Goal: Task Accomplishment & Management: Manage account settings

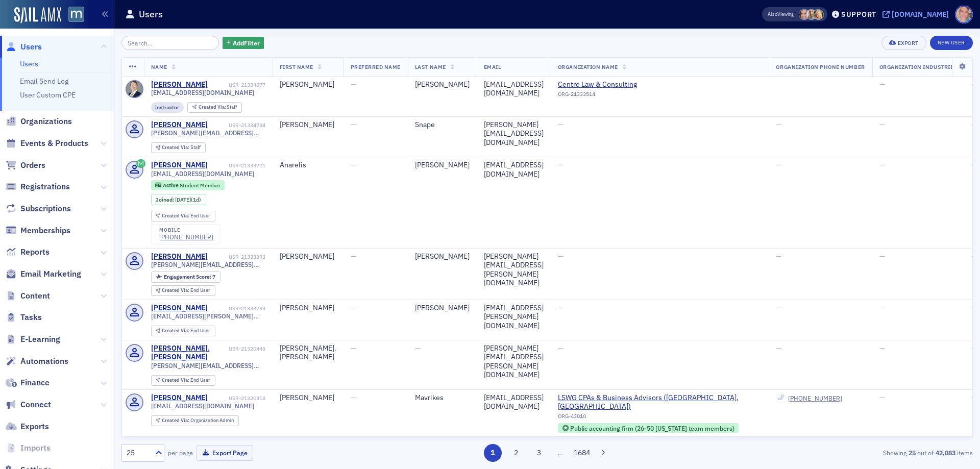
click at [929, 12] on div "[DOMAIN_NAME]" at bounding box center [919, 14] width 57 height 9
click at [57, 274] on span "Email Marketing" at bounding box center [50, 273] width 61 height 11
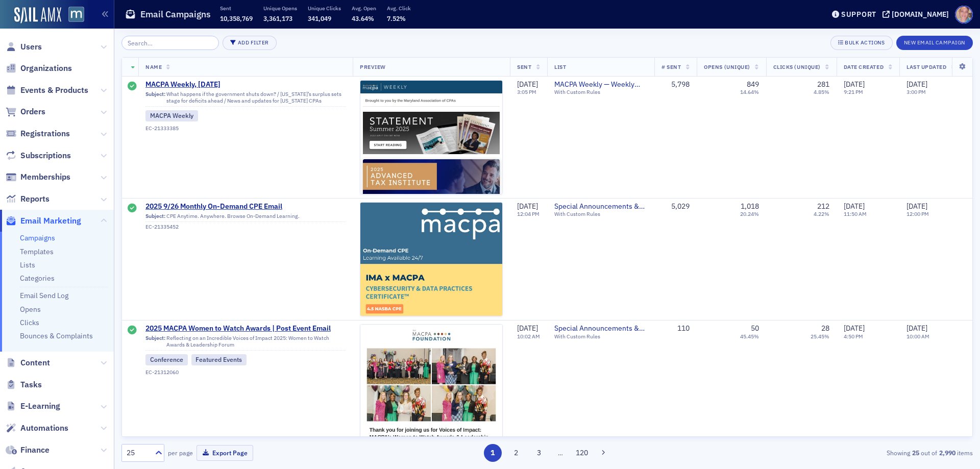
click at [34, 237] on link "Campaigns" at bounding box center [37, 237] width 35 height 9
click at [931, 39] on button "New Email Campaign" at bounding box center [934, 43] width 77 height 14
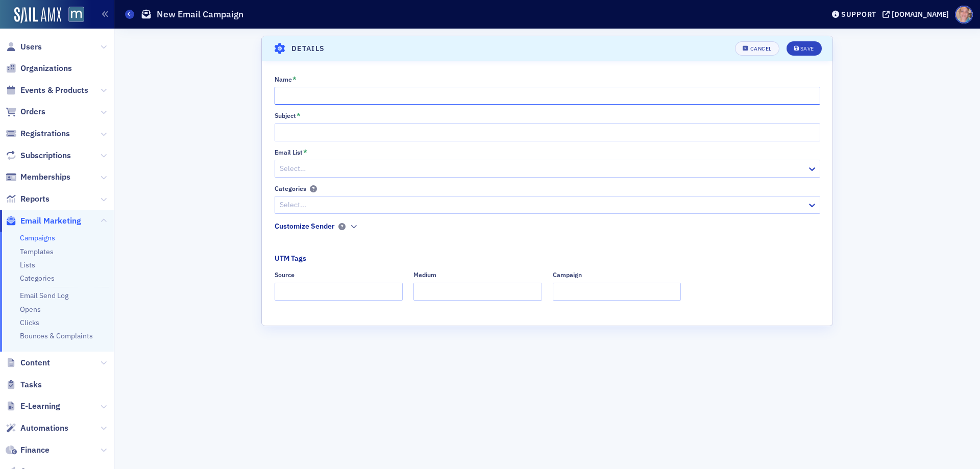
click at [293, 97] on input "Name *" at bounding box center [547, 96] width 545 height 18
paste input "Thanks for joining Demo Days — here are your sponsor resources"
click at [376, 97] on input "Thanks for joining Demo Days — here are your sponsor resources" at bounding box center [547, 96] width 545 height 18
click at [501, 97] on input "Thanks for joining Demo Days — here are your sponsor resources" at bounding box center [547, 96] width 545 height 18
click at [426, 97] on input "Thanks for joining Demo Days — here are your sponsor resources" at bounding box center [547, 96] width 545 height 18
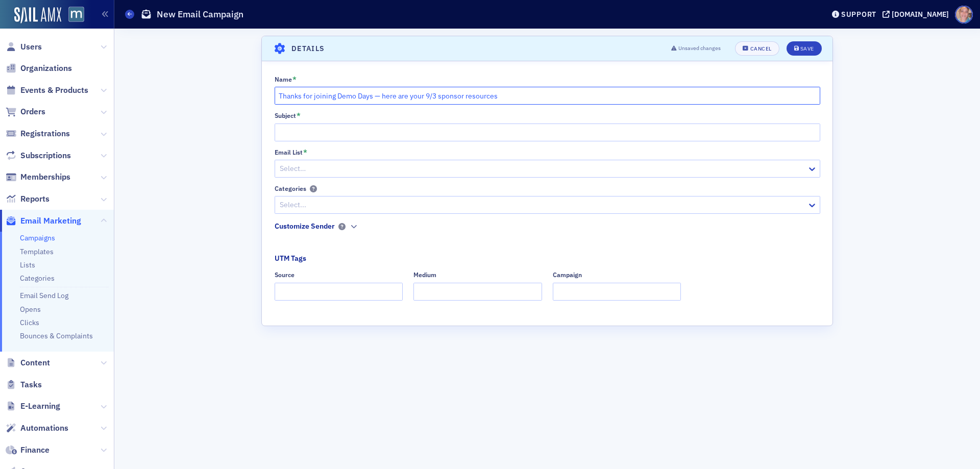
click at [319, 102] on input "Thanks for joining Demo Days — here are your 9/3 sponsor resources" at bounding box center [547, 96] width 545 height 18
type input "Thanks for joining Demo Days — here are your 9/3 sponsor resources"
click at [305, 136] on input "Subject *" at bounding box center [547, 132] width 545 height 18
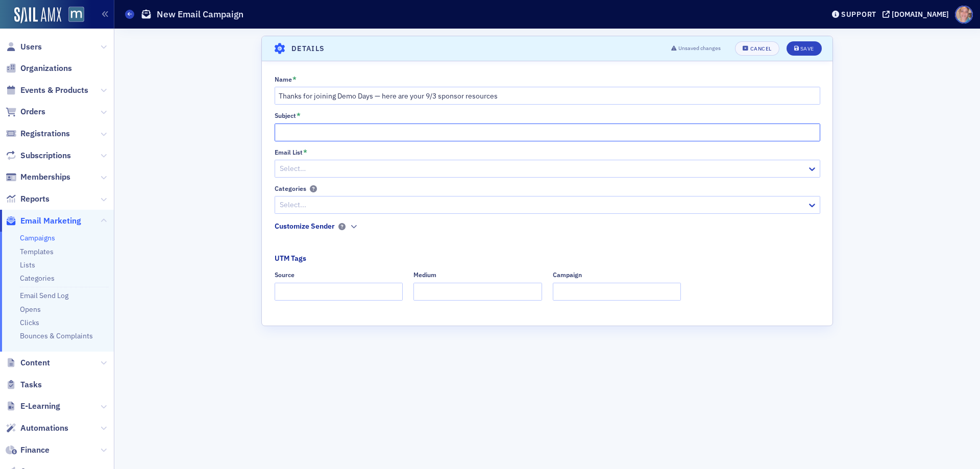
paste input "Thanks for joining Demo Days — here are your 9/3 sponsor resources"
type input "Thanks for joining Demo Days — here are your 9/3 sponsor resources"
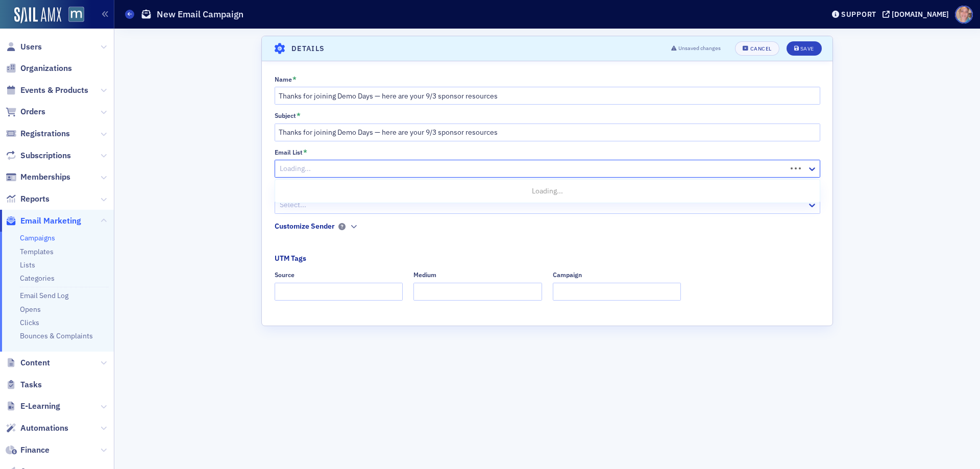
click at [322, 173] on div at bounding box center [532, 168] width 507 height 13
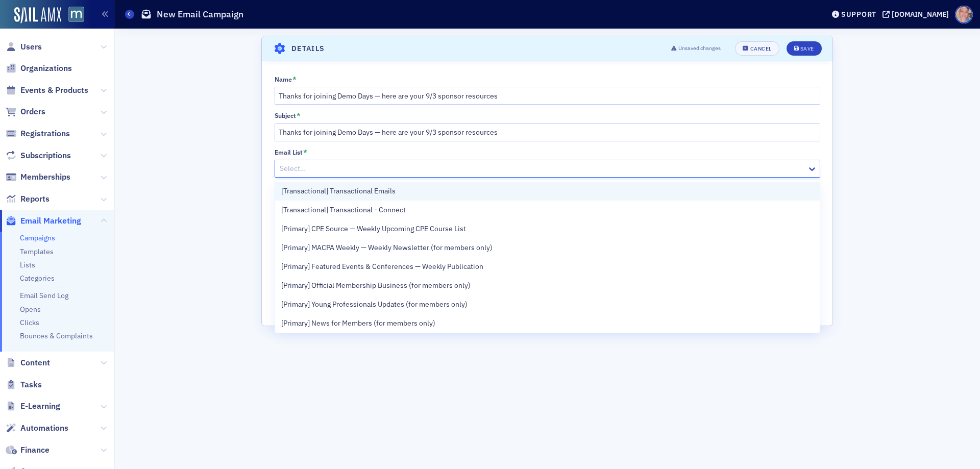
click at [404, 193] on div "[Transactional] Transactional Emails" at bounding box center [547, 191] width 532 height 11
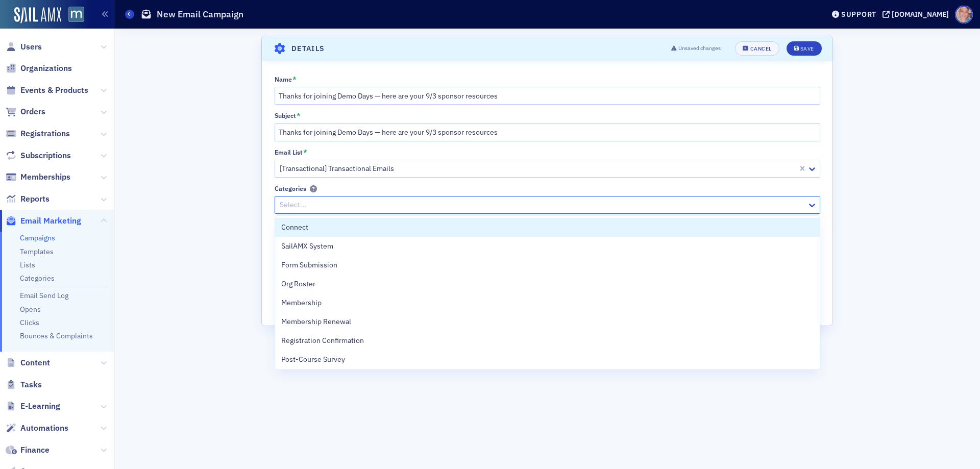
click at [329, 210] on div at bounding box center [542, 204] width 527 height 13
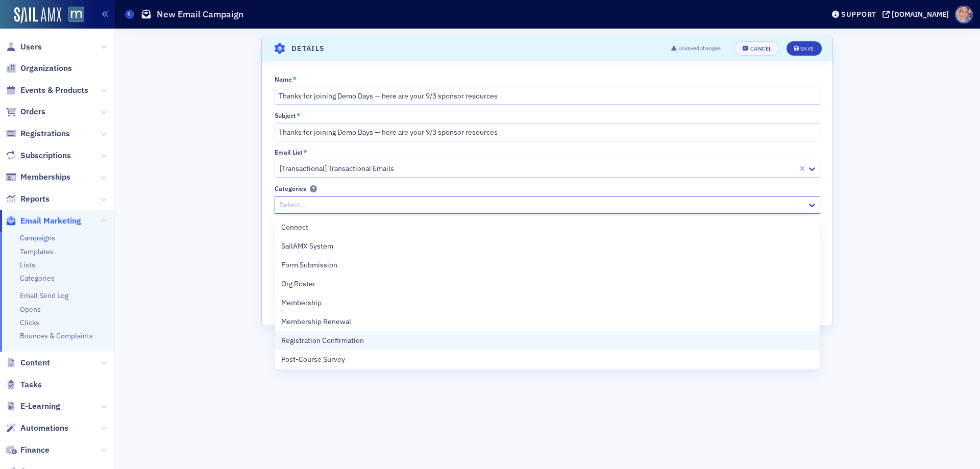
click at [350, 333] on div "Registration Confirmation" at bounding box center [547, 340] width 544 height 19
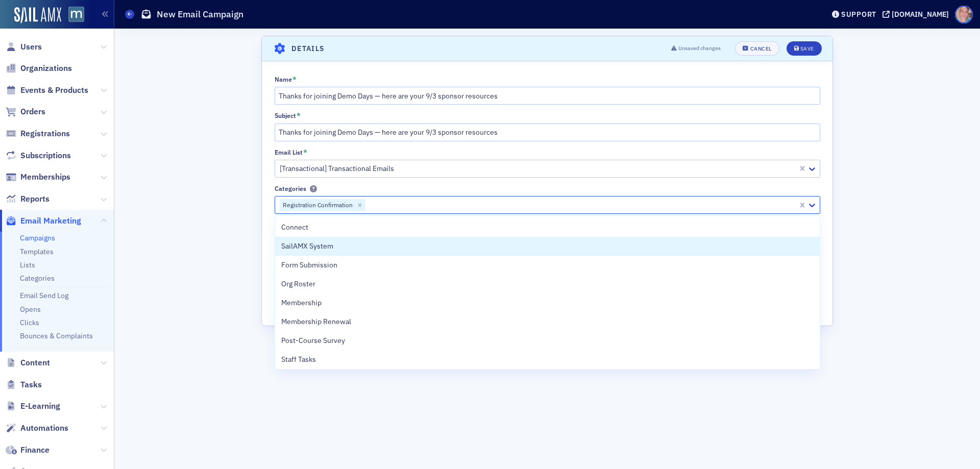
click at [263, 239] on div "Name * Thanks for joining Demo Days — here are your 9/3 sponsor resources Subje…" at bounding box center [547, 192] width 570 height 232
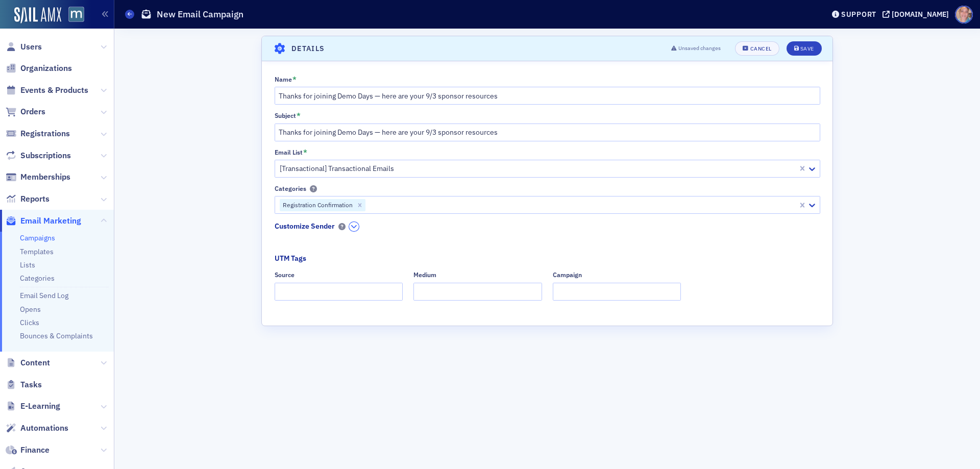
click at [354, 228] on icon "button" at bounding box center [354, 226] width 6 height 6
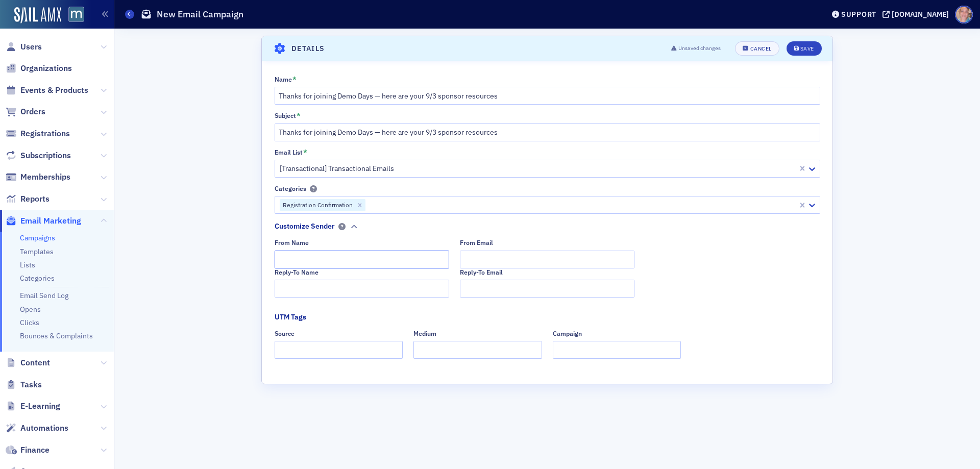
click at [329, 254] on input "From Name" at bounding box center [362, 260] width 175 height 18
click at [302, 256] on input "From Name" at bounding box center [362, 260] width 175 height 18
paste input "MACPA Projfessional Development Team"
type input "MACPA Projfessional Development Team"
click at [297, 289] on input "Reply-To Name" at bounding box center [362, 289] width 175 height 18
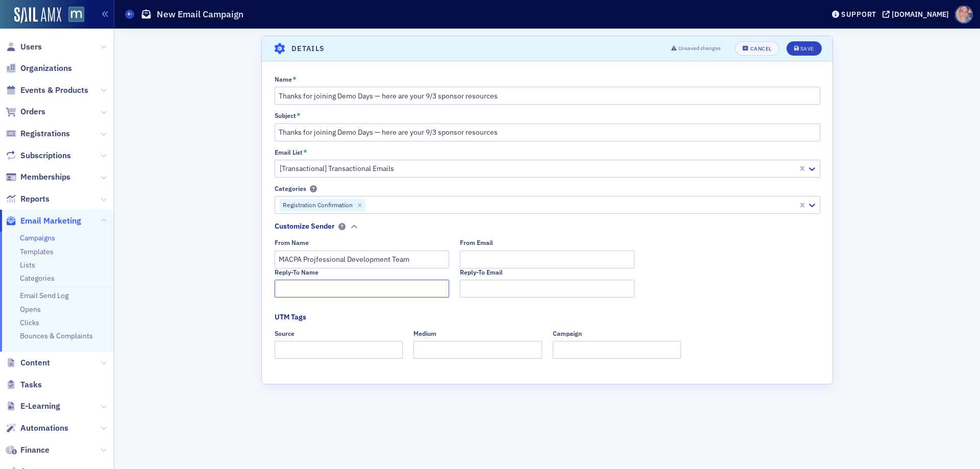
paste input "MACPA Projfessional Development Team"
type input "MACPA Projfessional Development Team"
click at [499, 247] on div "From Email" at bounding box center [547, 253] width 175 height 29
click at [486, 255] on input "From Email" at bounding box center [547, 260] width 175 height 18
type input "team@macpa.org"
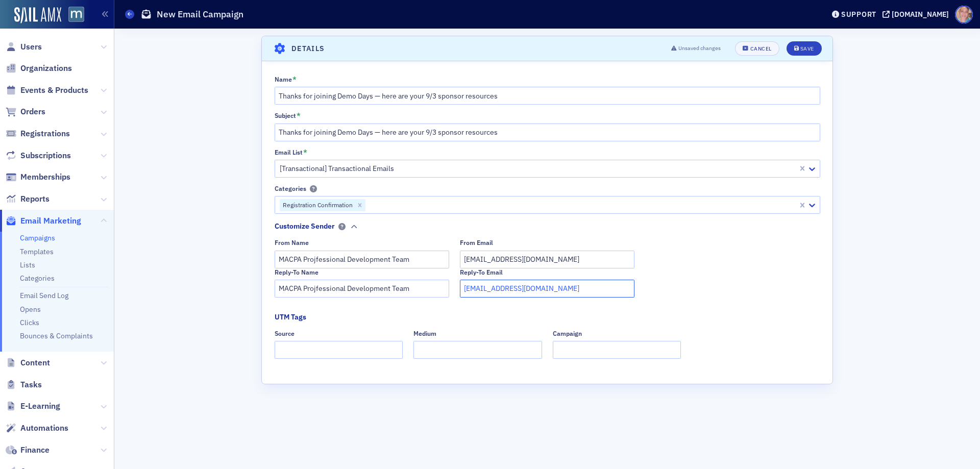
type input "team@macpa.org"
type input "dedicated"
type input "email"
type input "demo day"
click at [795, 45] on button "Save" at bounding box center [803, 48] width 35 height 14
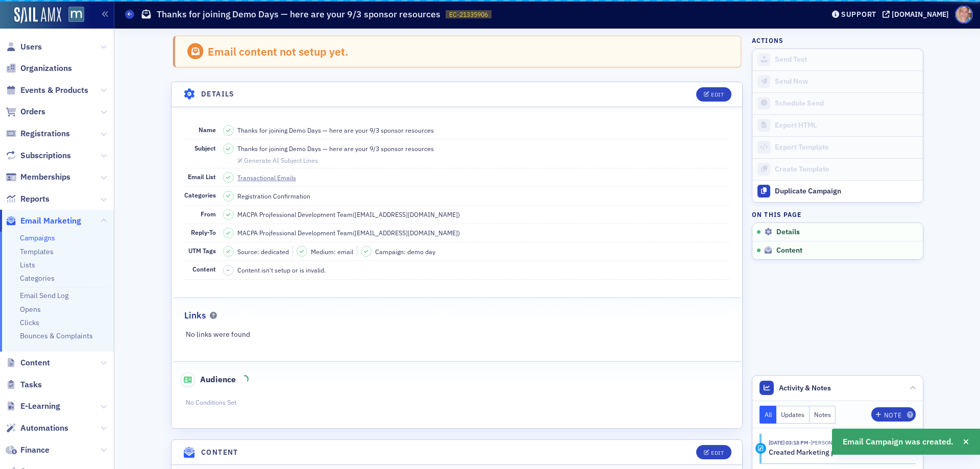
scroll to position [48, 0]
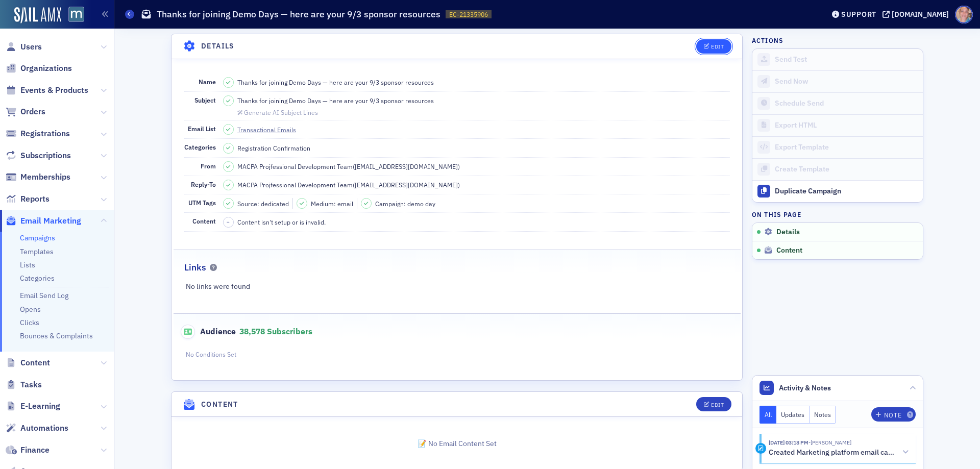
click at [706, 41] on button "Edit" at bounding box center [713, 46] width 35 height 14
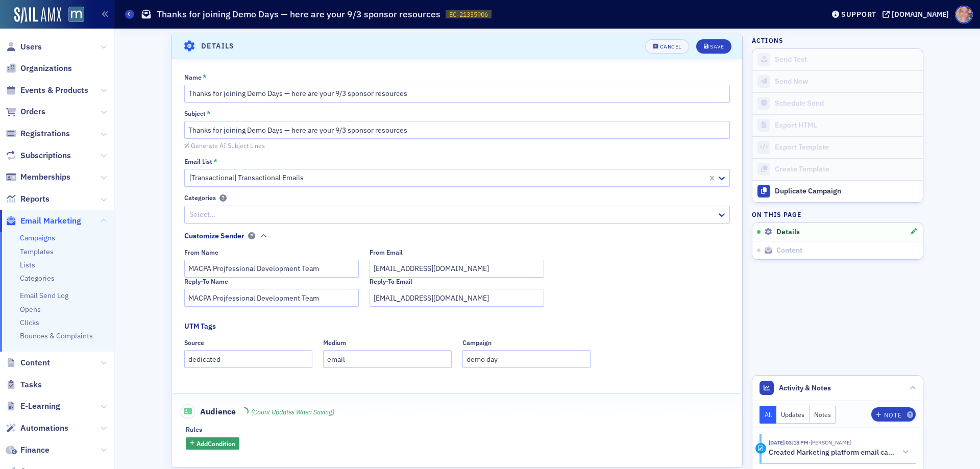
scroll to position [135, 0]
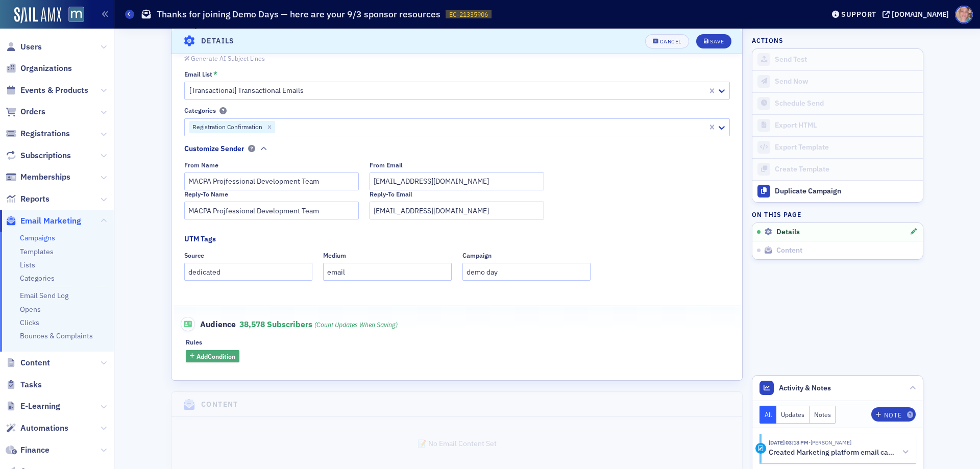
click at [205, 357] on span "Add Condition" at bounding box center [215, 356] width 39 height 9
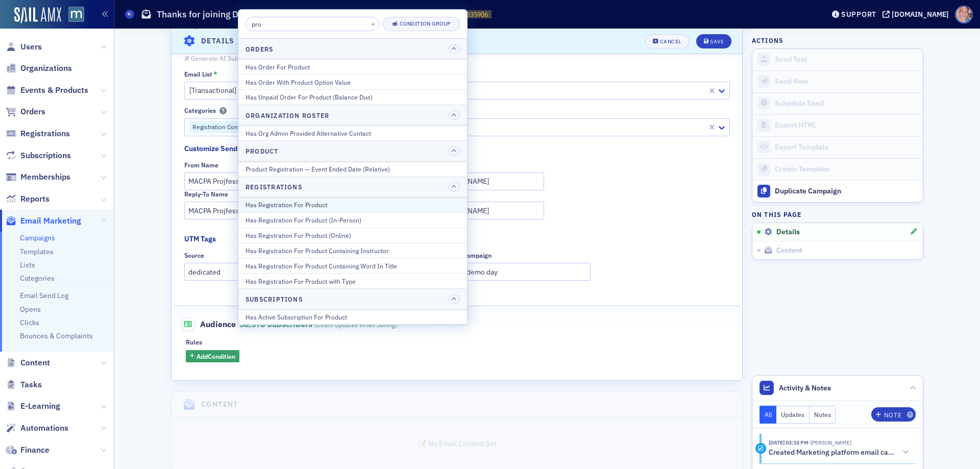
type input "pro"
click at [311, 203] on div "Has Registration For Product" at bounding box center [352, 204] width 214 height 9
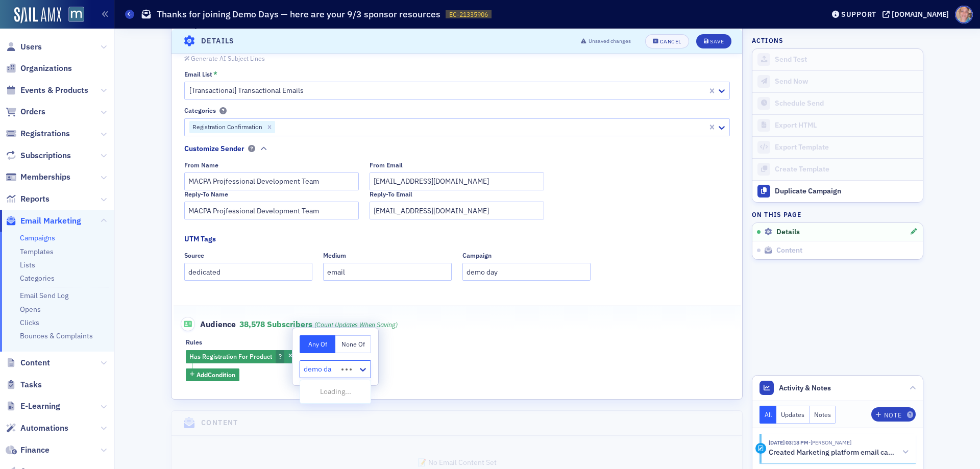
type input "demo day"
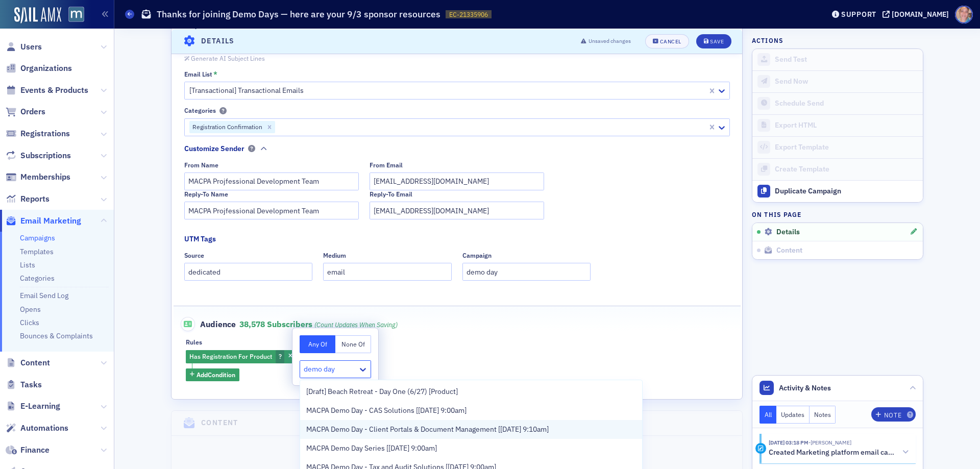
click at [475, 426] on span "MACPA Demo Day - Client Portals & Document Management [9/3/2025 9:10am]" at bounding box center [427, 429] width 242 height 11
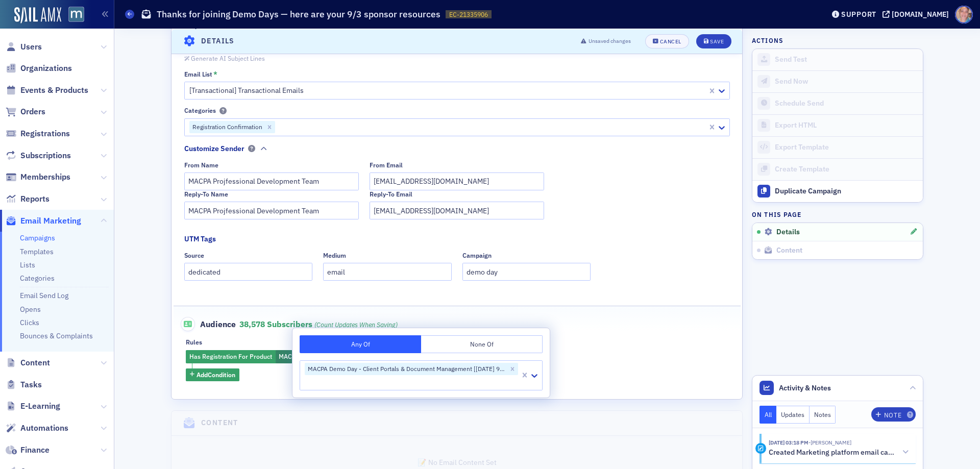
drag, startPoint x: 613, startPoint y: 383, endPoint x: 394, endPoint y: 366, distance: 219.0
click at [613, 383] on fieldset "Audience 38,578 Subscribers (count updates when saving) Rules Has Registration …" at bounding box center [456, 345] width 567 height 79
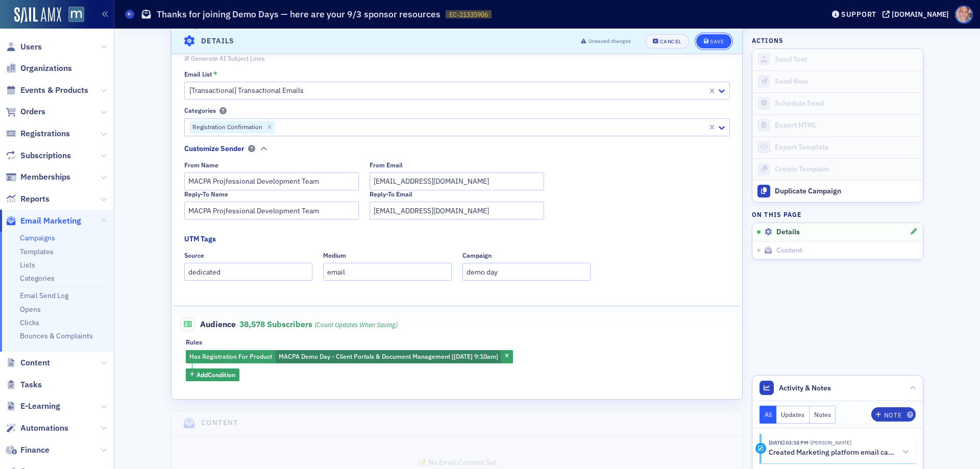
click at [705, 40] on span "Save" at bounding box center [714, 41] width 20 height 6
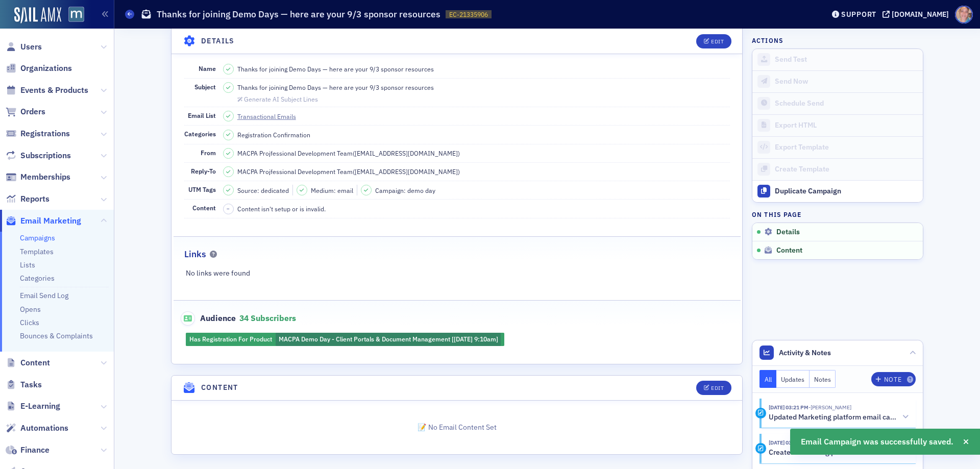
scroll to position [65, 0]
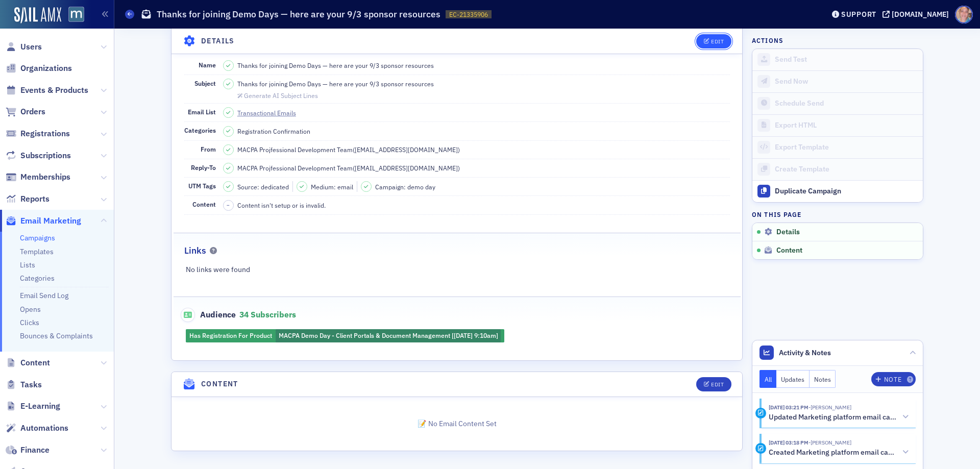
click at [716, 42] on div "Edit" at bounding box center [717, 41] width 13 height 6
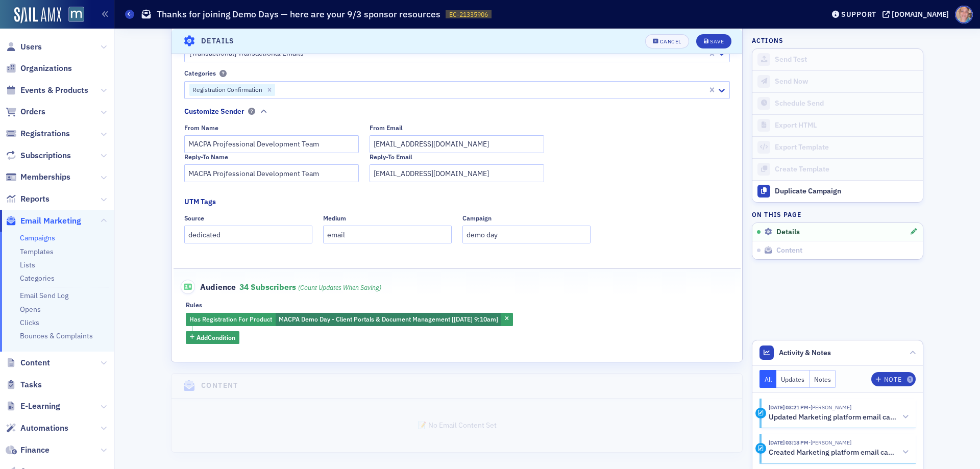
scroll to position [174, 0]
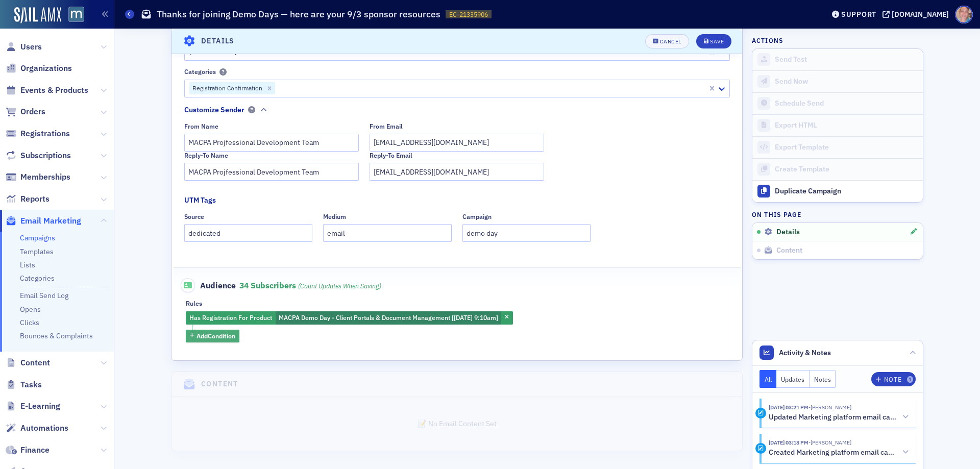
click at [196, 334] on span "Add Condition" at bounding box center [215, 335] width 39 height 9
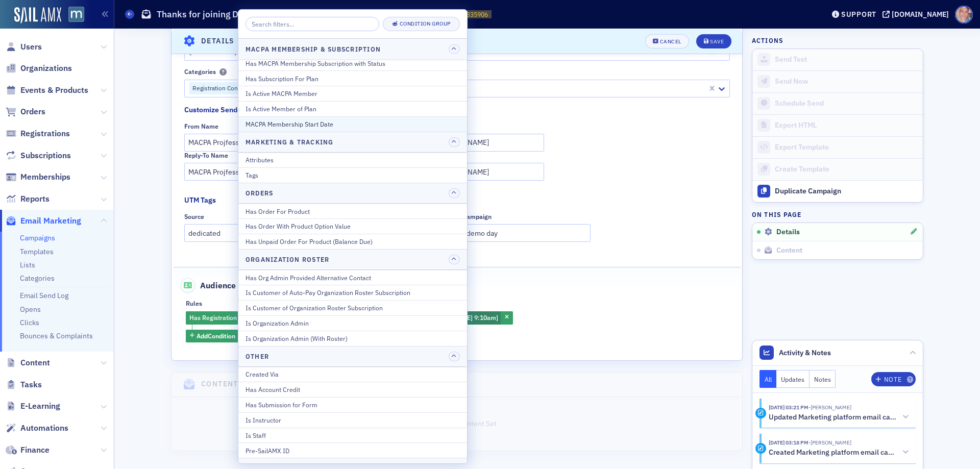
scroll to position [714, 0]
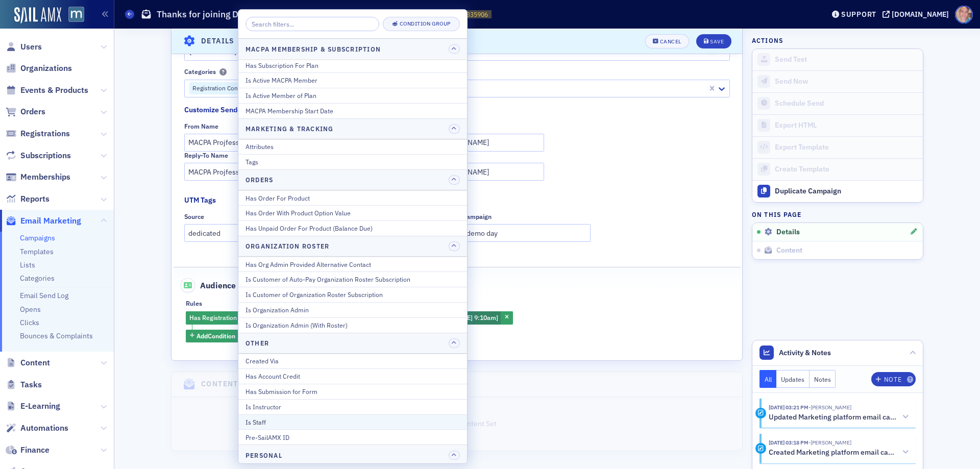
click at [262, 426] on div "Is Staff" at bounding box center [352, 421] width 214 height 9
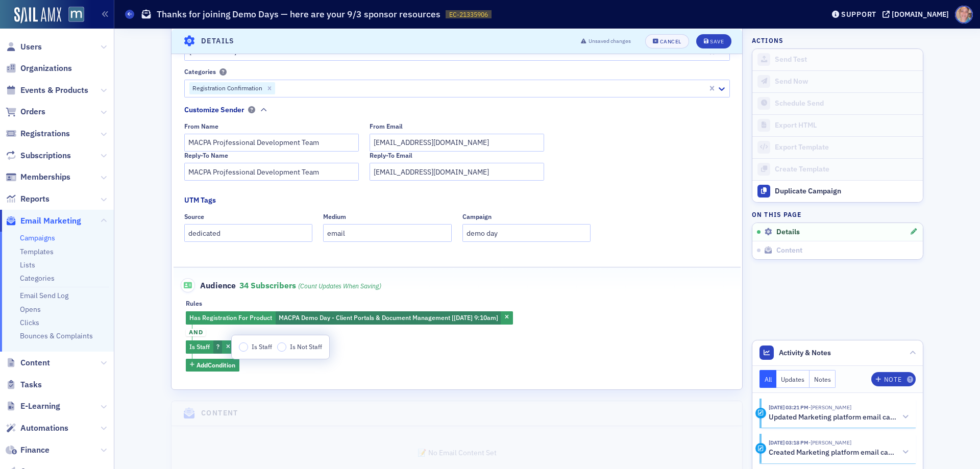
click at [276, 349] on div "Is Staff Is Not Staff" at bounding box center [280, 346] width 83 height 9
click at [284, 348] on input "Is Not Staff" at bounding box center [281, 346] width 9 height 9
click at [547, 334] on div "Has Registration For Product MACPA Demo Day - Client Portals & Document Managem…" at bounding box center [457, 341] width 542 height 60
click at [711, 40] on div "Save" at bounding box center [717, 41] width 14 height 6
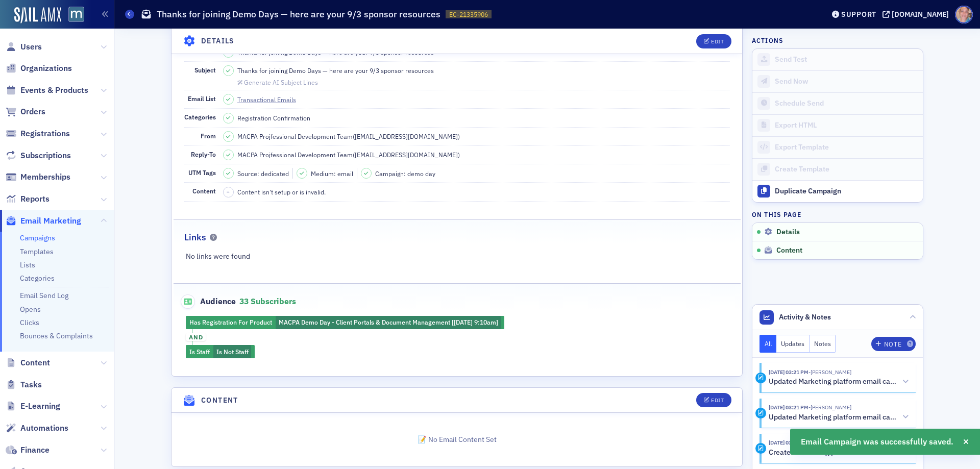
scroll to position [94, 0]
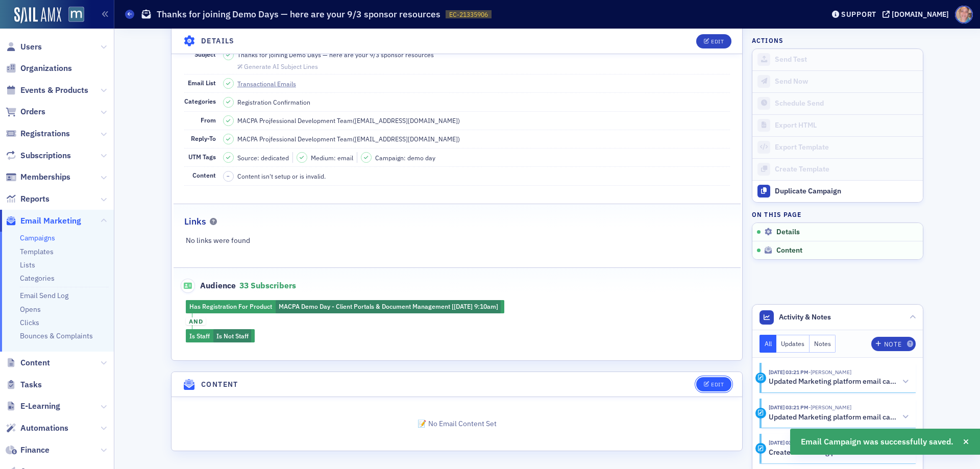
click at [711, 385] on div "Edit" at bounding box center [717, 385] width 13 height 6
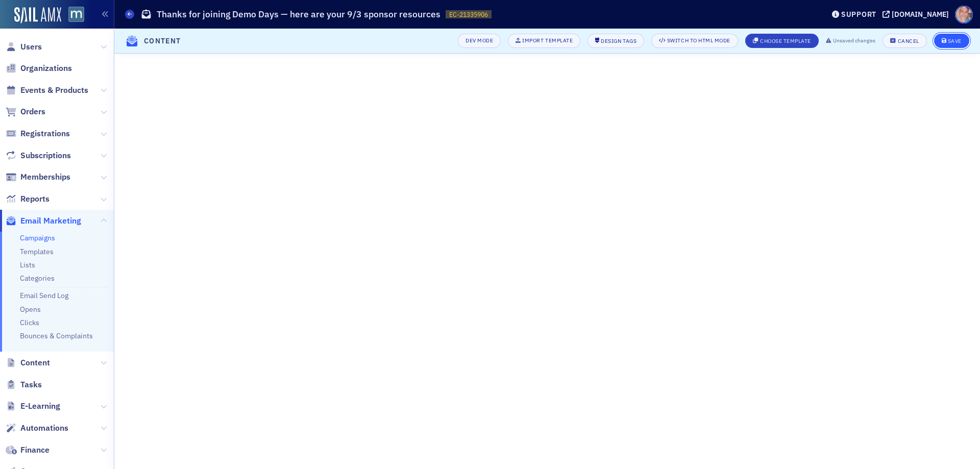
click at [958, 42] on div "Save" at bounding box center [955, 41] width 14 height 6
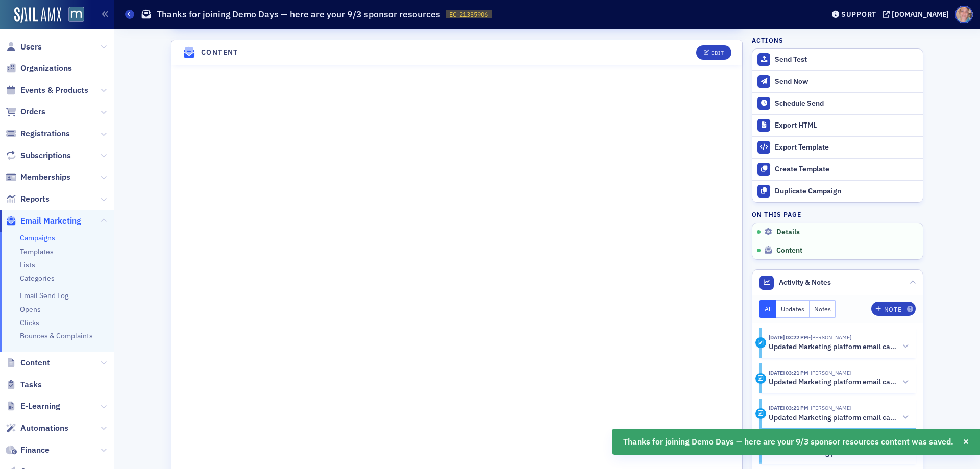
scroll to position [450, 0]
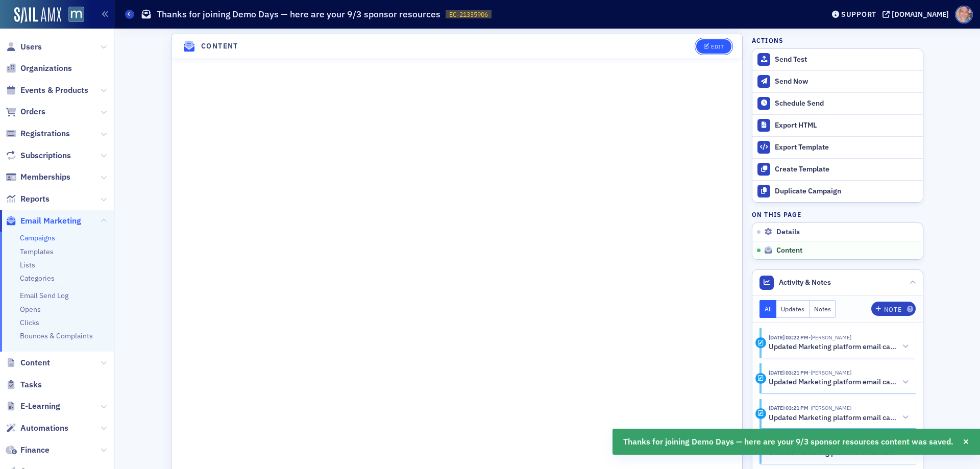
click at [715, 47] on div "Edit" at bounding box center [717, 47] width 13 height 6
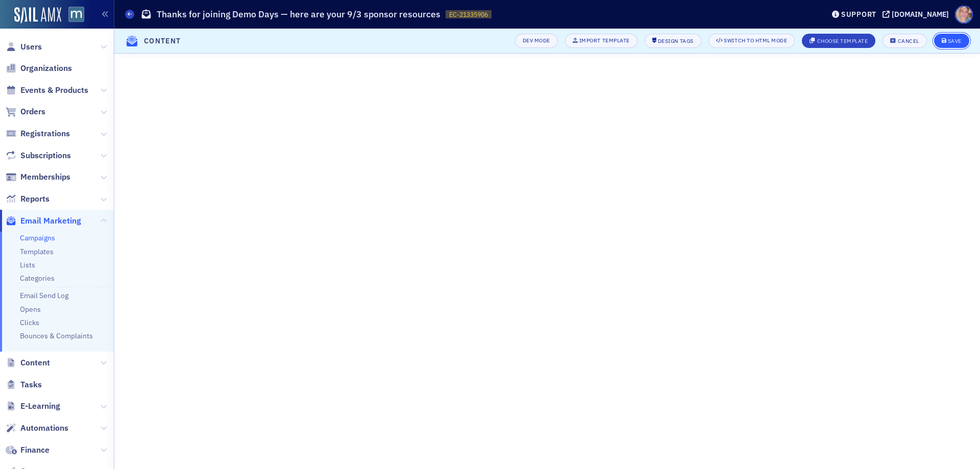
click at [946, 39] on icon "submit" at bounding box center [943, 41] width 5 height 6
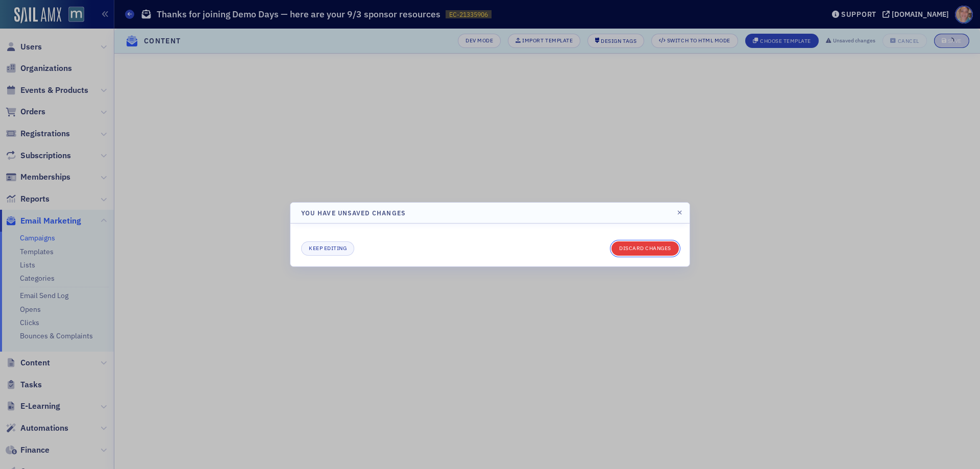
click at [649, 244] on button "Discard changes" at bounding box center [644, 248] width 67 height 14
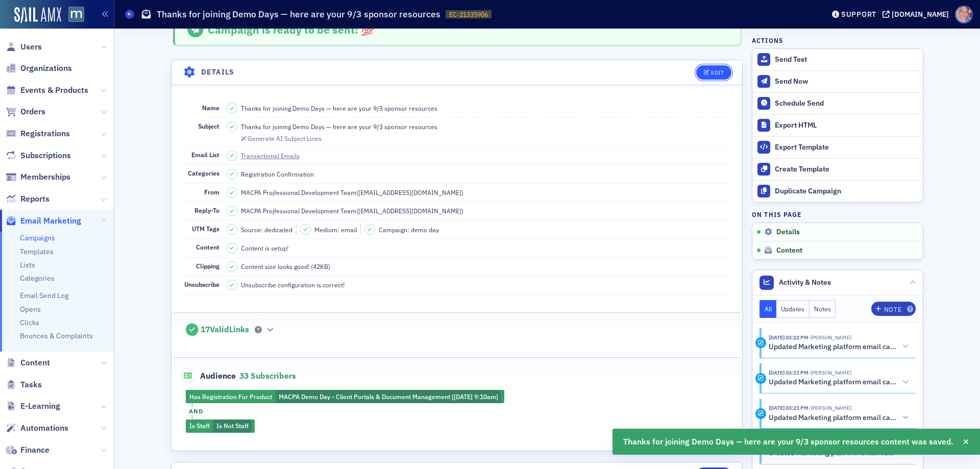
click at [704, 73] on icon "button" at bounding box center [707, 73] width 6 height 6
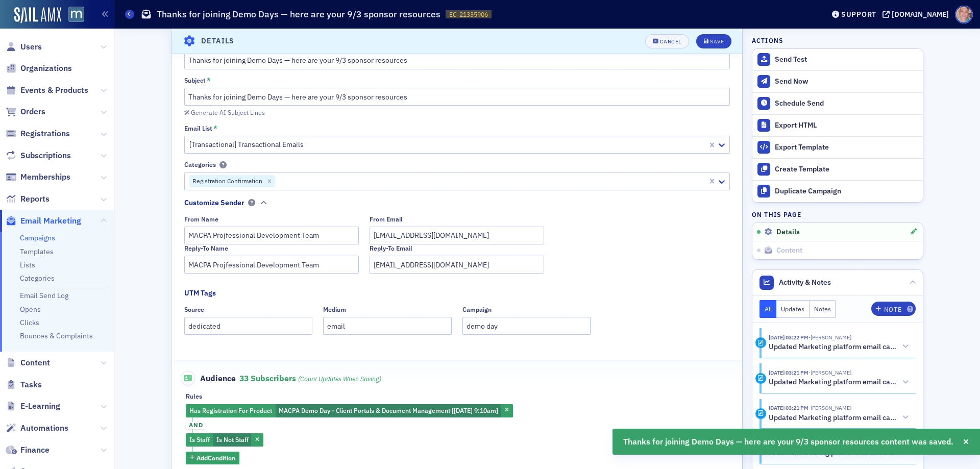
scroll to position [99, 0]
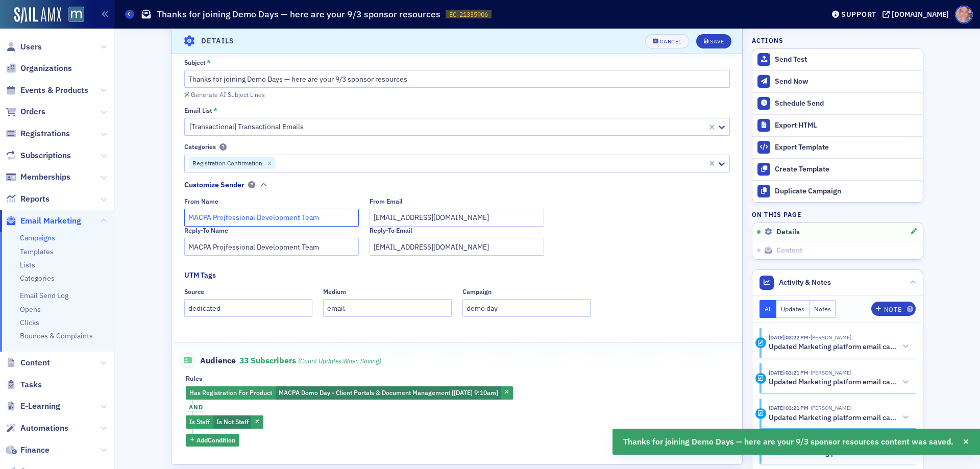
click at [222, 218] on input "MACPA Projfessional Development Team" at bounding box center [271, 218] width 175 height 18
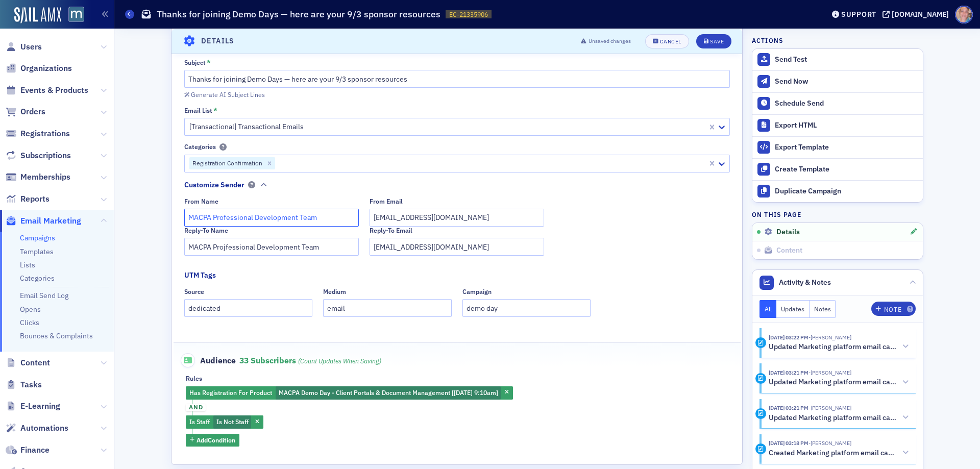
type input "MACPA Professional Development Team"
click at [223, 247] on input "MACPA Projfessional Development Team" at bounding box center [271, 247] width 175 height 18
type input "MACPA Professional Development Team"
click at [715, 41] on div "Save" at bounding box center [717, 41] width 14 height 6
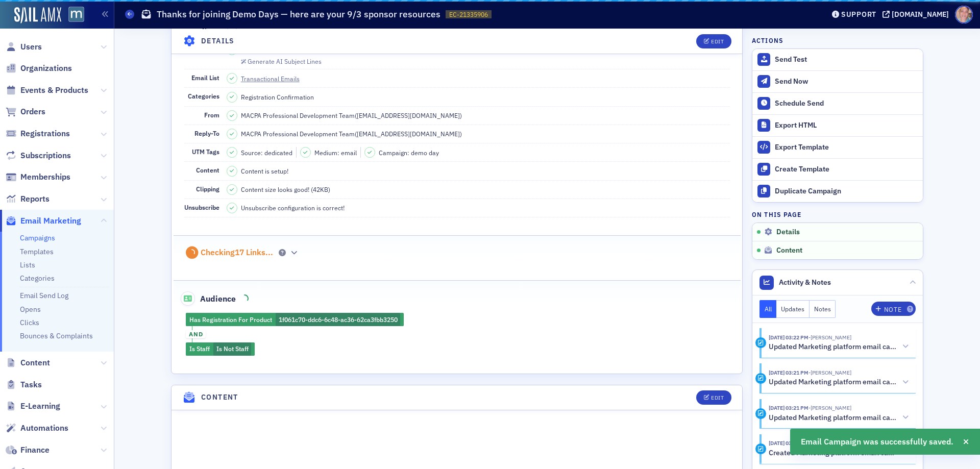
scroll to position [48, 0]
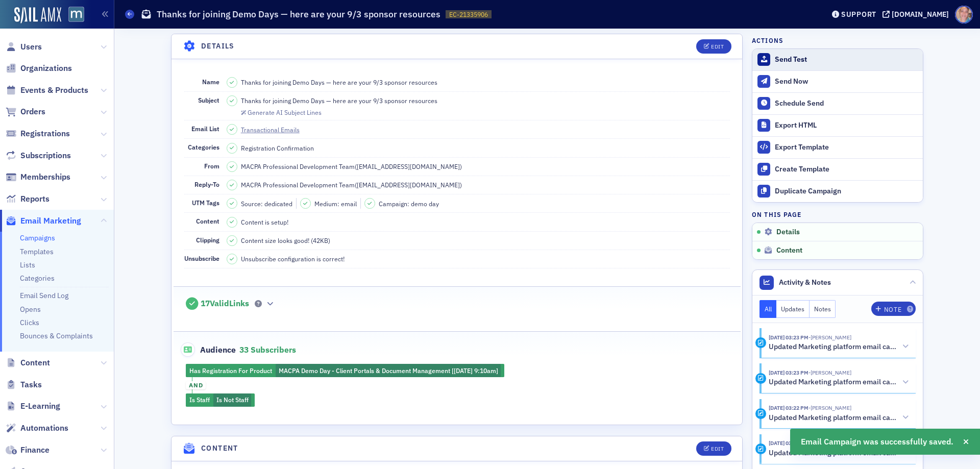
click at [790, 59] on div "Send Test" at bounding box center [846, 59] width 143 height 9
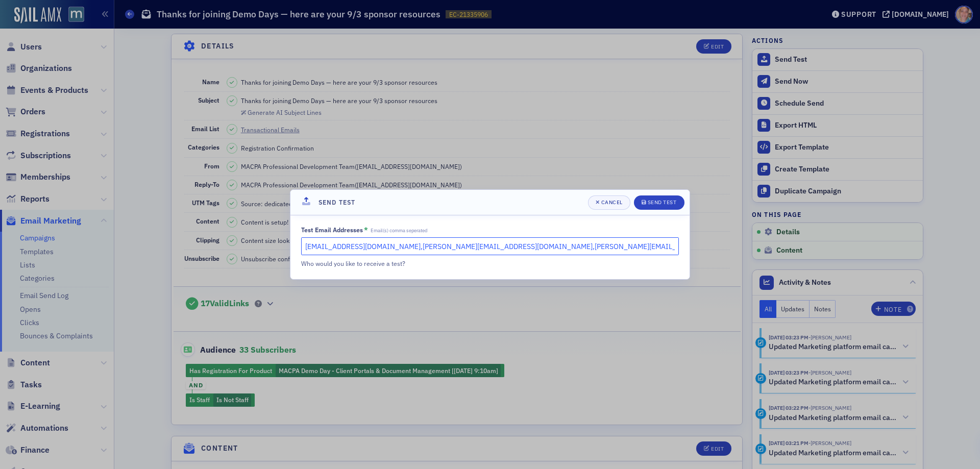
drag, startPoint x: 516, startPoint y: 246, endPoint x: 380, endPoint y: 254, distance: 137.0
click at [382, 254] on input "dee@macpa.org,rebekah@macpa.org,meghan@macpa.org" at bounding box center [490, 246] width 378 height 18
type input "[EMAIL_ADDRESS][DOMAIN_NAME]"
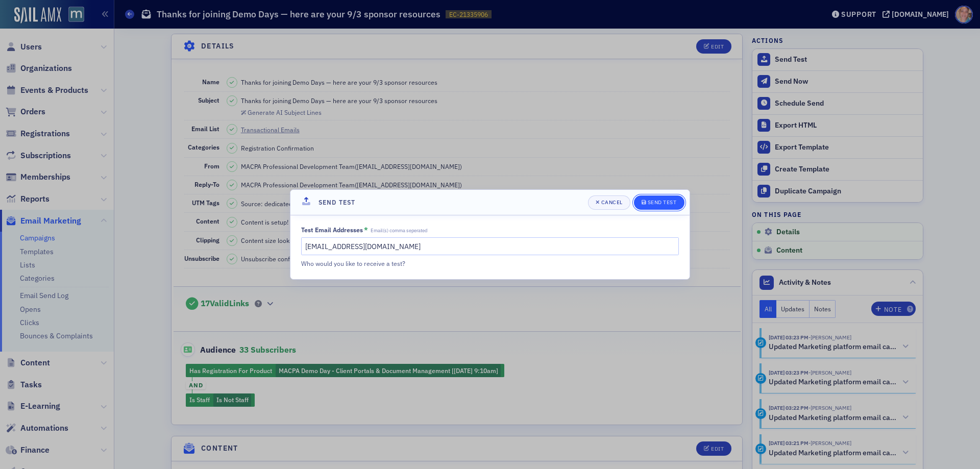
click at [651, 201] on div "Send Test" at bounding box center [662, 203] width 29 height 6
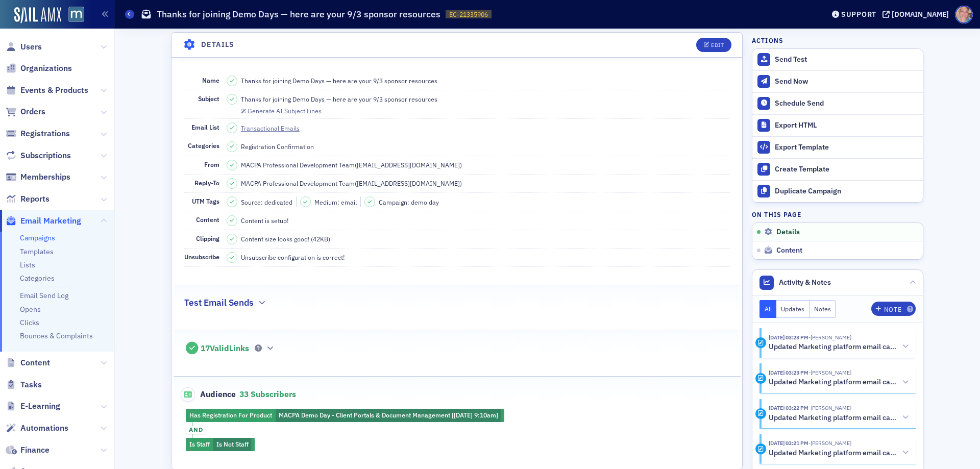
scroll to position [0, 0]
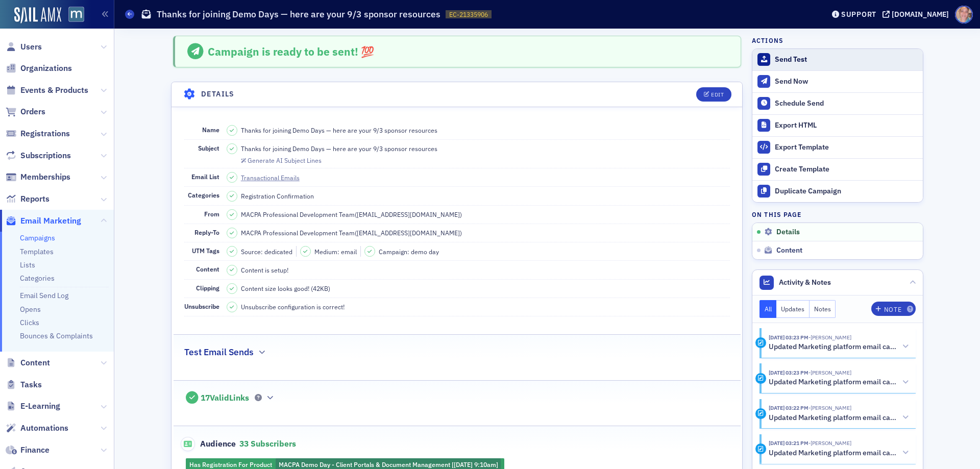
click at [785, 57] on div "Send Test" at bounding box center [846, 59] width 143 height 9
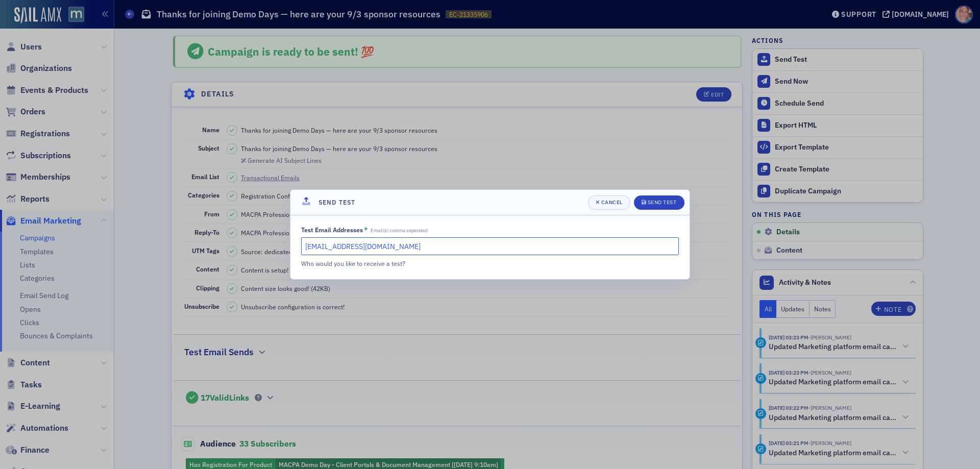
click at [380, 243] on input "[EMAIL_ADDRESS][DOMAIN_NAME]" at bounding box center [490, 246] width 378 height 18
click at [656, 201] on div "Send Test" at bounding box center [662, 203] width 29 height 6
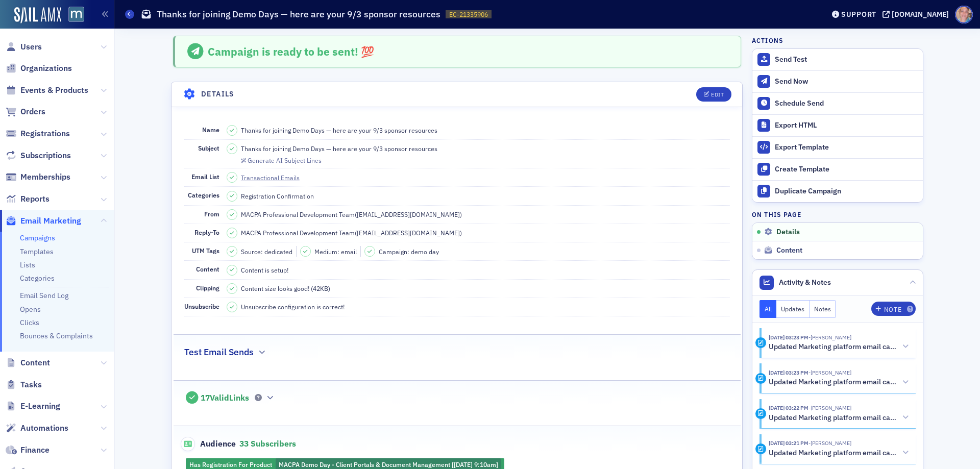
scroll to position [255, 0]
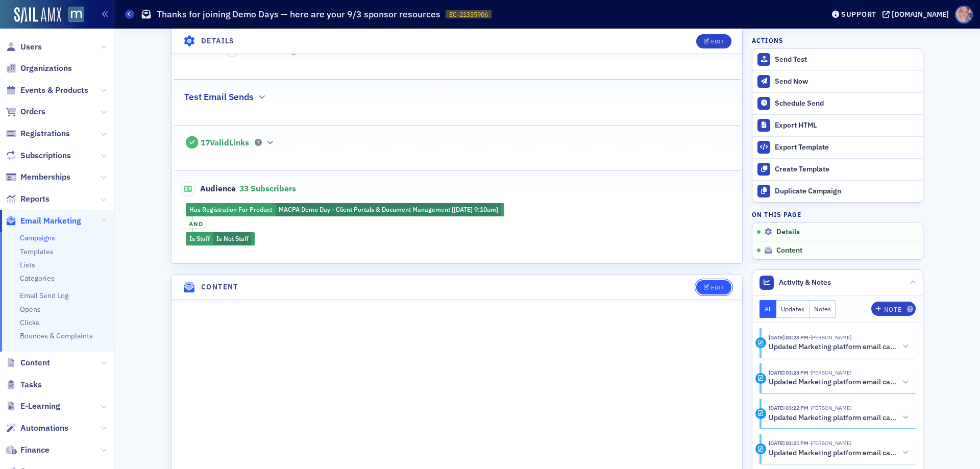
click at [712, 288] on div "Edit" at bounding box center [717, 288] width 13 height 6
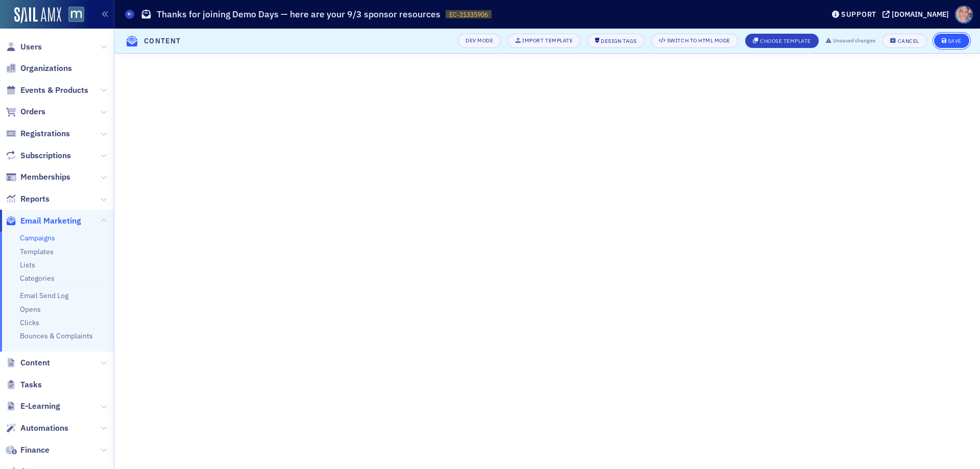
click at [951, 39] on div "Save" at bounding box center [955, 41] width 14 height 6
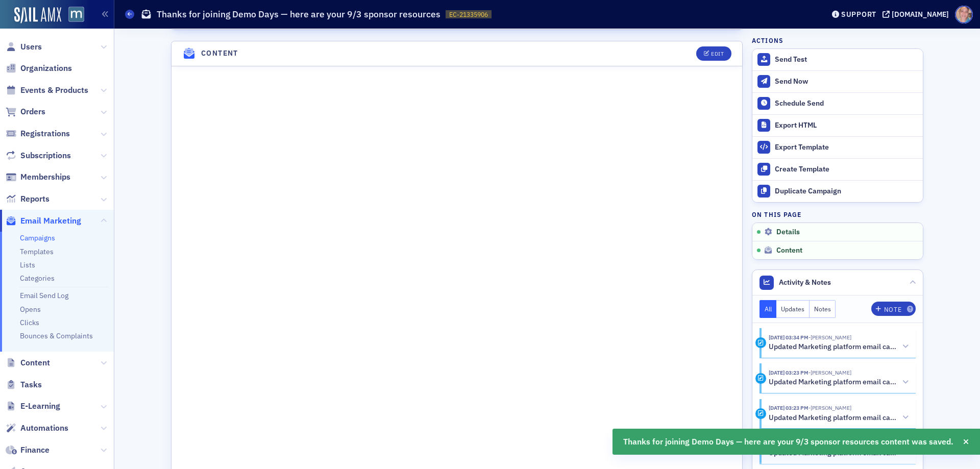
scroll to position [496, 0]
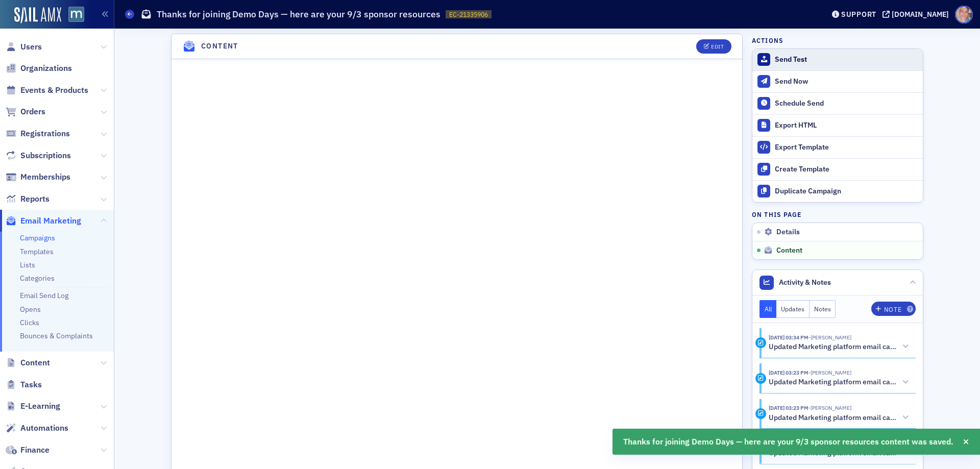
click at [790, 58] on div "Send Test" at bounding box center [846, 59] width 143 height 9
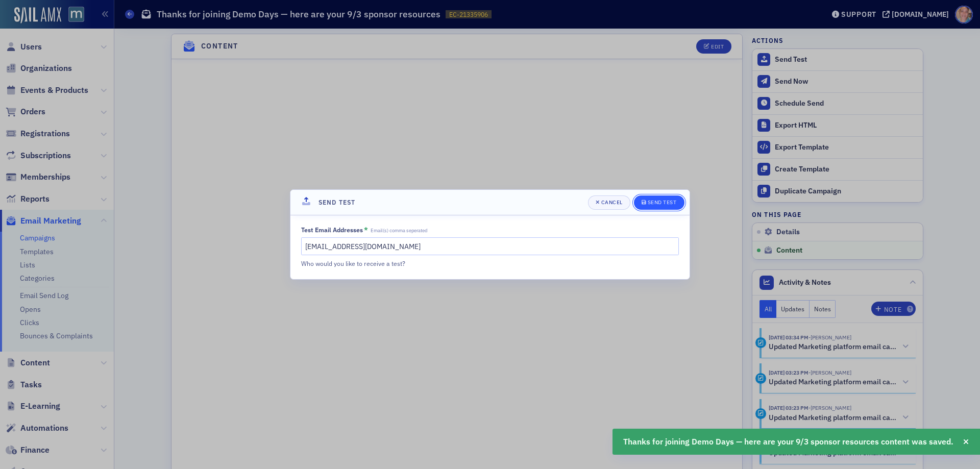
click at [659, 203] on div "Send Test" at bounding box center [662, 203] width 29 height 6
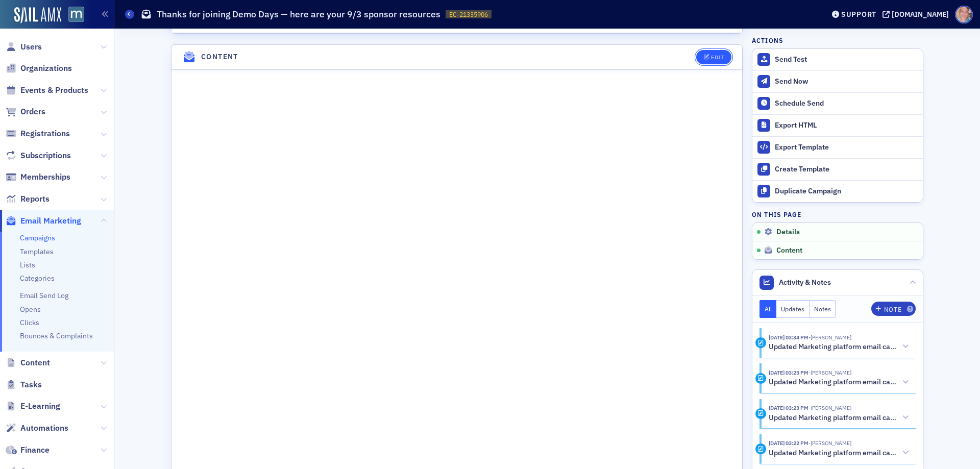
click at [717, 57] on div "Edit" at bounding box center [717, 58] width 13 height 6
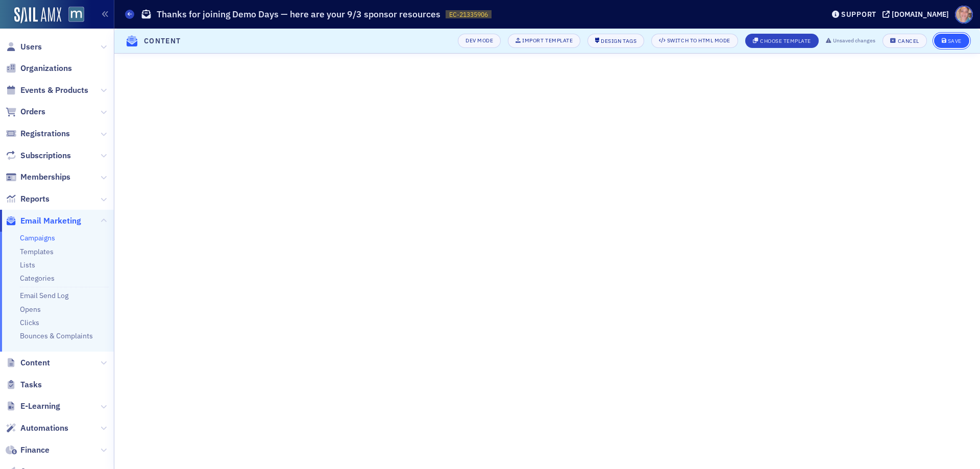
click at [949, 39] on div "Save" at bounding box center [955, 41] width 14 height 6
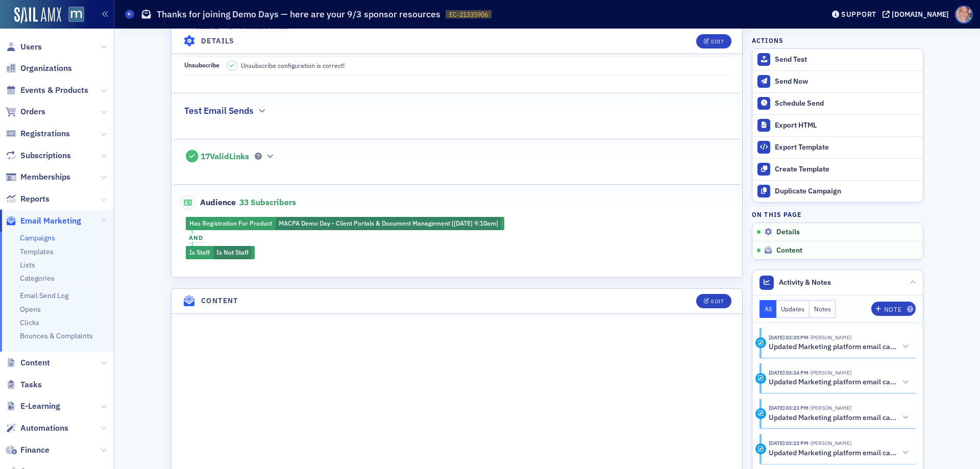
scroll to position [241, 0]
click at [787, 78] on div "Send Now" at bounding box center [846, 81] width 143 height 9
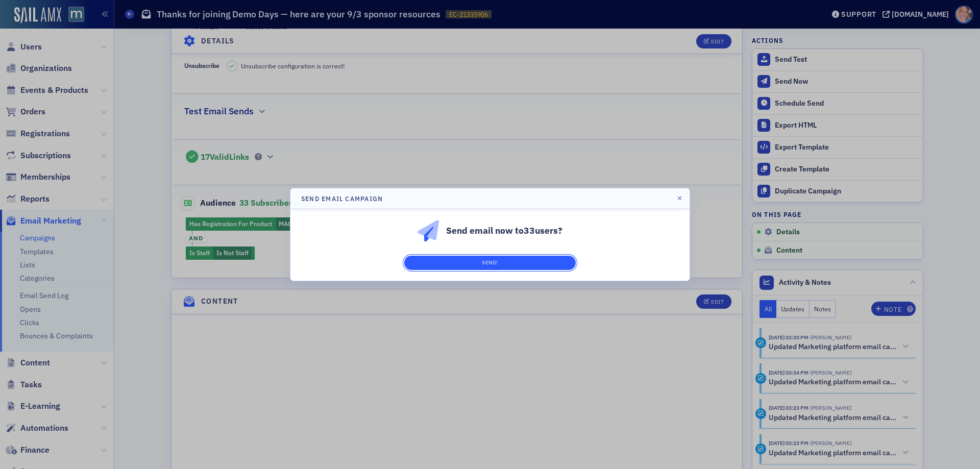
click at [494, 261] on button "Send!" at bounding box center [489, 263] width 171 height 14
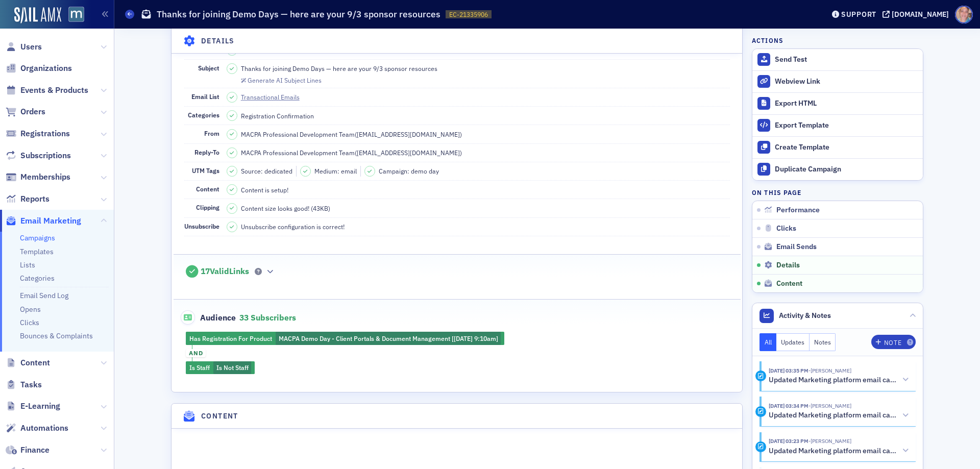
scroll to position [1014, 0]
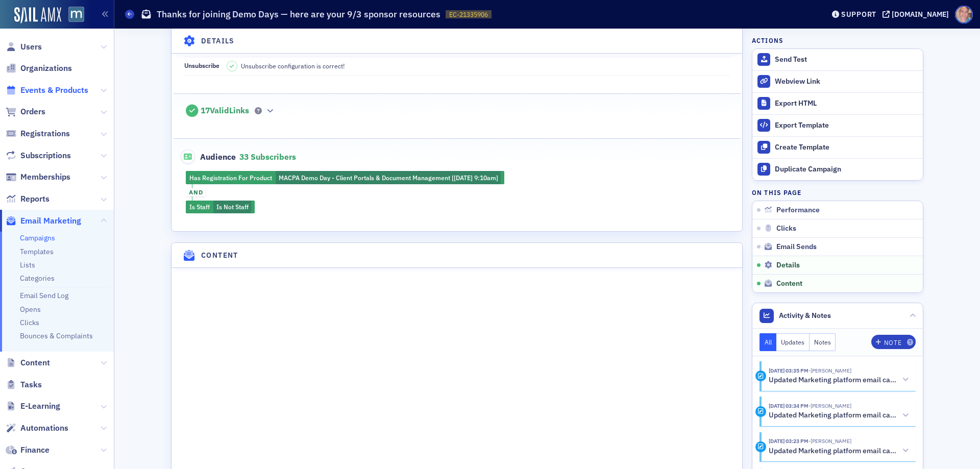
click at [38, 87] on span "Events & Products" at bounding box center [54, 90] width 68 height 11
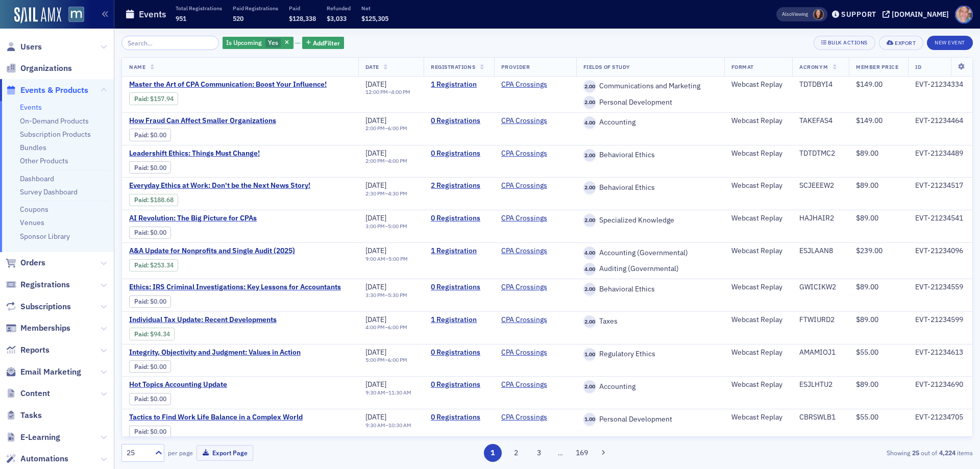
click at [32, 109] on link "Events" at bounding box center [31, 107] width 22 height 9
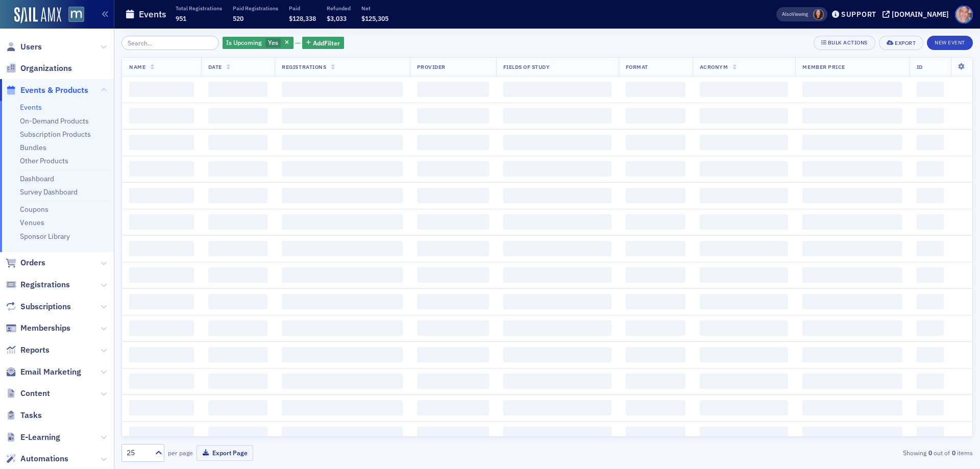
click at [322, 44] on span "Add Filter" at bounding box center [326, 42] width 27 height 9
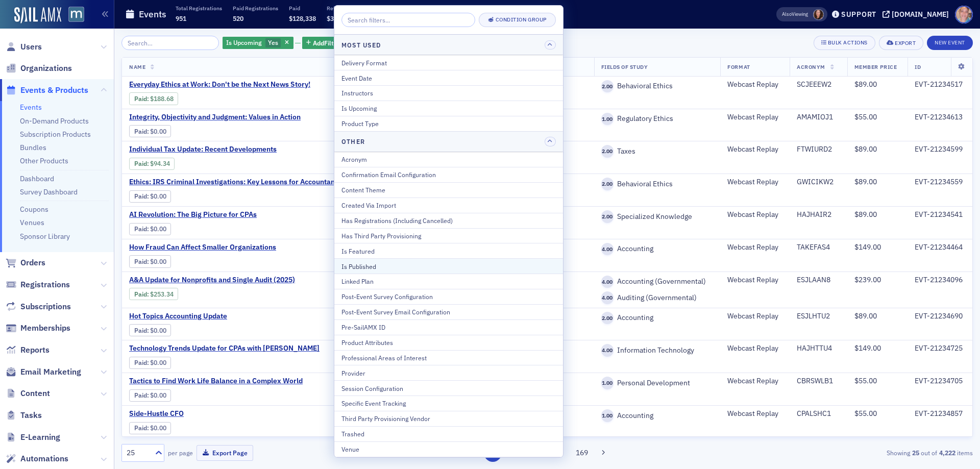
click at [383, 266] on div "Is Published" at bounding box center [448, 266] width 214 height 9
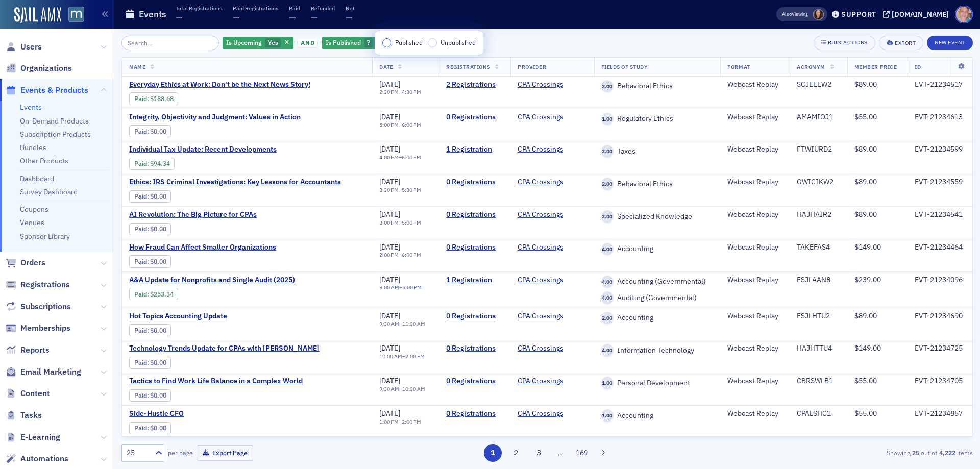
click at [389, 45] on input "Published" at bounding box center [386, 42] width 9 height 9
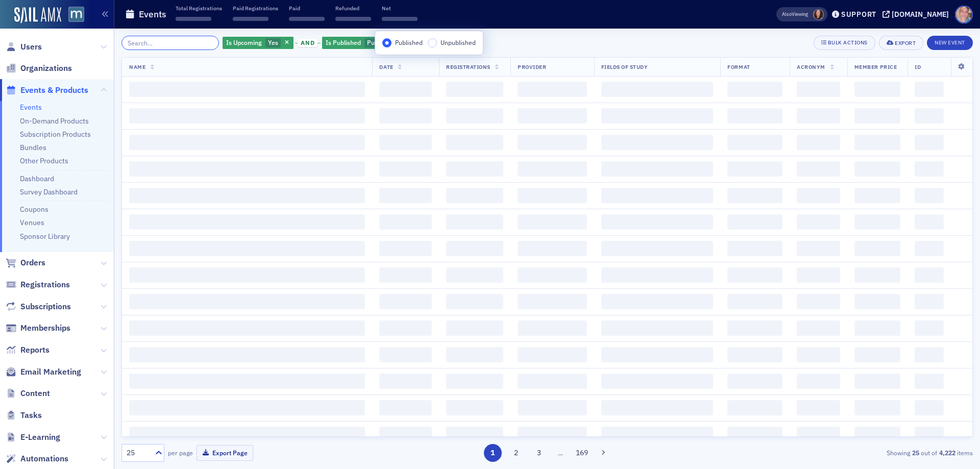
click at [157, 40] on input "search" at bounding box center [169, 43] width 97 height 14
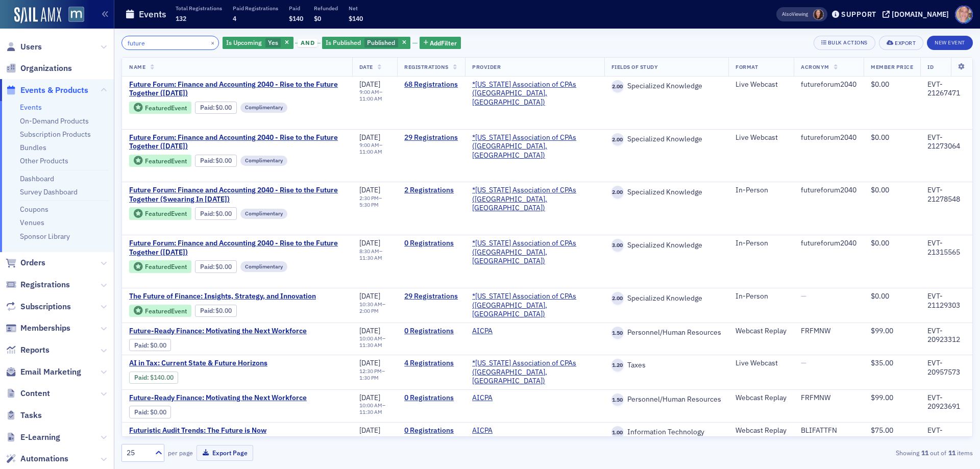
type input "future"
drag, startPoint x: 123, startPoint y: 80, endPoint x: 275, endPoint y: 89, distance: 151.3
click at [275, 89] on td "Future Forum: Finance and Accounting 2040 - Rise to the Future Together (Octobe…" at bounding box center [237, 103] width 230 height 53
copy span "Future Forum: Finance and Accounting 2040 - Rise to the Future Together (Octobe…"
click at [650, 41] on div "future × Is Upcoming Yes and Is Published Published Add Filter Bulk Actions Exp…" at bounding box center [546, 43] width 851 height 14
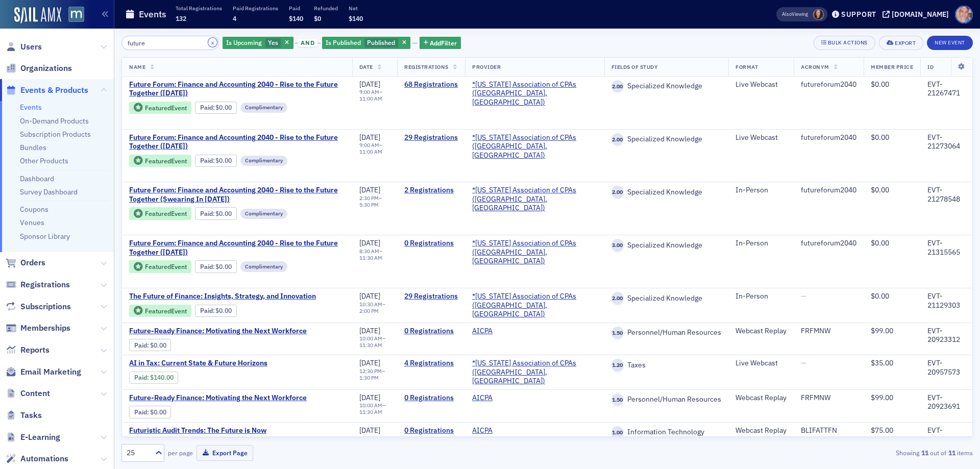
click at [208, 42] on button "×" at bounding box center [212, 42] width 9 height 9
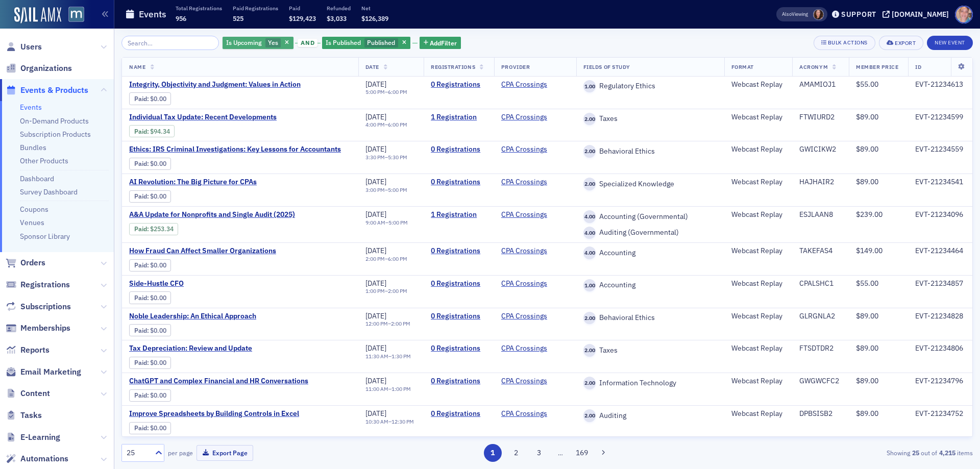
click at [268, 46] on span "Yes" at bounding box center [273, 42] width 10 height 8
click at [322, 43] on input "No" at bounding box center [321, 42] width 9 height 9
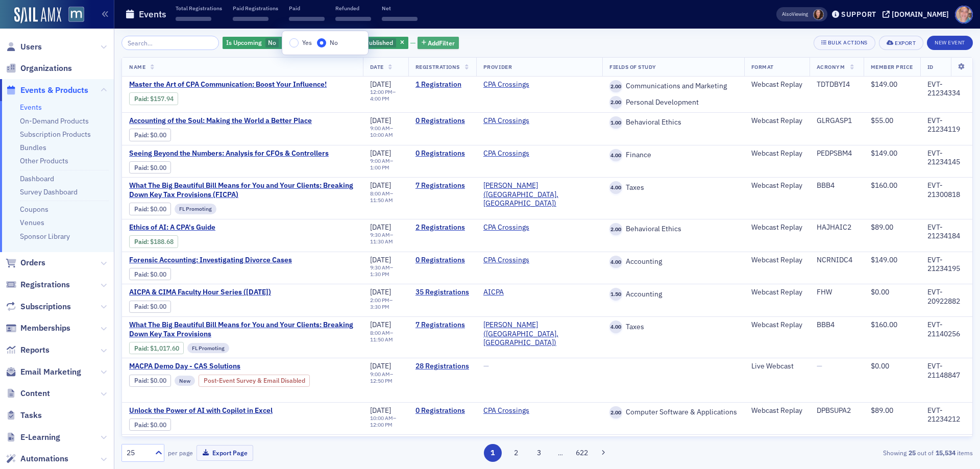
click at [428, 41] on span "Add Filter" at bounding box center [441, 42] width 27 height 9
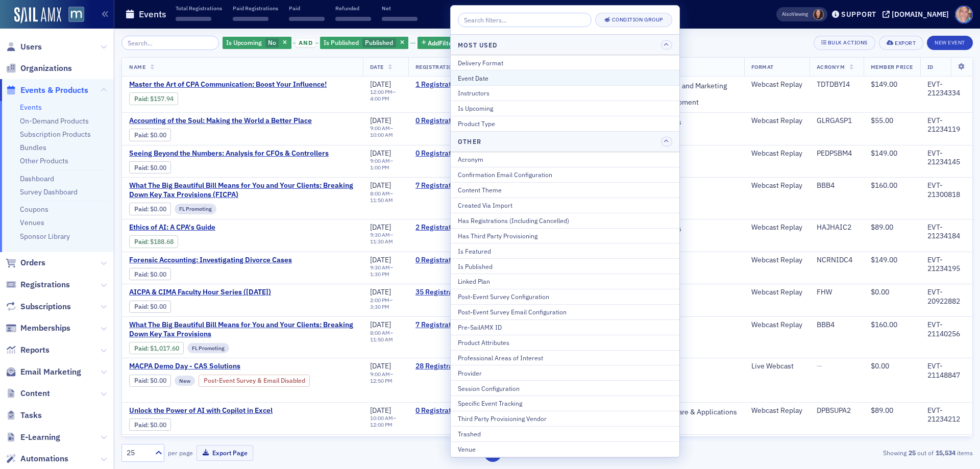
click at [493, 78] on div "Event Date" at bounding box center [565, 77] width 214 height 9
select select "8"
select select "2025"
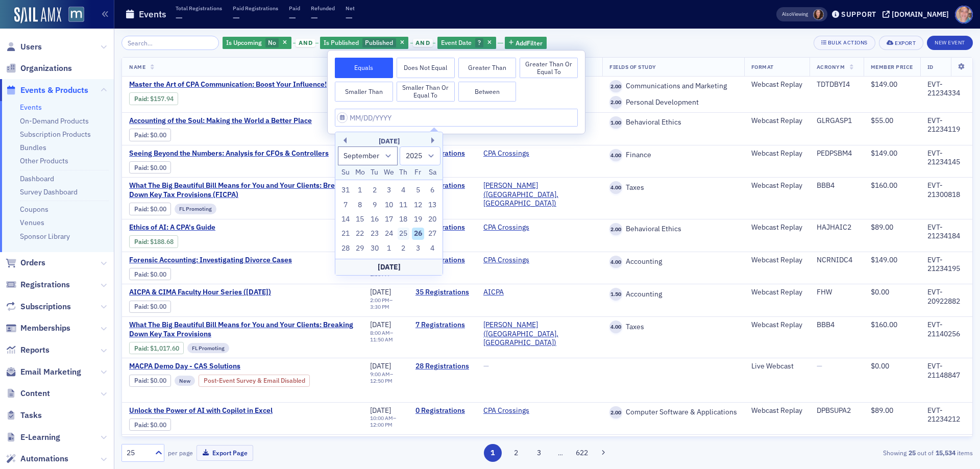
click at [400, 234] on div "25" at bounding box center [403, 234] width 12 height 12
type input "09/25/2025"
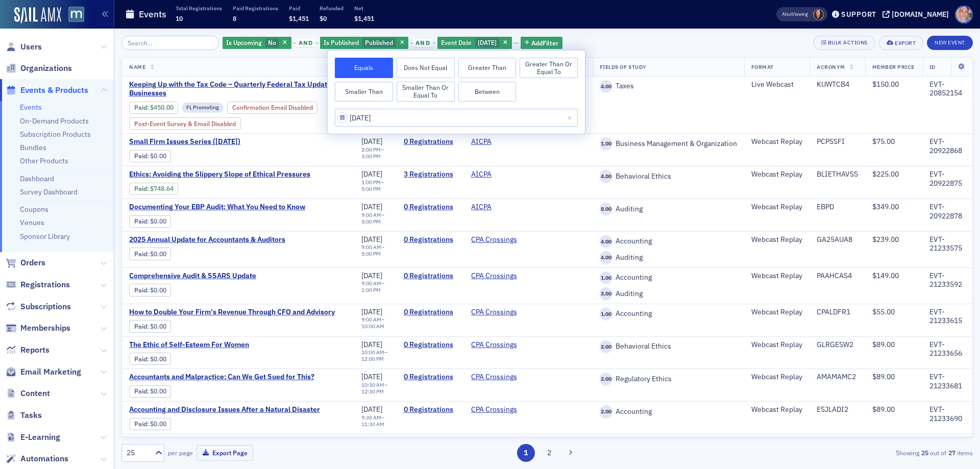
click at [636, 45] on div "Is Upcoming No and Is Published Published and Event Date 9/25/2025 Add Filter B…" at bounding box center [546, 43] width 851 height 14
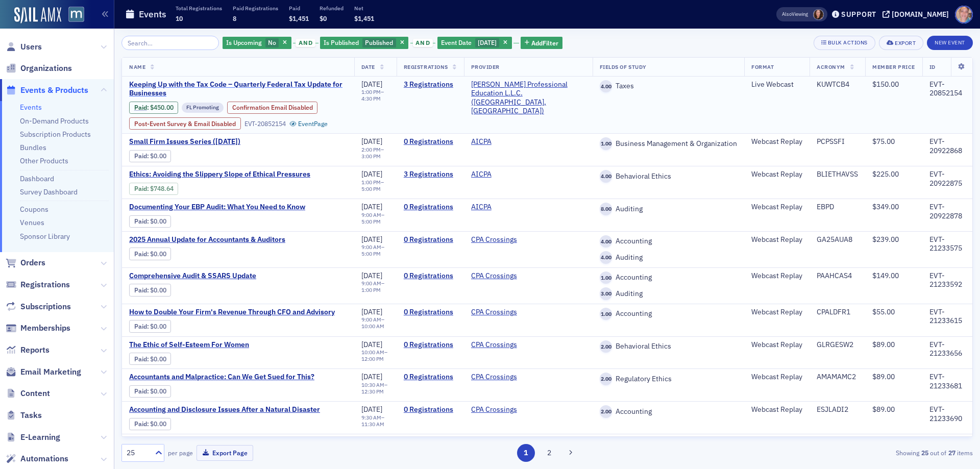
click at [166, 81] on span "Keeping Up with the Tax Code – Quarterly Federal Tax Update for Businesses" at bounding box center [238, 89] width 218 height 18
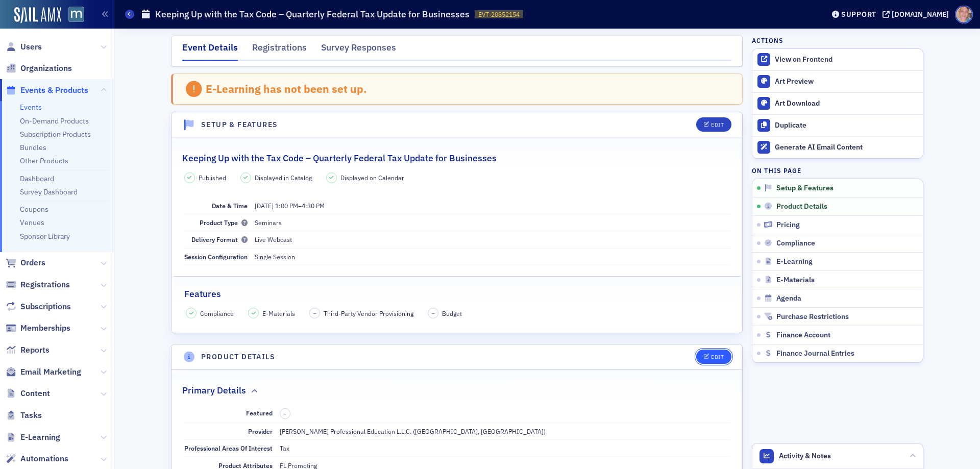
click at [706, 359] on span "Edit" at bounding box center [714, 357] width 20 height 6
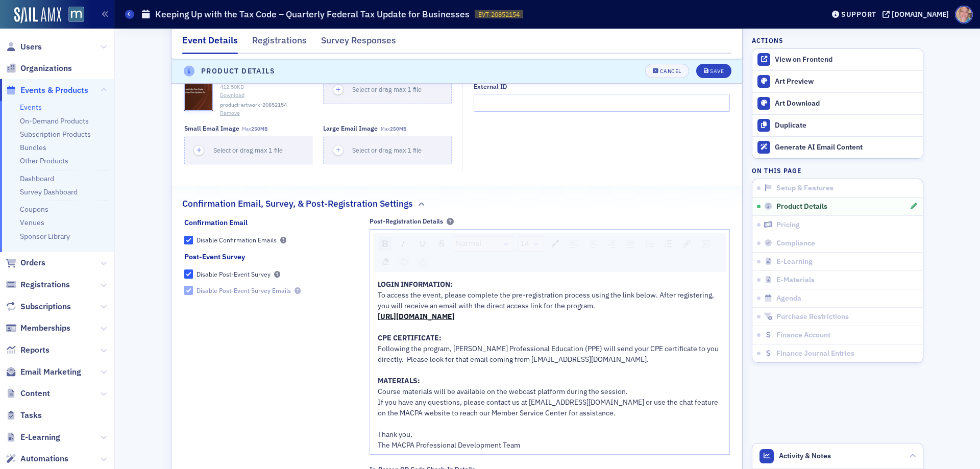
scroll to position [999, 0]
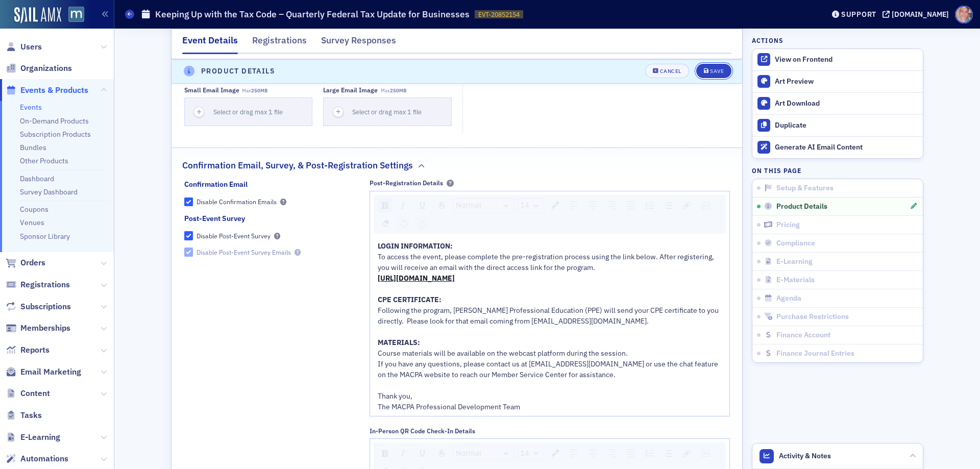
drag, startPoint x: 704, startPoint y: 67, endPoint x: 676, endPoint y: 40, distance: 38.6
click at [704, 67] on button "Save" at bounding box center [713, 71] width 35 height 14
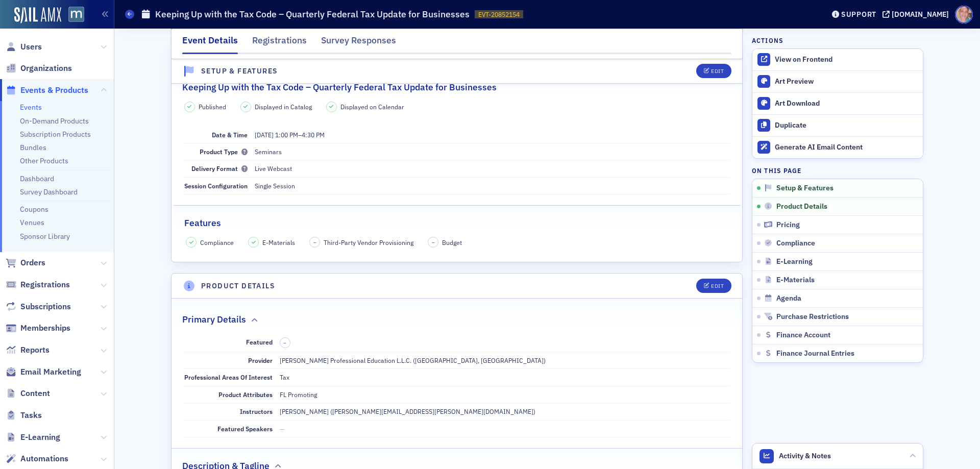
scroll to position [0, 0]
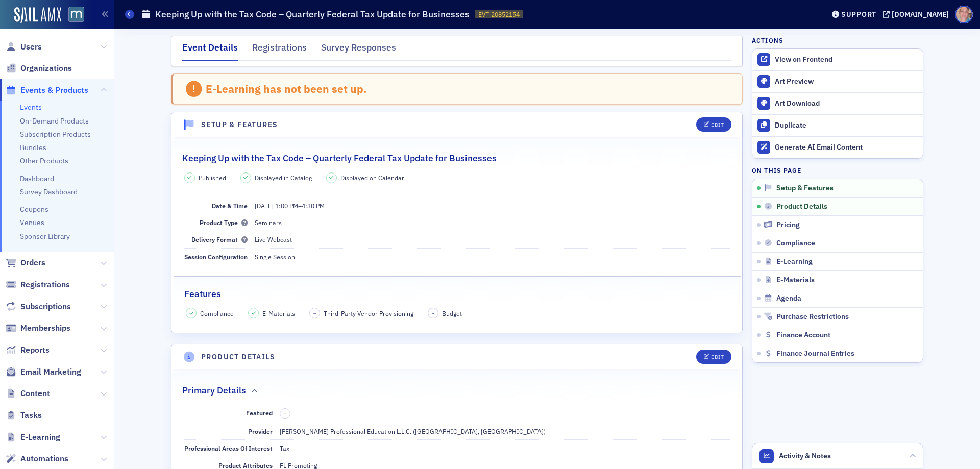
click at [132, 11] on span at bounding box center [129, 14] width 9 height 9
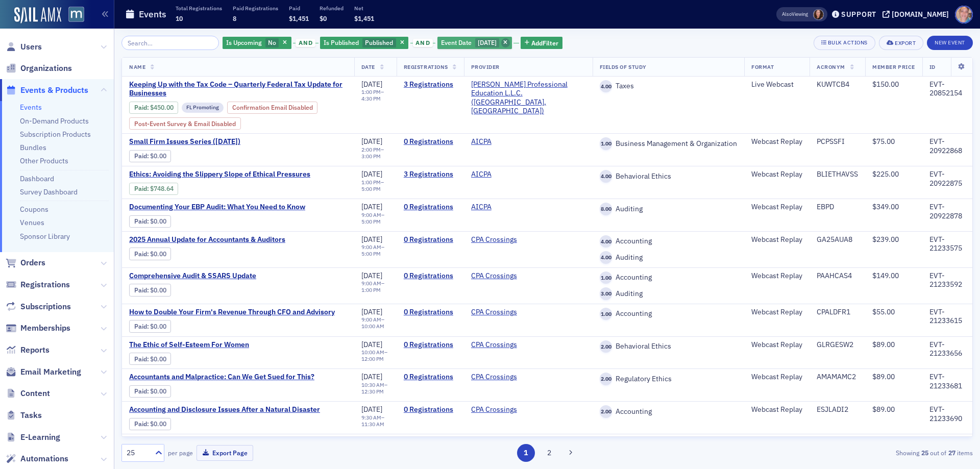
click at [507, 44] on icon "button" at bounding box center [505, 43] width 4 height 6
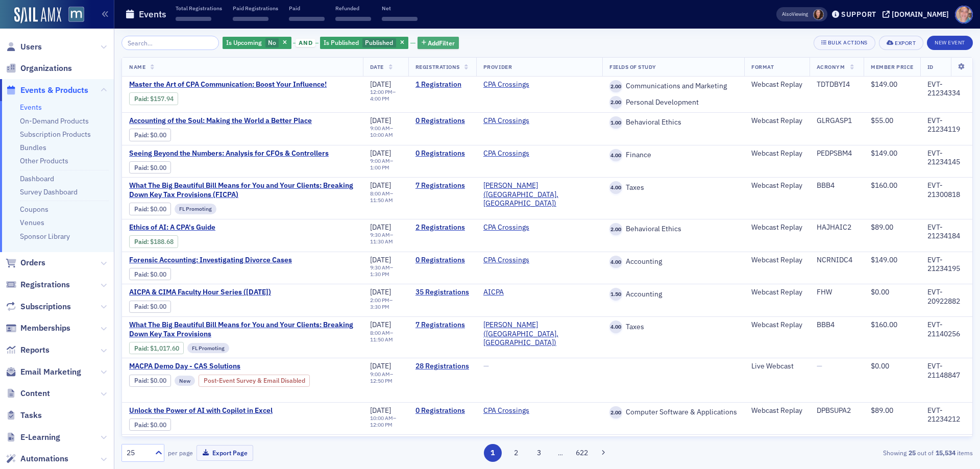
click at [441, 42] on span "Add Filter" at bounding box center [441, 42] width 27 height 9
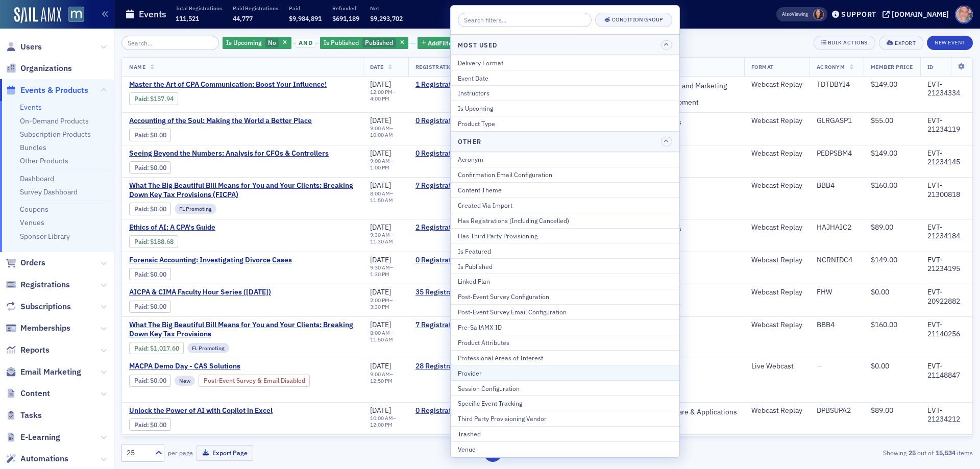
click at [503, 371] on div "Provider" at bounding box center [565, 372] width 214 height 9
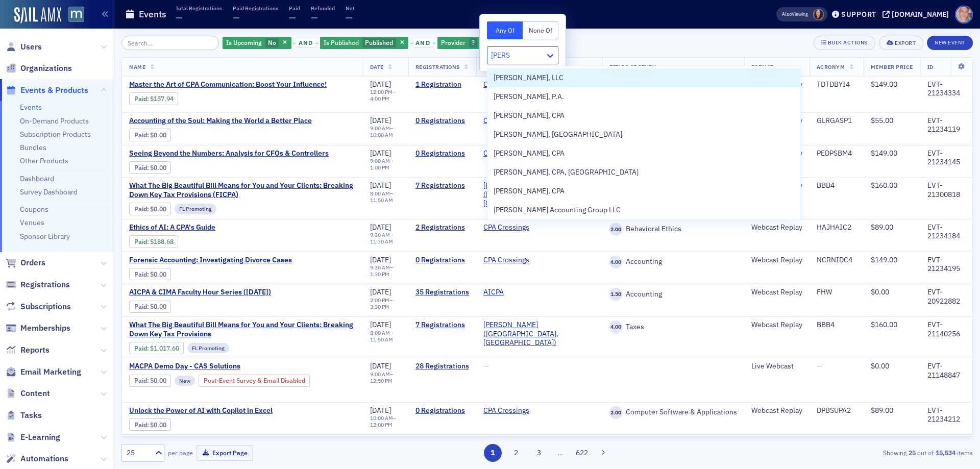
type input "peters"
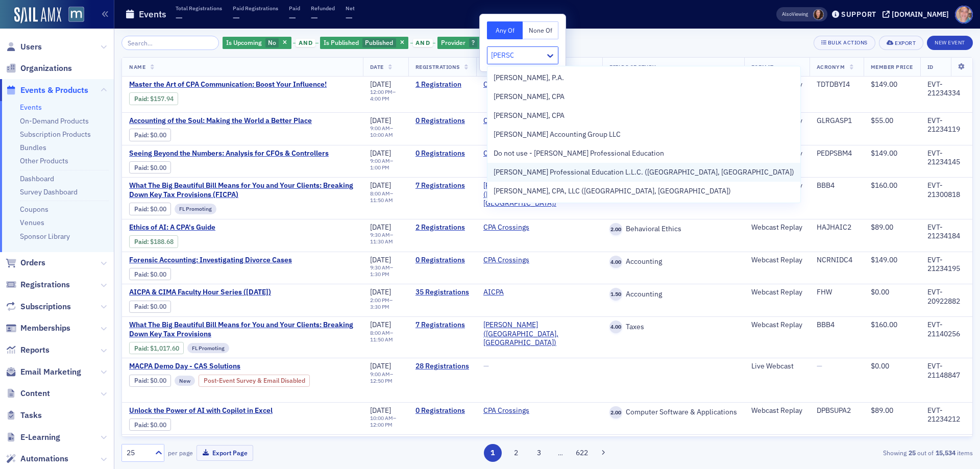
click at [609, 174] on span "Peters Professional Education L.L.C. (Mechanicsville, VA)" at bounding box center [643, 172] width 301 height 11
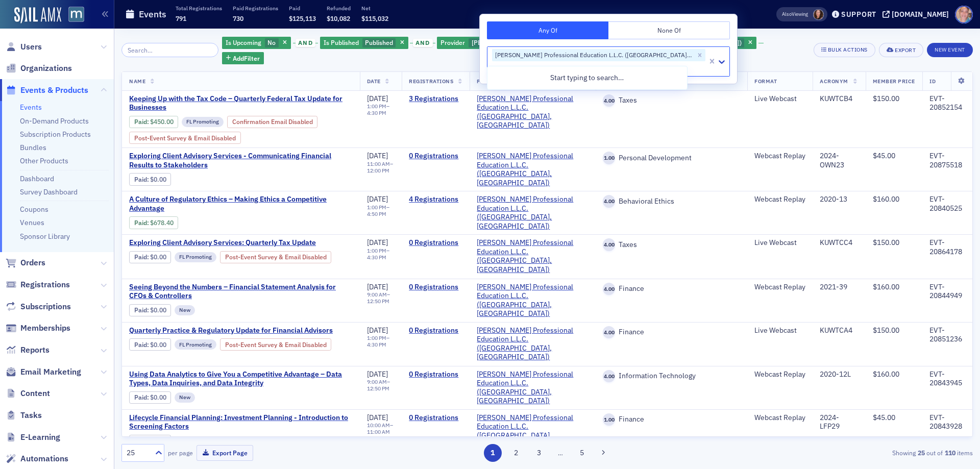
click at [732, 36] on div "Is Upcoming No and Is Published Published and Provider Peters Professional Educ…" at bounding box center [546, 50] width 851 height 29
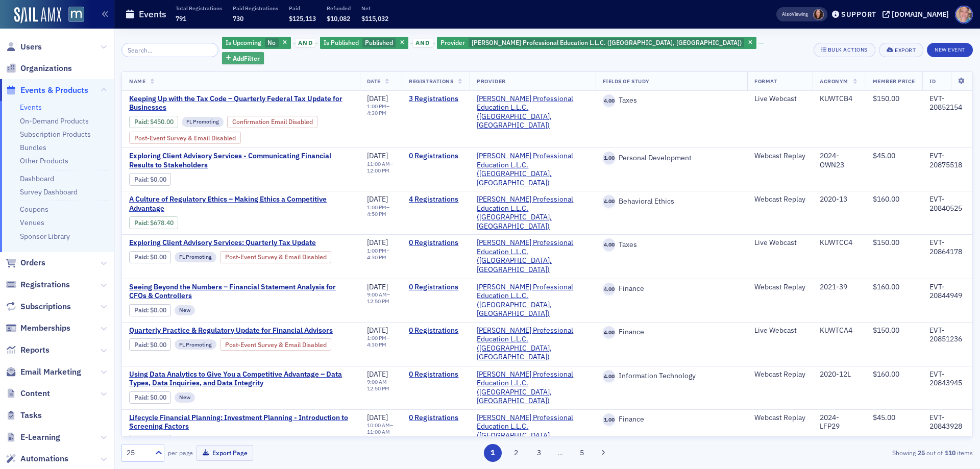
click at [260, 54] on span "Add Filter" at bounding box center [246, 58] width 27 height 9
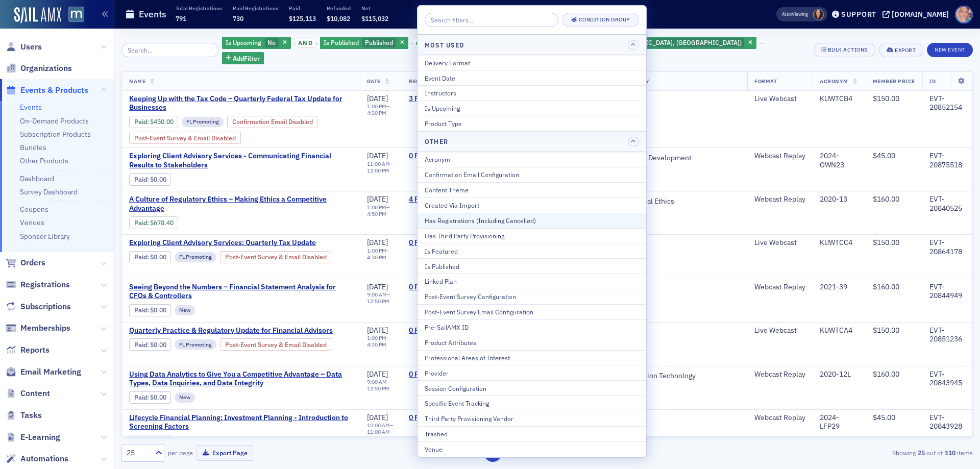
click at [502, 222] on div "Has Registrations (Including Cancelled)" at bounding box center [532, 220] width 214 height 9
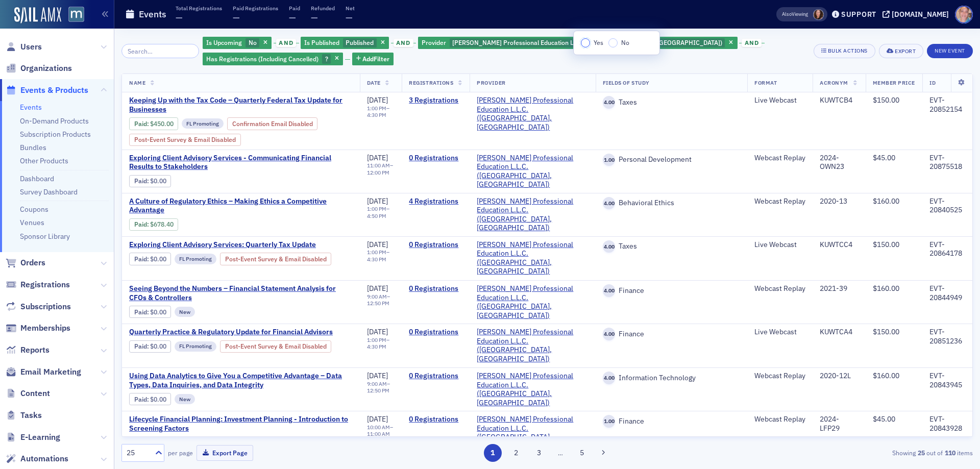
click at [587, 41] on input "Yes" at bounding box center [585, 42] width 9 height 9
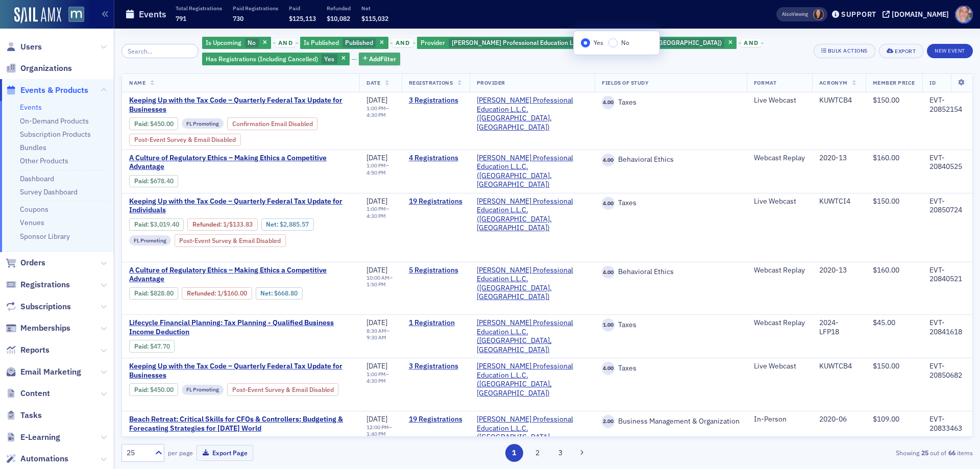
click at [379, 59] on span "Add Filter" at bounding box center [382, 58] width 27 height 9
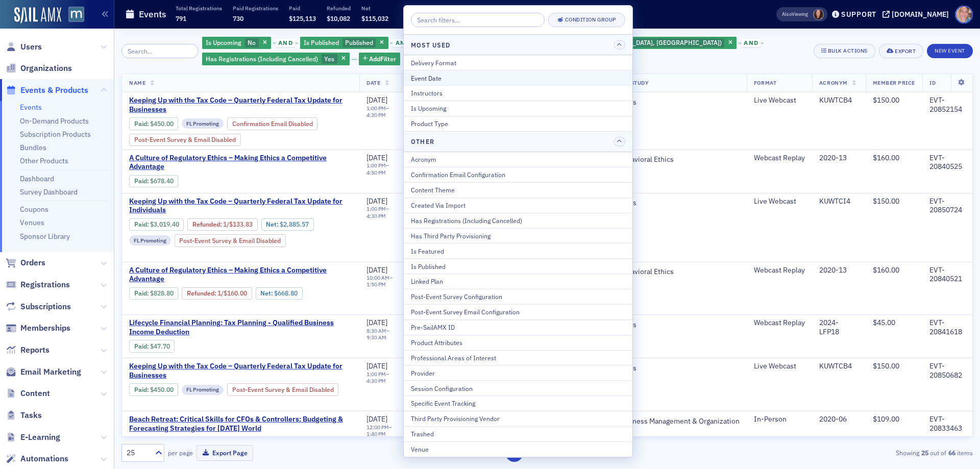
click at [476, 78] on div "Event Date" at bounding box center [518, 77] width 214 height 9
select select "8"
select select "2025"
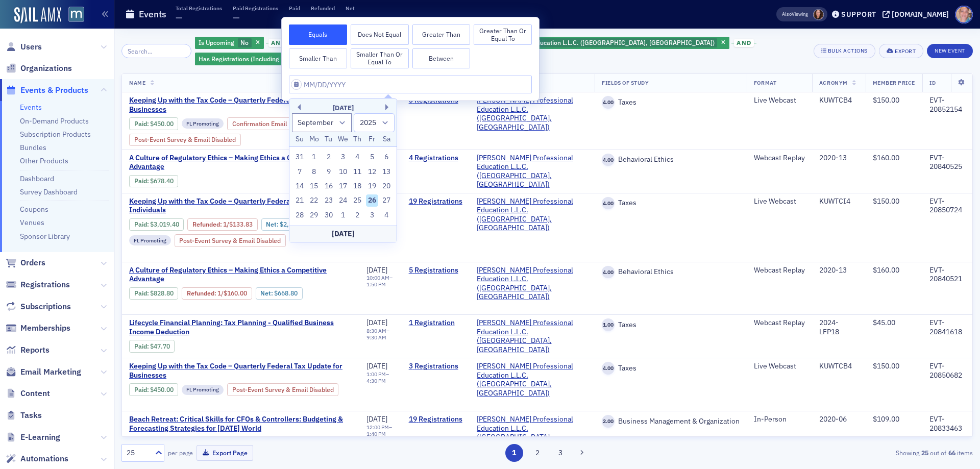
click at [436, 55] on button "Between" at bounding box center [441, 58] width 58 height 20
select select "8"
select select "2025"
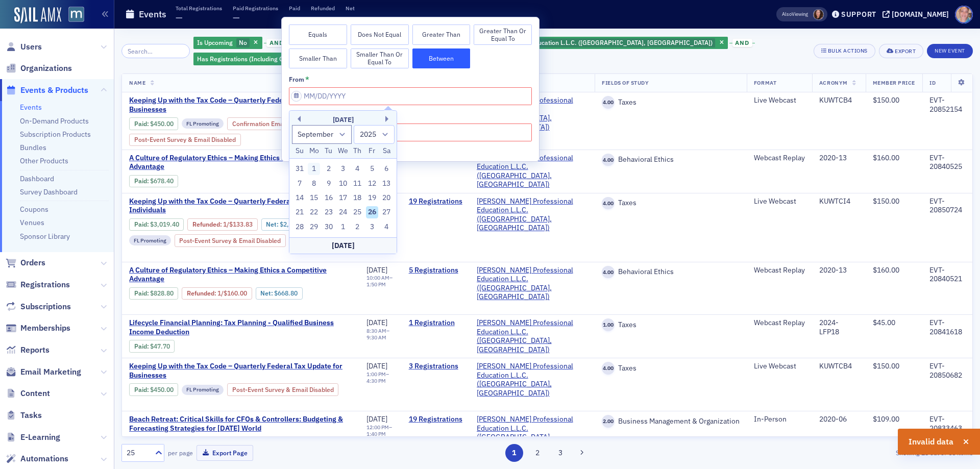
click at [311, 169] on div "1" at bounding box center [314, 169] width 12 height 12
type input "09/01/2025"
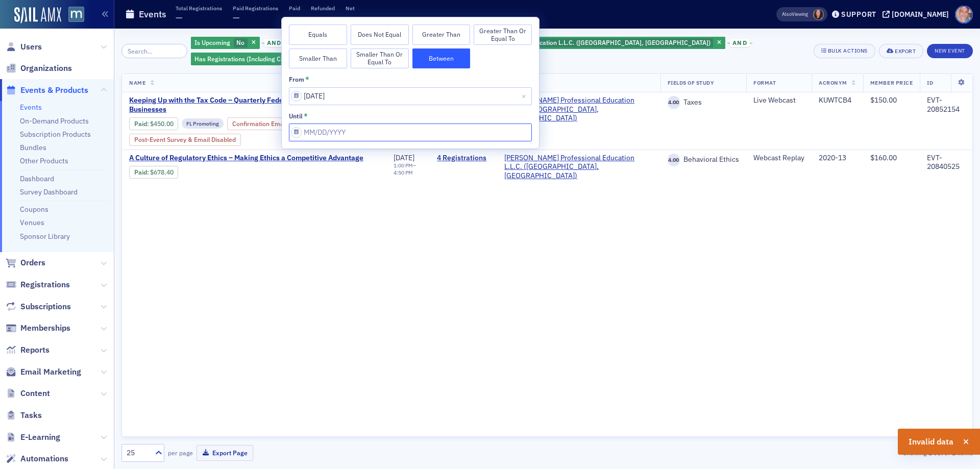
click at [412, 136] on input "from *" at bounding box center [410, 132] width 243 height 18
select select "8"
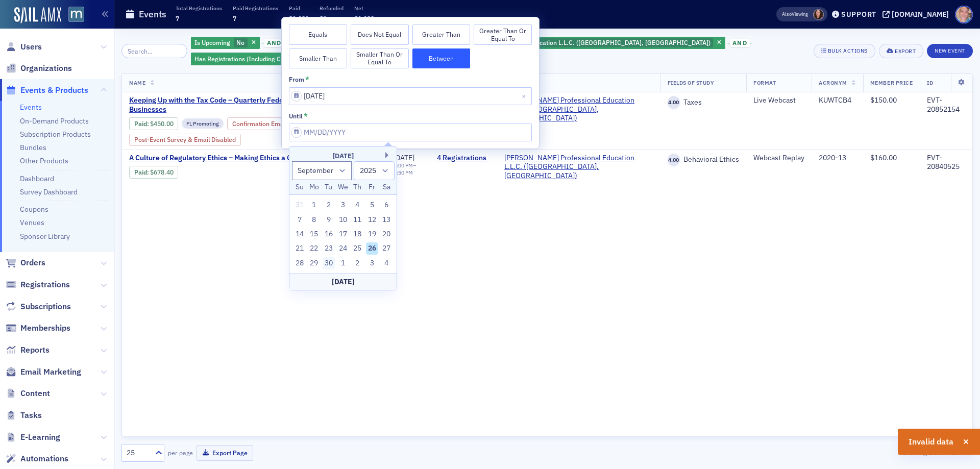
click at [326, 263] on div "30" at bounding box center [328, 263] width 12 height 12
type input "09/30/2025"
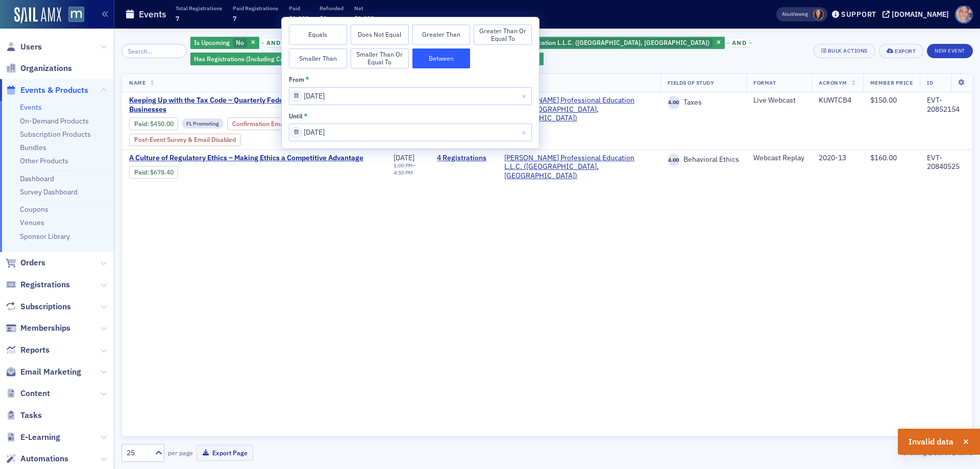
click at [708, 61] on div "Is Upcoming No and Is Published Published and Provider Peters Professional Educ…" at bounding box center [498, 51] width 616 height 31
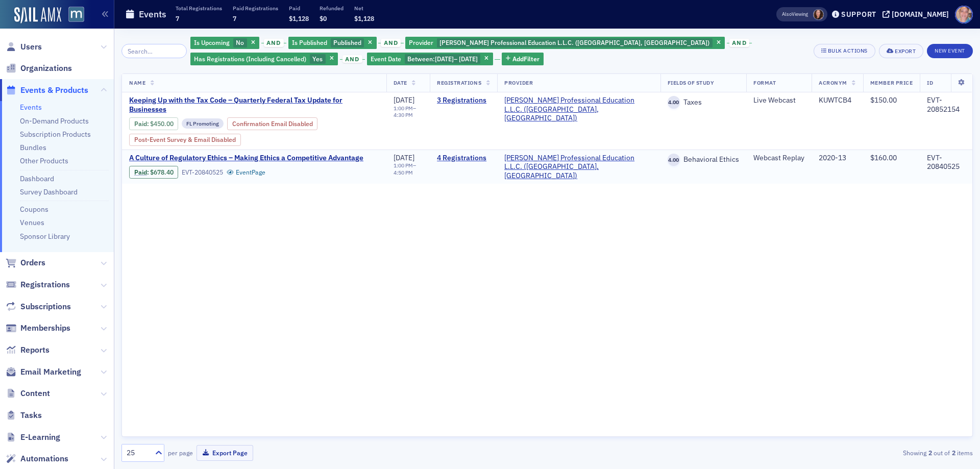
drag, startPoint x: 124, startPoint y: 147, endPoint x: 366, endPoint y: 147, distance: 242.4
click at [366, 150] on td "A Culture of Regulatory Ethics – Making Ethics a Competitive Advantage Paid : $…" at bounding box center [254, 167] width 264 height 34
click at [160, 222] on div "Name Date Registrations Provider Fields Of Study Format Acronym Member Price ID…" at bounding box center [546, 255] width 851 height 364
drag, startPoint x: 130, startPoint y: 148, endPoint x: 365, endPoint y: 148, distance: 235.2
click at [365, 150] on td "A Culture of Regulatory Ethics – Making Ethics a Competitive Advantage Paid : $…" at bounding box center [254, 167] width 264 height 34
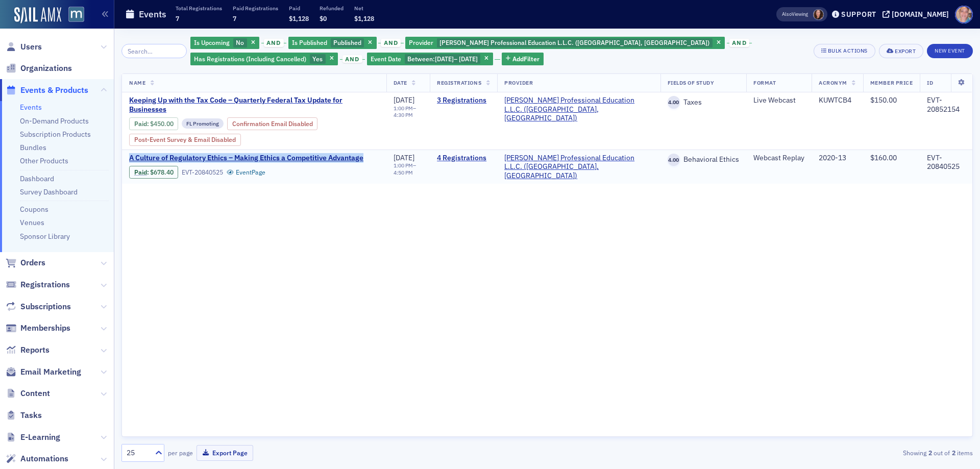
copy span "A Culture of Regulatory Ethics – Making Ethics a Competitive Advantage"
click at [490, 154] on link "4 Registrations" at bounding box center [463, 158] width 53 height 9
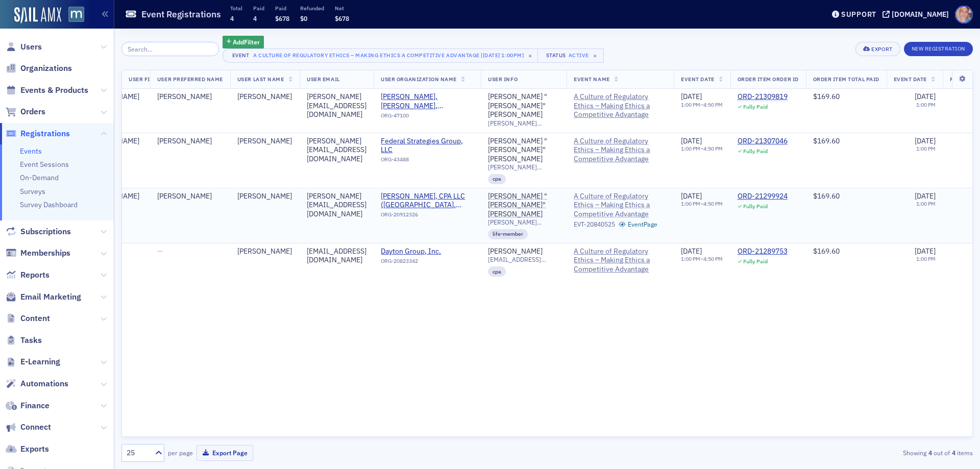
scroll to position [0, 109]
click at [786, 95] on div "ORD-21309819" at bounding box center [761, 96] width 50 height 9
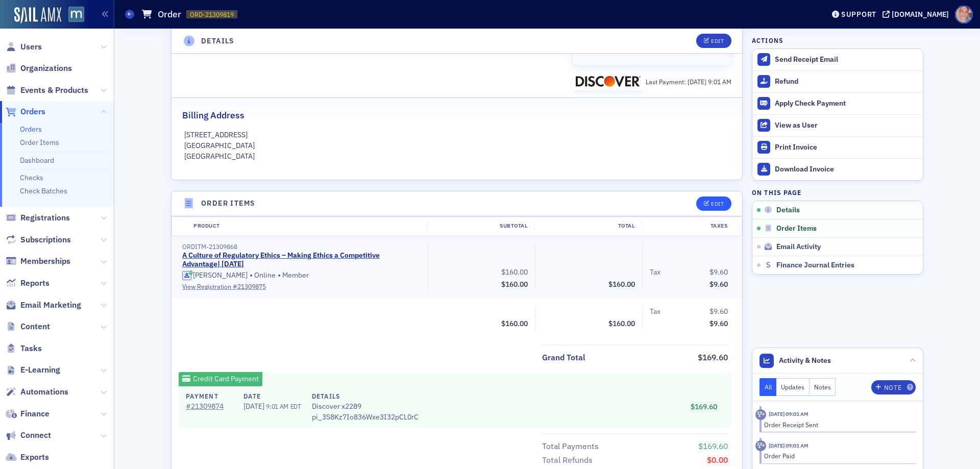
scroll to position [204, 0]
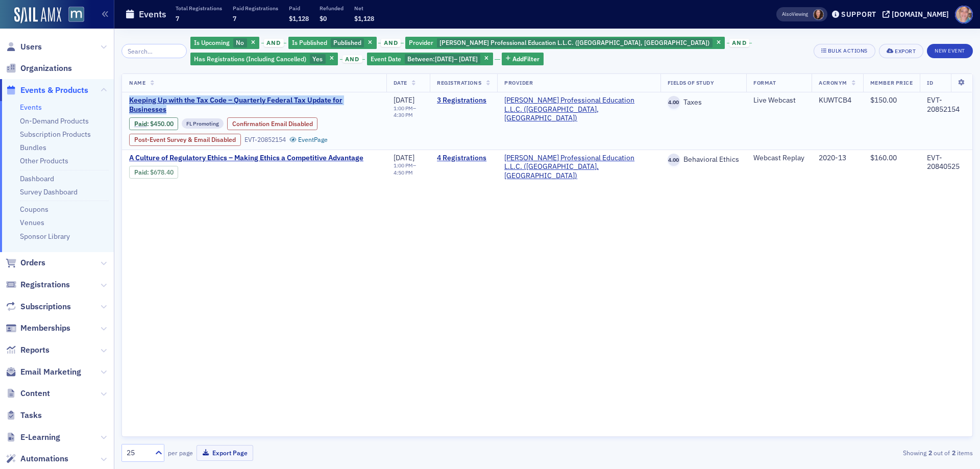
drag, startPoint x: 128, startPoint y: 100, endPoint x: 420, endPoint y: 96, distance: 292.4
click at [383, 102] on td "Keeping Up with the Tax Code – Quarterly Federal Tax Update for Businesses Paid…" at bounding box center [254, 120] width 264 height 57
click at [490, 101] on link "3 Registrations" at bounding box center [463, 100] width 53 height 9
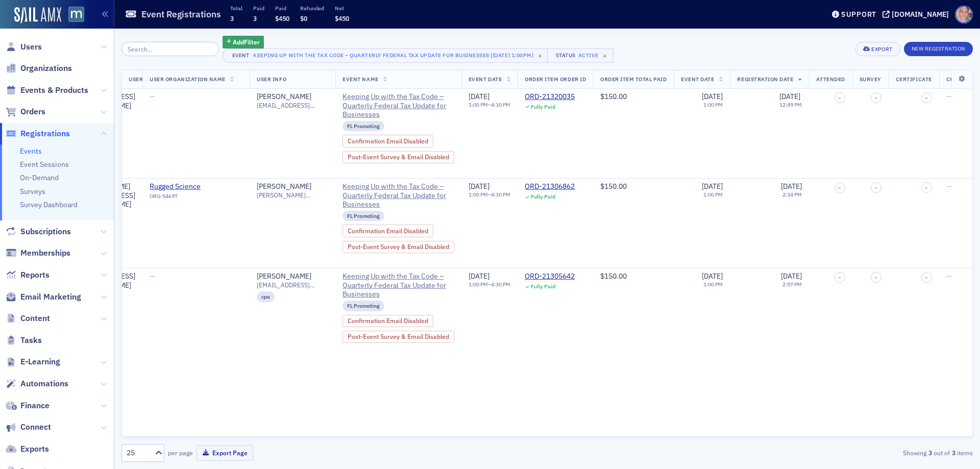
scroll to position [0, 408]
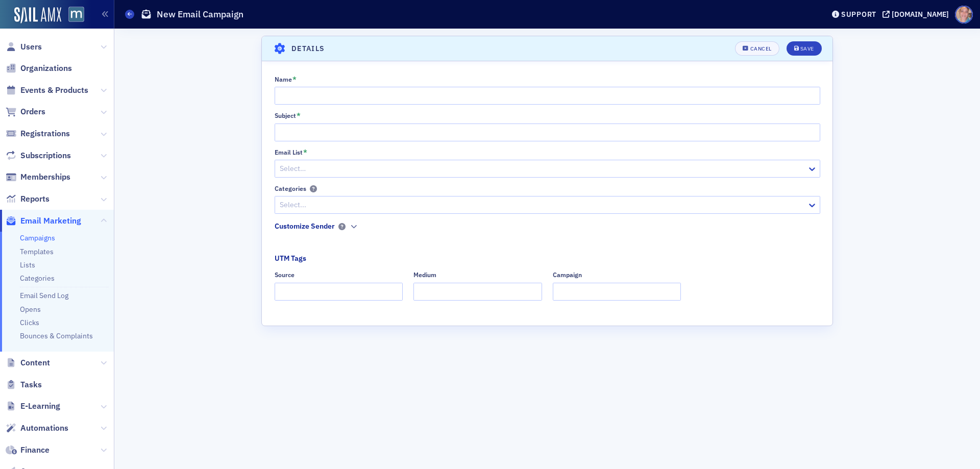
scroll to position [100, 0]
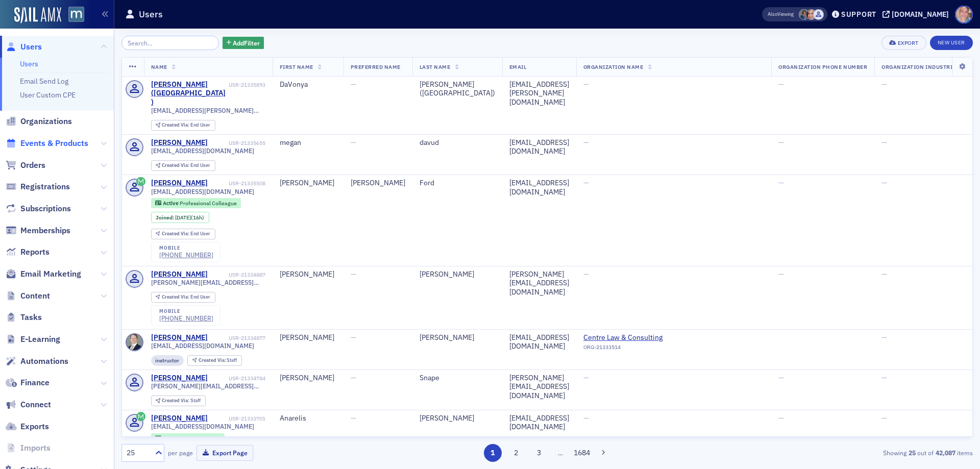
click at [55, 142] on span "Events & Products" at bounding box center [54, 143] width 68 height 11
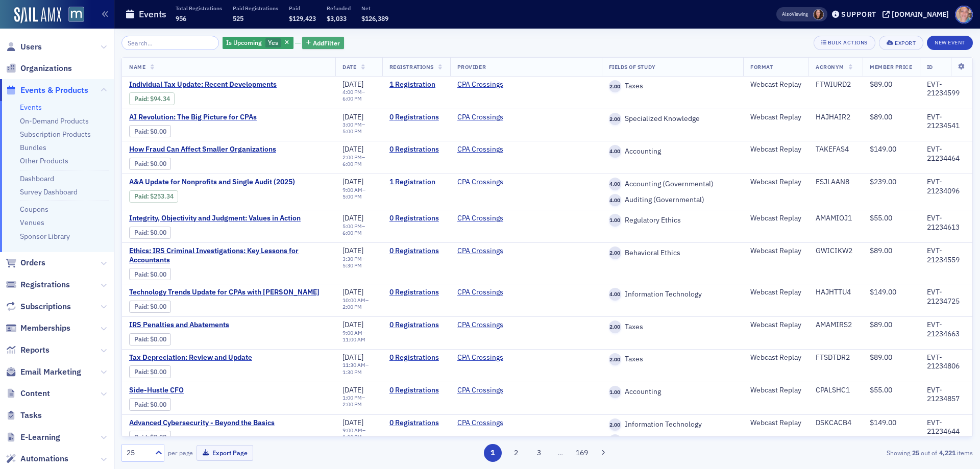
click at [318, 43] on span "Add Filter" at bounding box center [326, 42] width 27 height 9
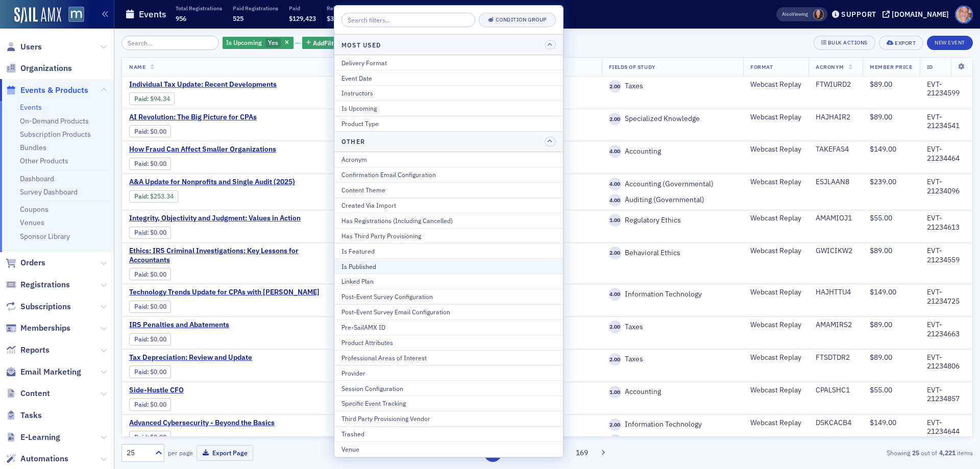
click at [363, 269] on div "Is Published" at bounding box center [448, 266] width 214 height 9
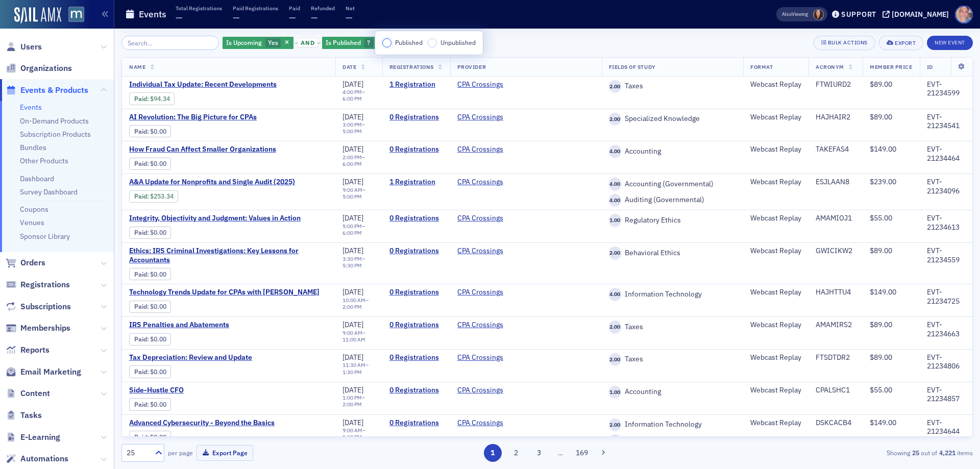
click at [390, 44] on input "Published" at bounding box center [386, 42] width 9 height 9
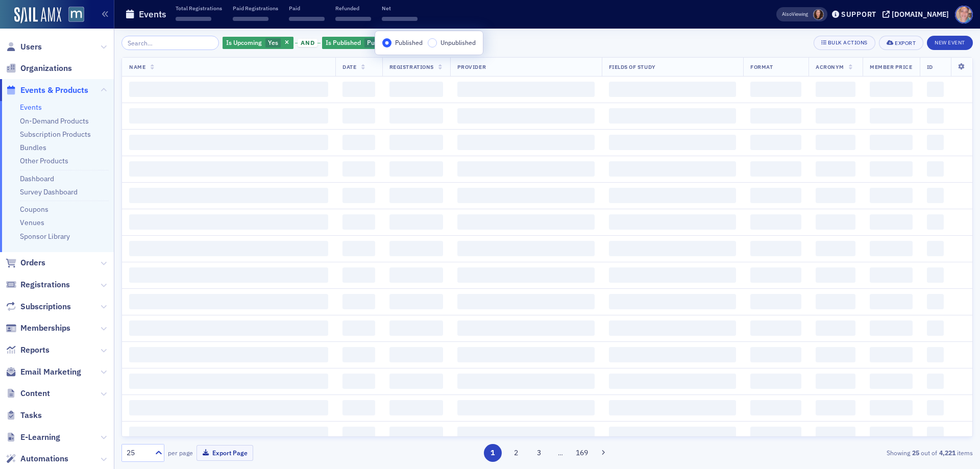
click at [527, 40] on div "Is Upcoming Yes and Is Published Published Add Filter Bulk Actions Export New E…" at bounding box center [546, 43] width 851 height 14
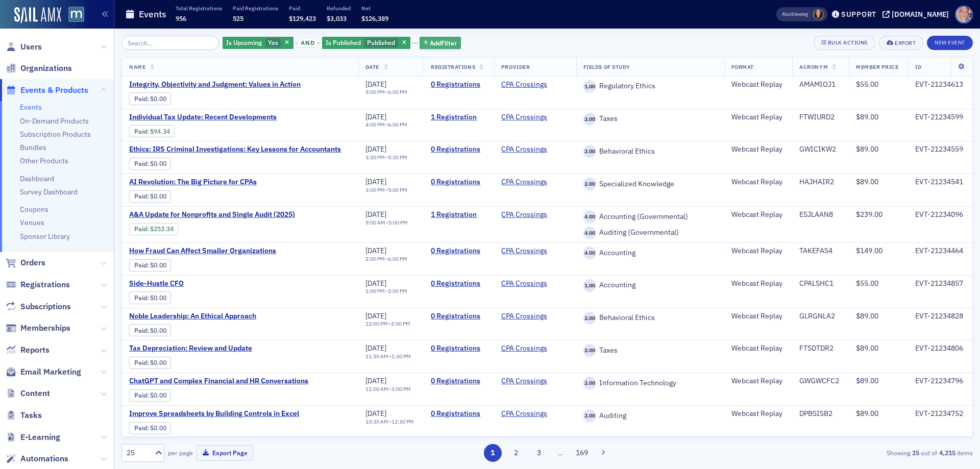
click at [438, 42] on span "Add Filter" at bounding box center [443, 42] width 27 height 9
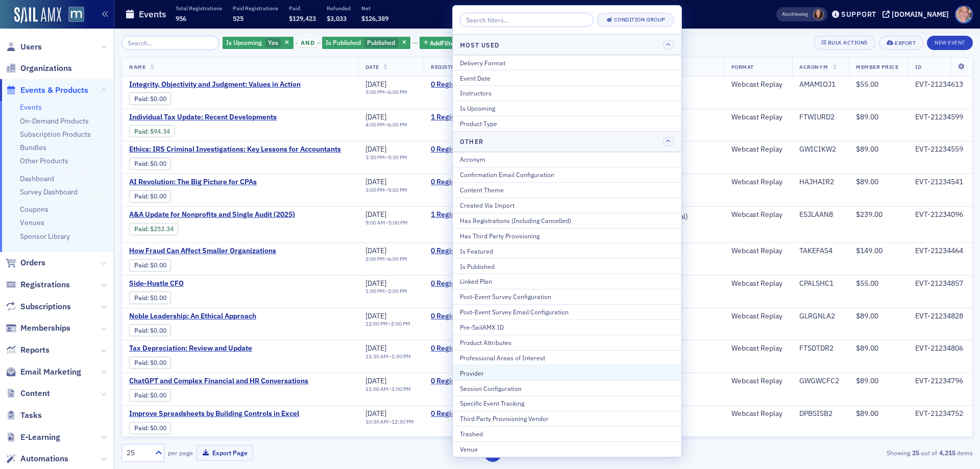
click at [485, 375] on div "Provider" at bounding box center [567, 372] width 214 height 9
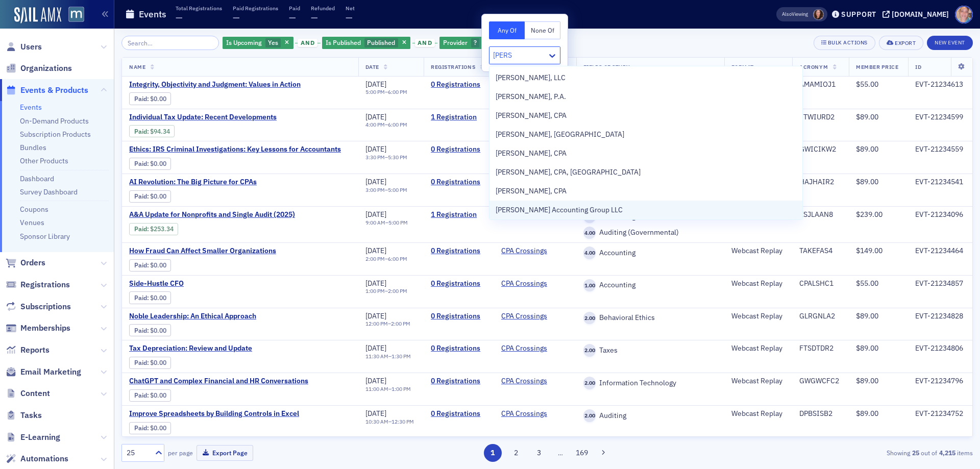
type input "peters"
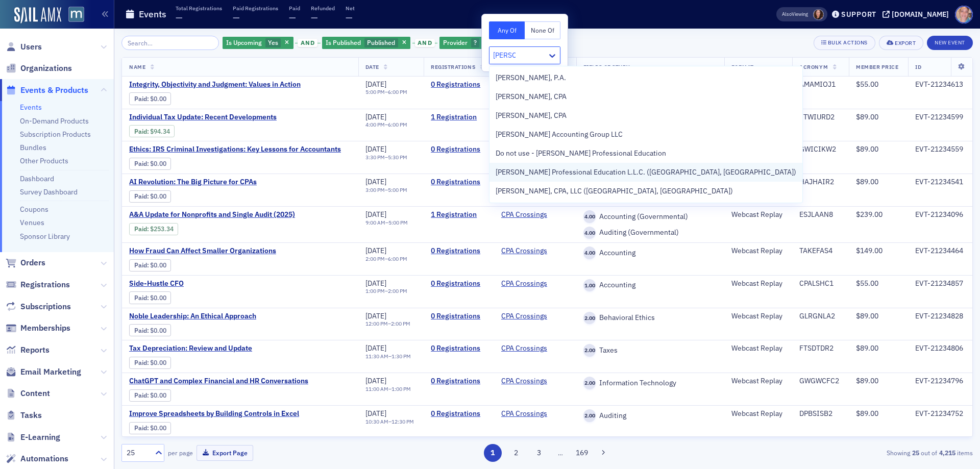
click at [612, 170] on span "Peters Professional Education L.L.C. (Mechanicsville, VA)" at bounding box center [645, 172] width 301 height 11
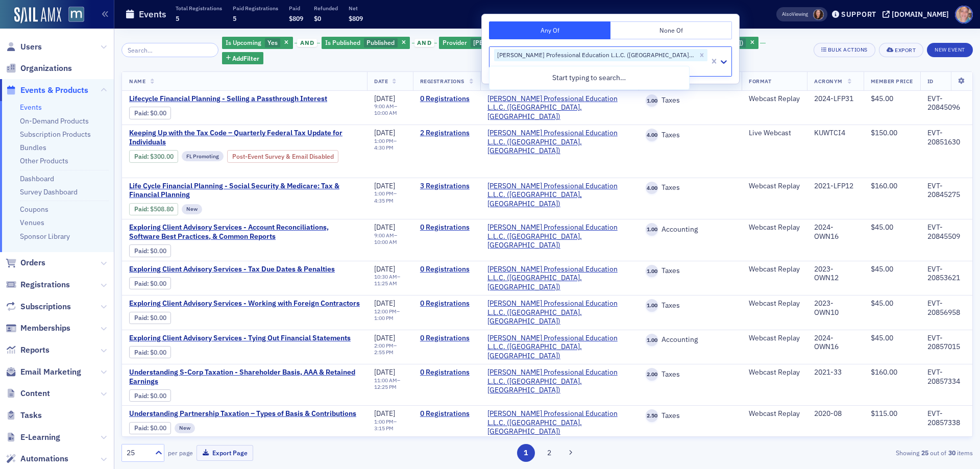
click at [734, 45] on div "Is Upcoming Yes and Is Published Published and Provider Peters Professional Edu…" at bounding box center [546, 50] width 851 height 29
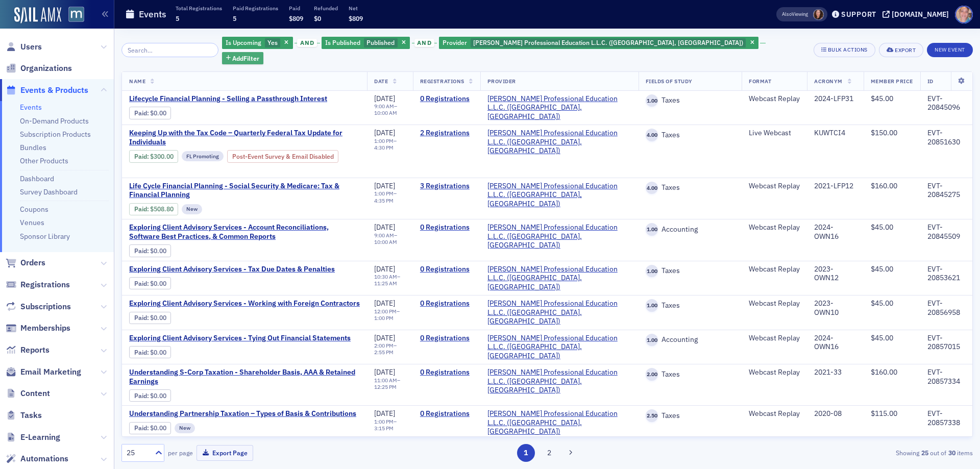
click at [264, 52] on button "Add Filter" at bounding box center [243, 58] width 42 height 13
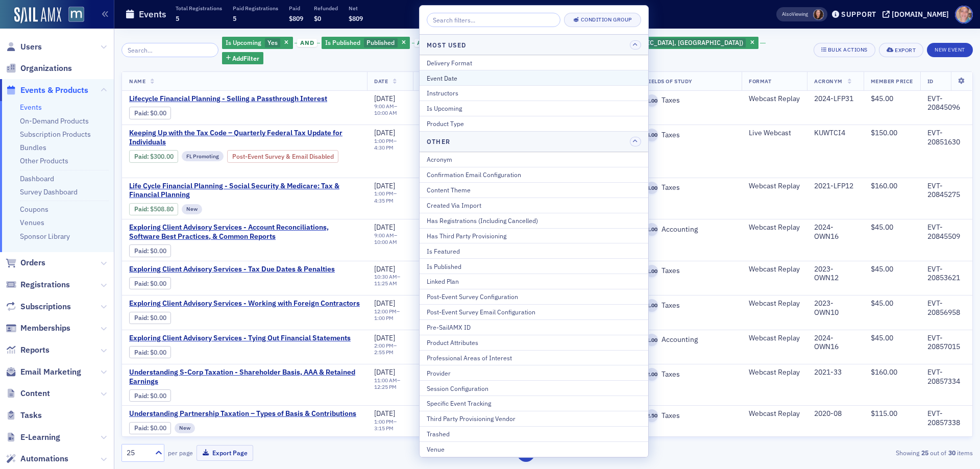
click at [473, 76] on div "Event Date" at bounding box center [534, 77] width 214 height 9
select select "8"
select select "2025"
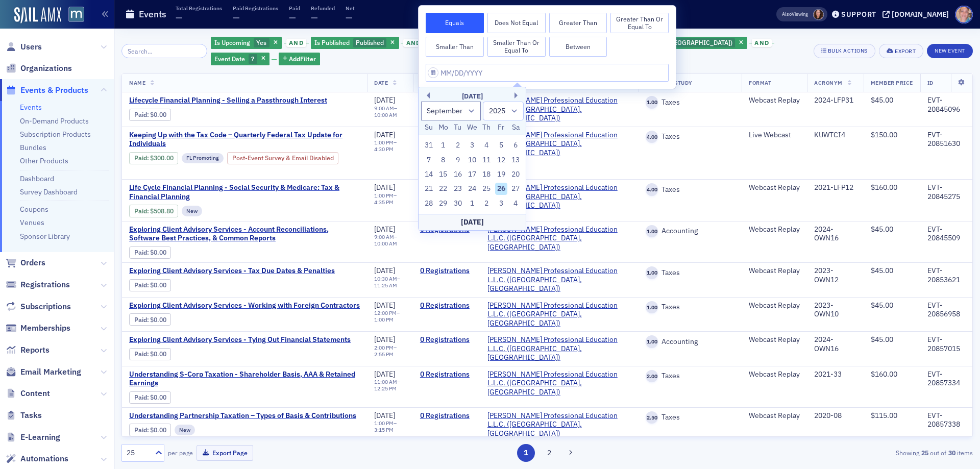
click at [595, 49] on button "Between" at bounding box center [578, 47] width 58 height 20
select select "8"
select select "2025"
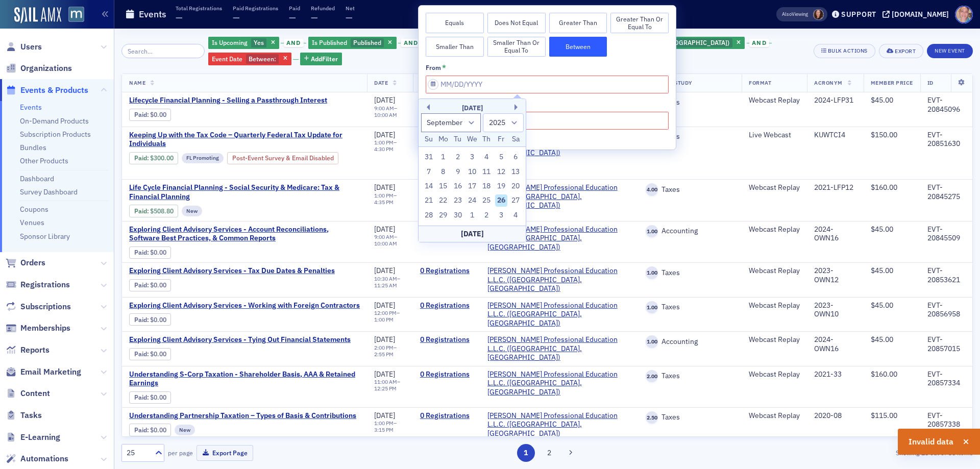
click at [502, 198] on div "26" at bounding box center [501, 200] width 12 height 12
type input "09/26/2025"
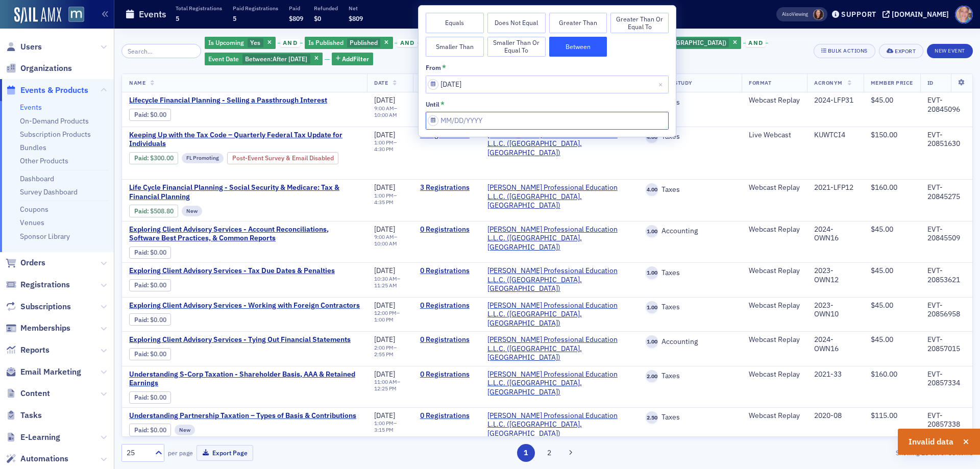
click at [491, 120] on input "from *" at bounding box center [547, 121] width 243 height 18
select select "8"
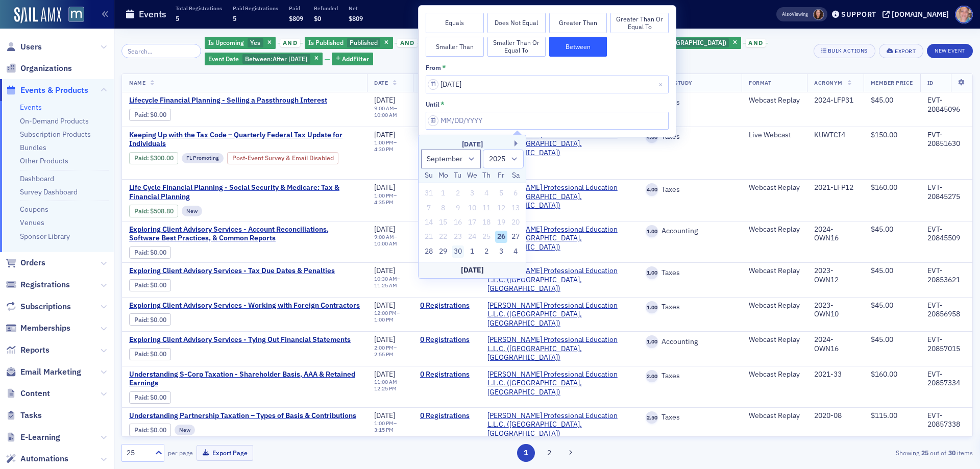
click at [455, 253] on div "30" at bounding box center [458, 251] width 12 height 12
type input "09/30/2025"
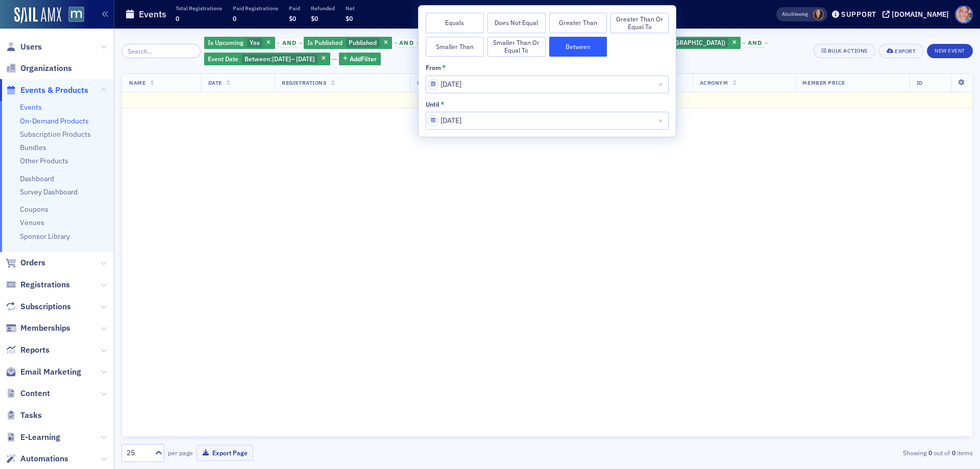
click at [49, 120] on link "On-Demand Products" at bounding box center [54, 120] width 69 height 9
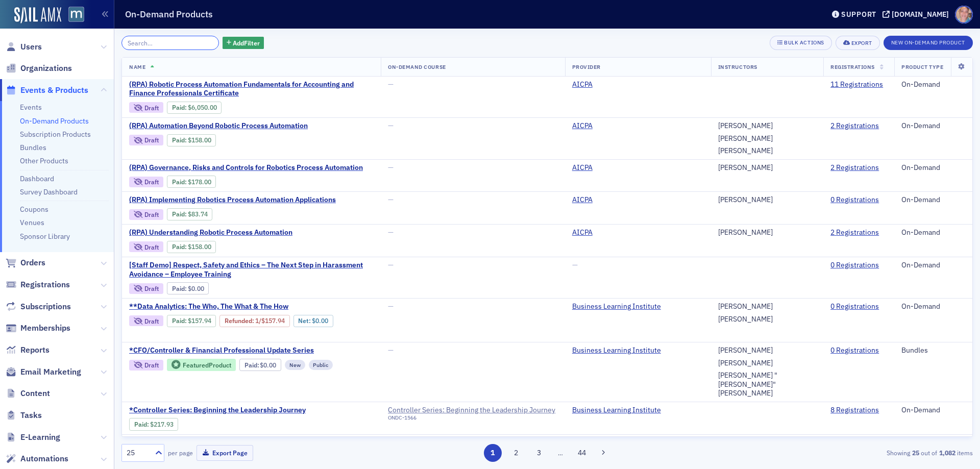
click at [187, 46] on input "search" at bounding box center [169, 43] width 97 height 14
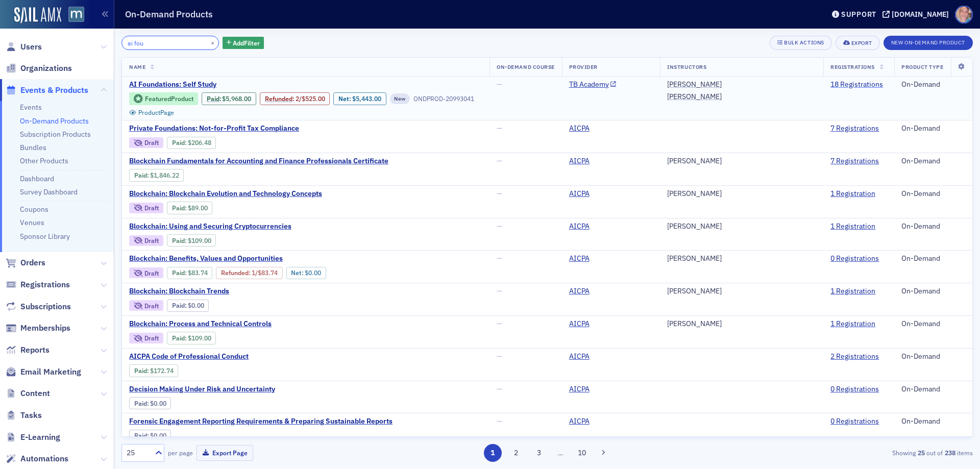
type input "ai fou"
click at [838, 83] on link "18 Registrations" at bounding box center [856, 84] width 53 height 9
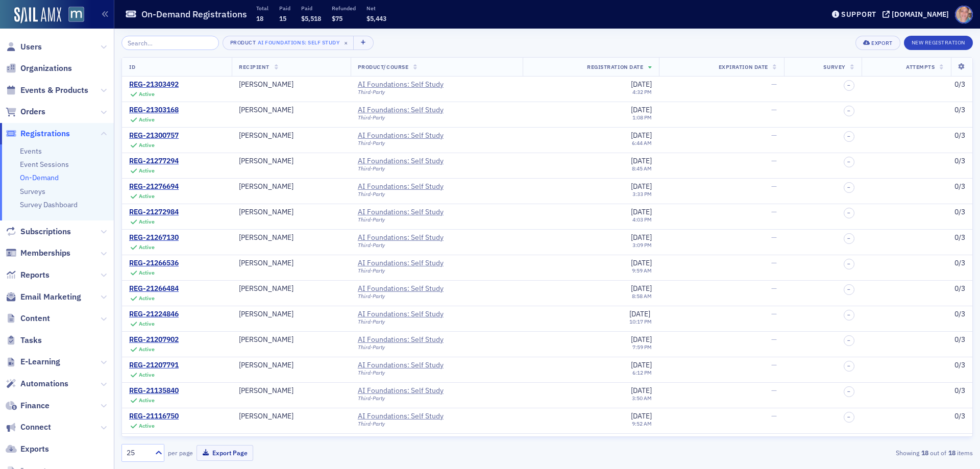
click at [636, 69] on span "Registration Date" at bounding box center [615, 66] width 56 height 7
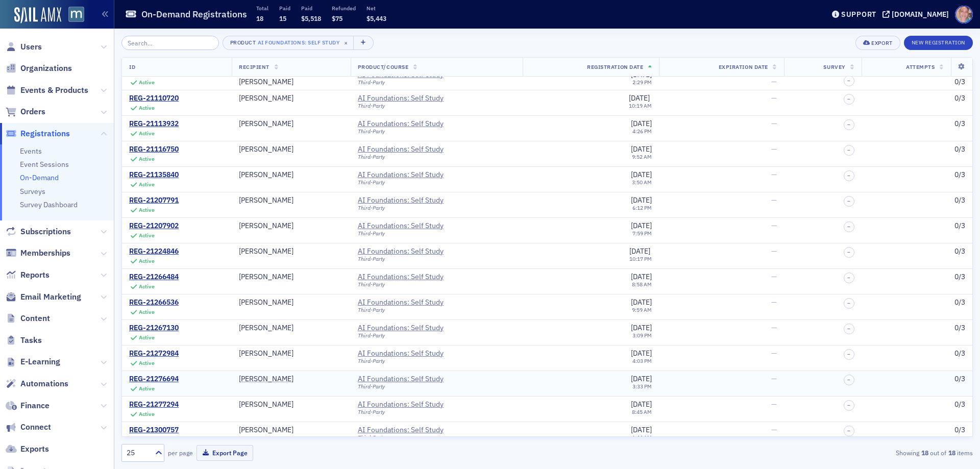
scroll to position [99, 0]
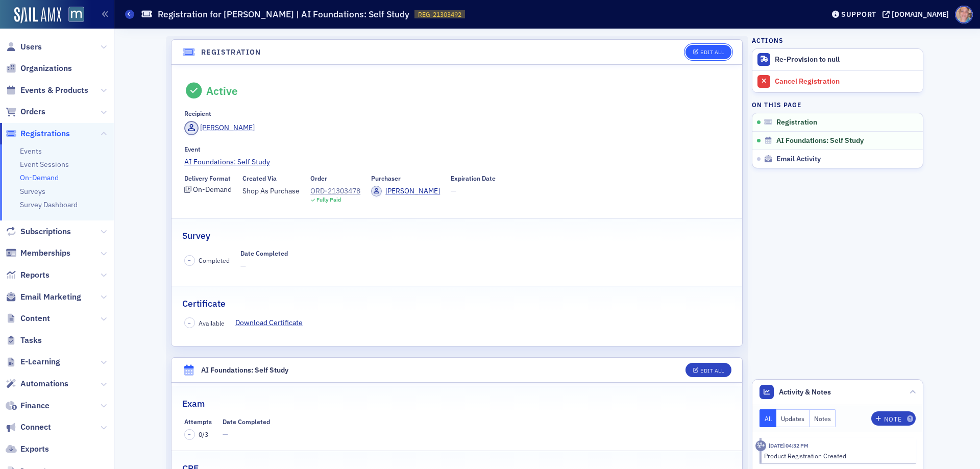
click at [713, 51] on div "Edit All" at bounding box center [711, 52] width 23 height 6
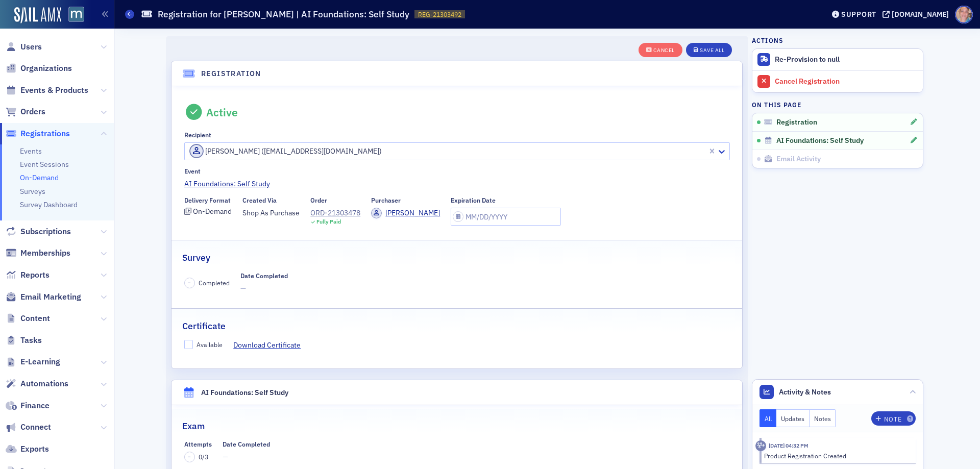
scroll to position [27, 0]
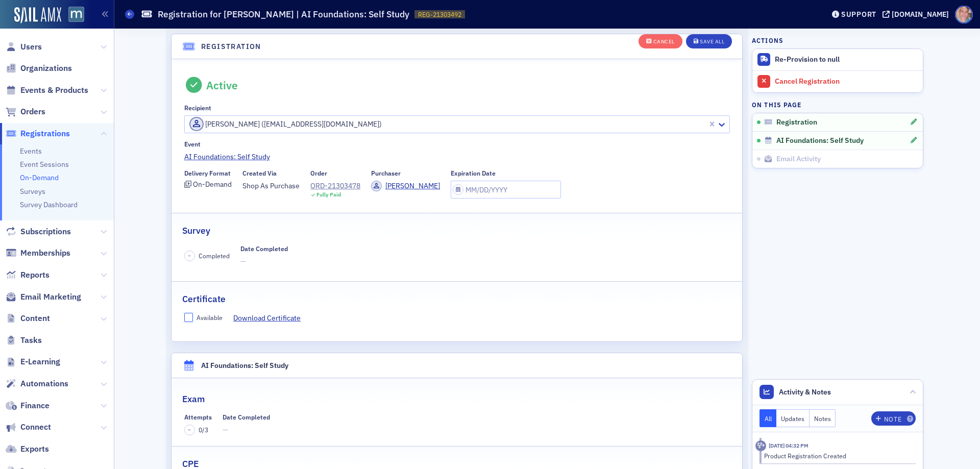
click at [184, 314] on input "Available" at bounding box center [188, 317] width 9 height 9
checkbox input "true"
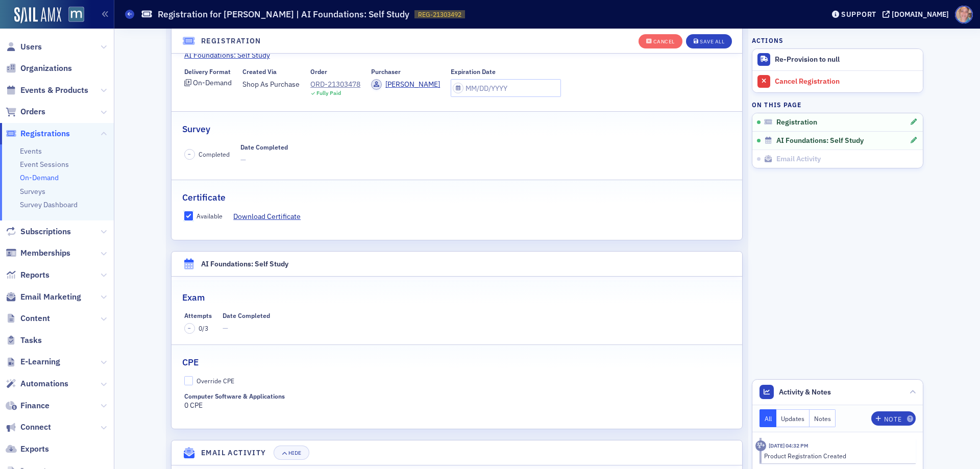
scroll to position [129, 0]
drag, startPoint x: 185, startPoint y: 378, endPoint x: 192, endPoint y: 377, distance: 7.7
click at [186, 378] on input "Override CPE" at bounding box center [188, 380] width 9 height 9
checkbox input "true"
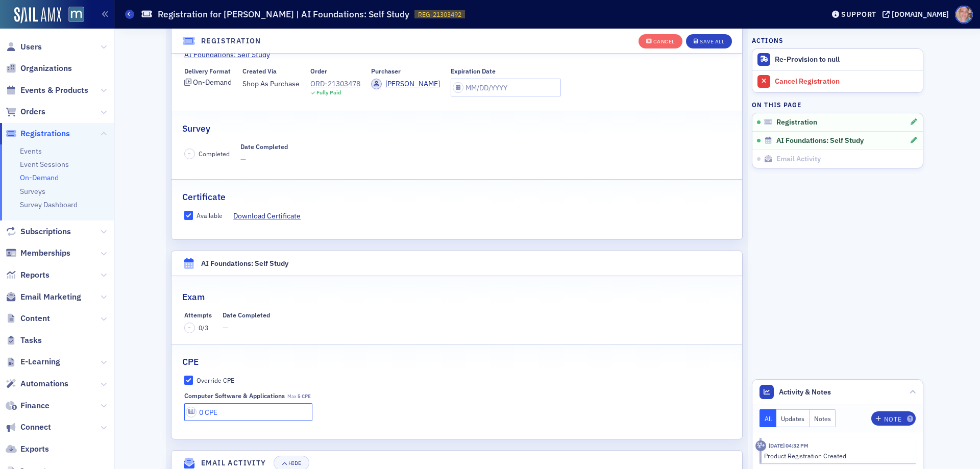
click at [219, 414] on input "0 CPE" at bounding box center [248, 412] width 129 height 18
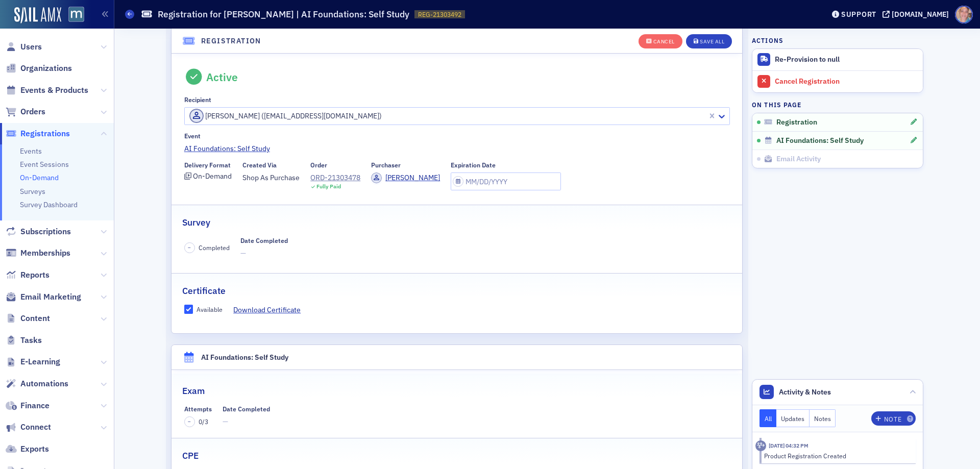
scroll to position [0, 0]
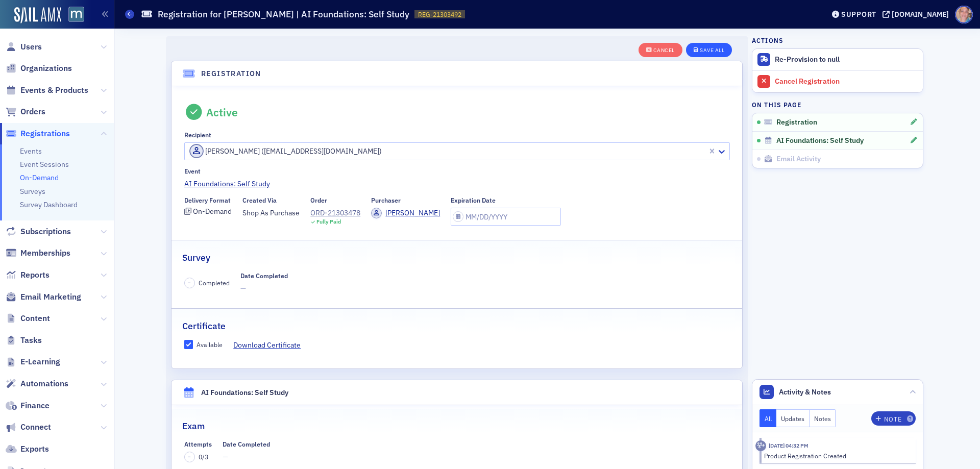
type input "5 CPE"
click at [700, 47] on div "Save All" at bounding box center [712, 50] width 24 height 6
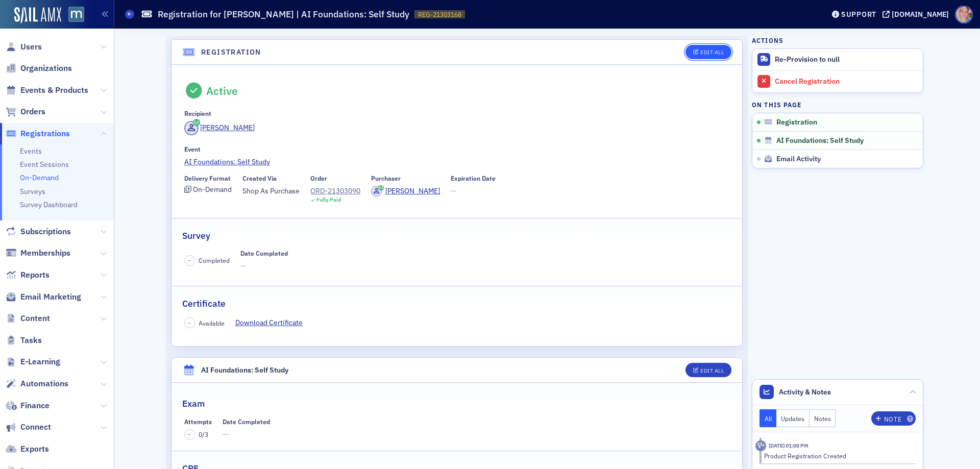
click at [708, 54] on div "Edit All" at bounding box center [711, 52] width 23 height 6
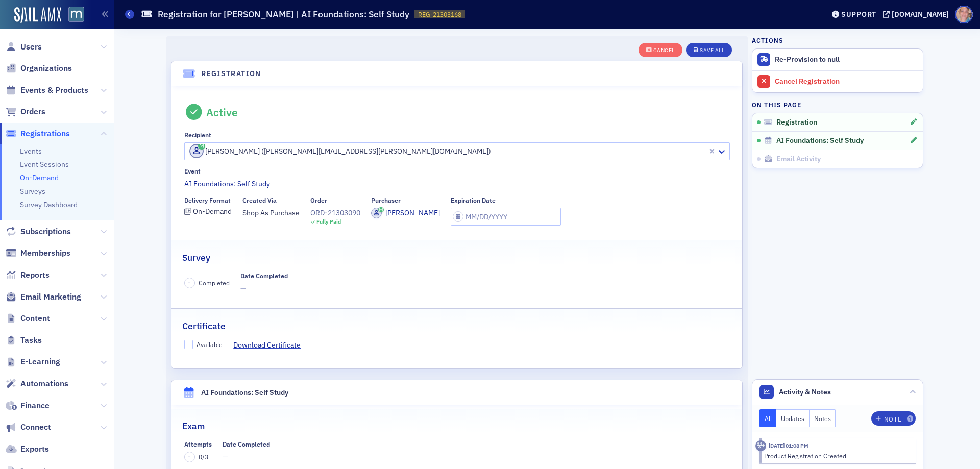
scroll to position [27, 0]
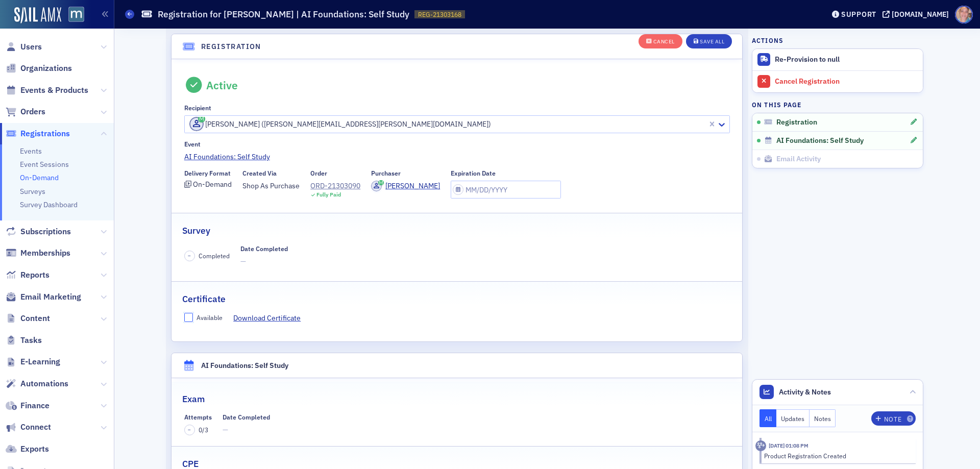
click at [186, 318] on input "Available" at bounding box center [188, 317] width 9 height 9
checkbox input "true"
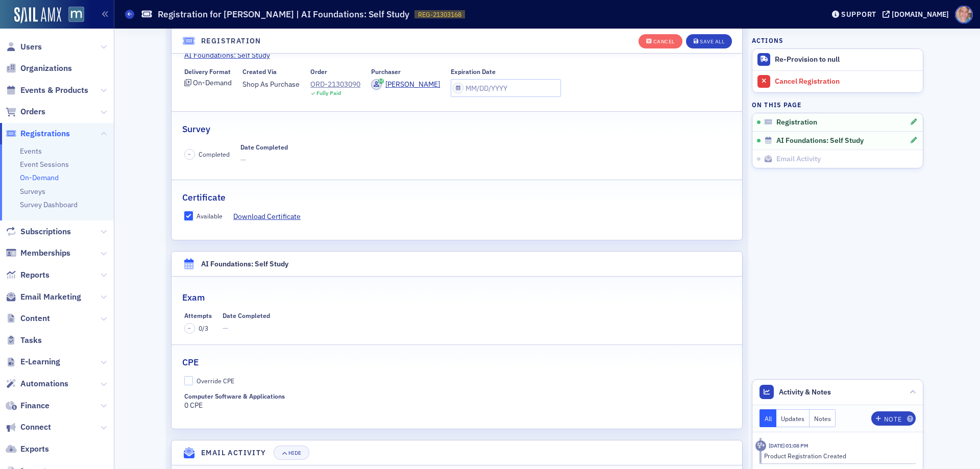
scroll to position [129, 0]
click at [184, 379] on input "Override CPE" at bounding box center [188, 380] width 9 height 9
checkbox input "true"
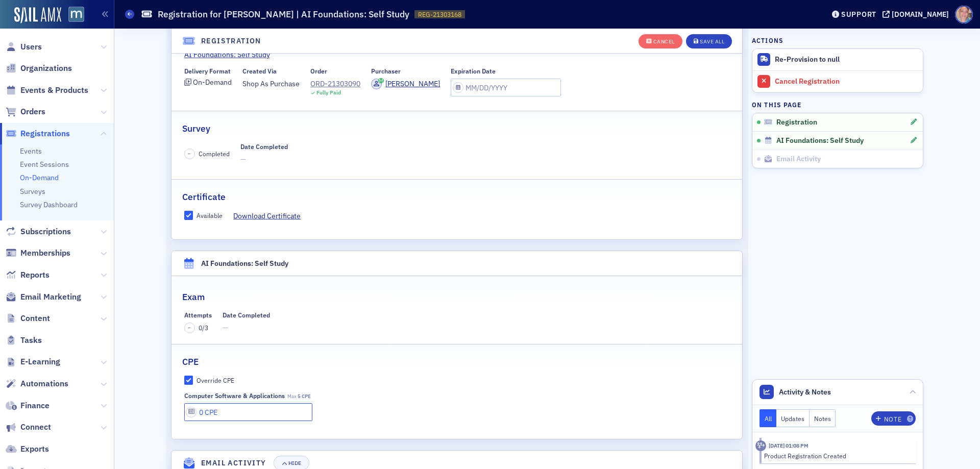
click at [198, 413] on input "0 CPE" at bounding box center [248, 412] width 129 height 18
type input "5 CPE"
click at [709, 37] on button "Save All" at bounding box center [709, 41] width 46 height 14
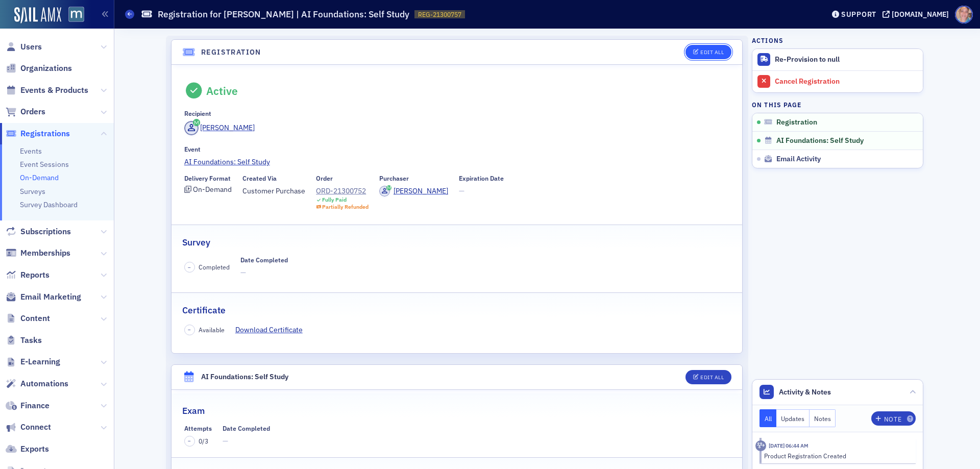
click at [702, 53] on div "Edit All" at bounding box center [711, 52] width 23 height 6
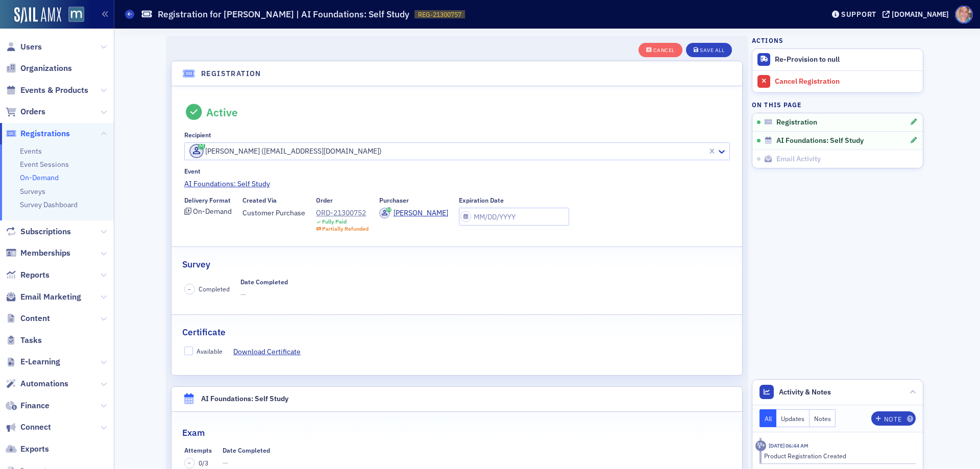
scroll to position [27, 0]
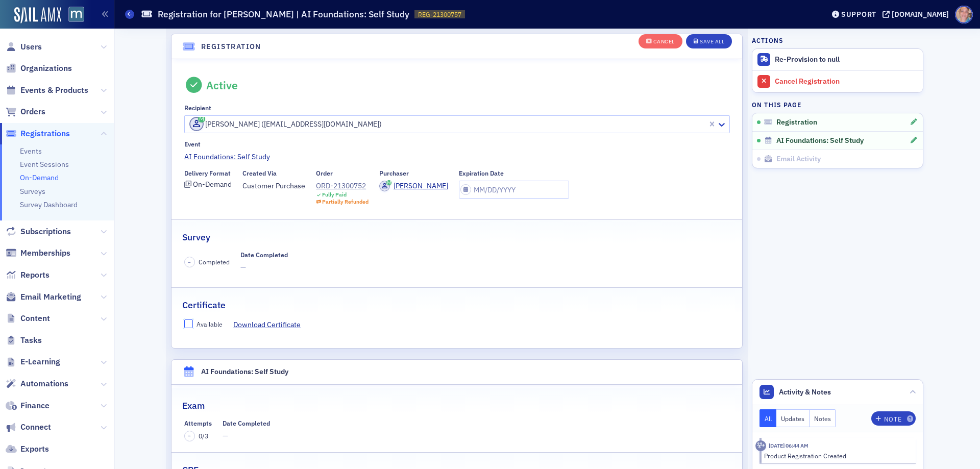
click at [185, 326] on input "Available" at bounding box center [188, 323] width 9 height 9
checkbox input "true"
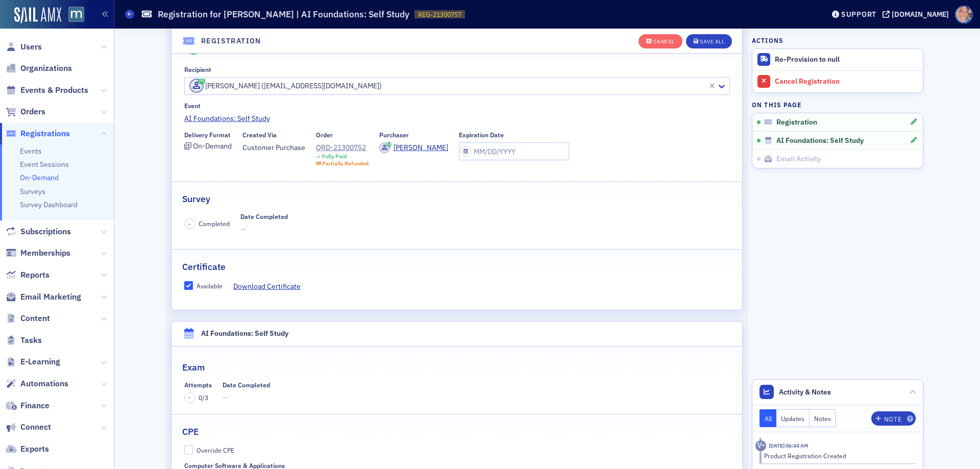
scroll to position [129, 0]
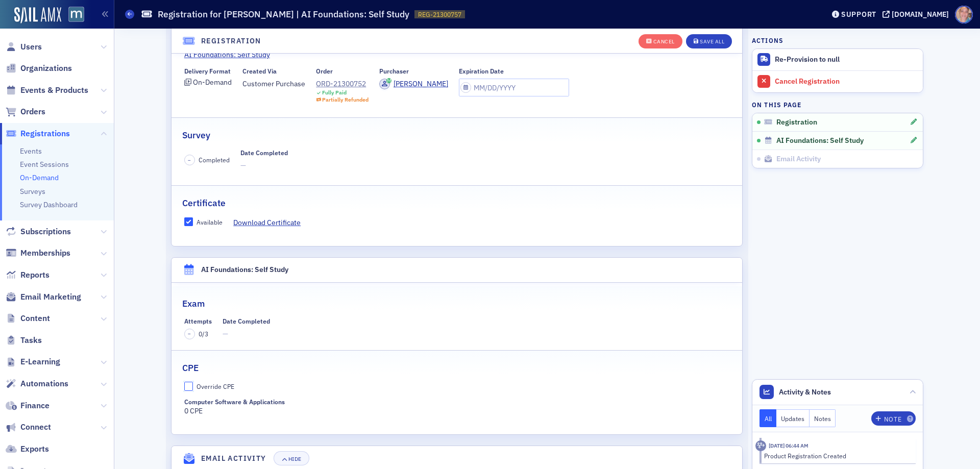
click at [185, 388] on input "Override CPE" at bounding box center [188, 386] width 9 height 9
checkbox input "true"
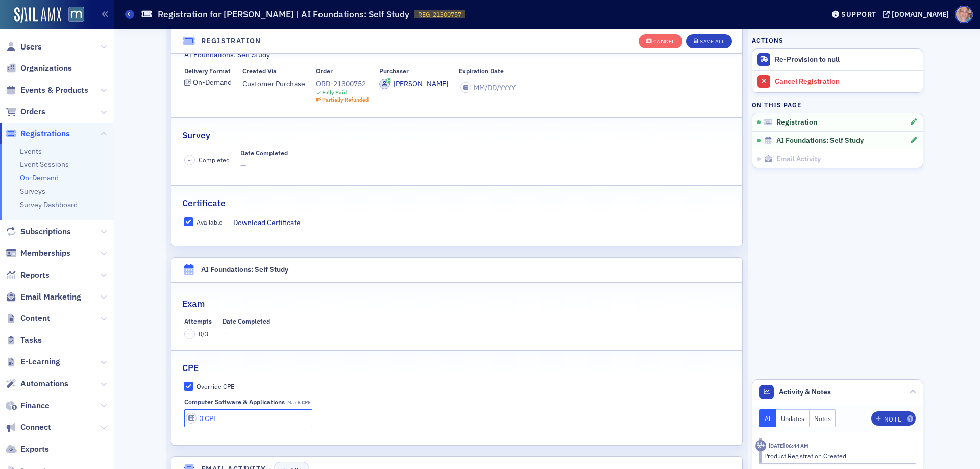
drag, startPoint x: 195, startPoint y: 420, endPoint x: 202, endPoint y: 420, distance: 6.1
click at [202, 420] on input "0 CPE" at bounding box center [248, 418] width 129 height 18
type input "5 CPE"
click at [710, 37] on button "Save All" at bounding box center [709, 41] width 46 height 14
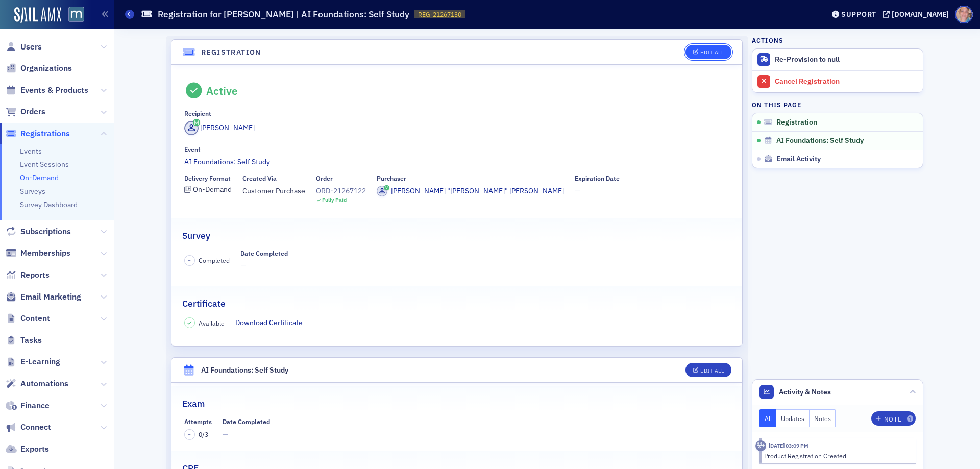
click at [710, 49] on div "Edit All" at bounding box center [711, 52] width 23 height 6
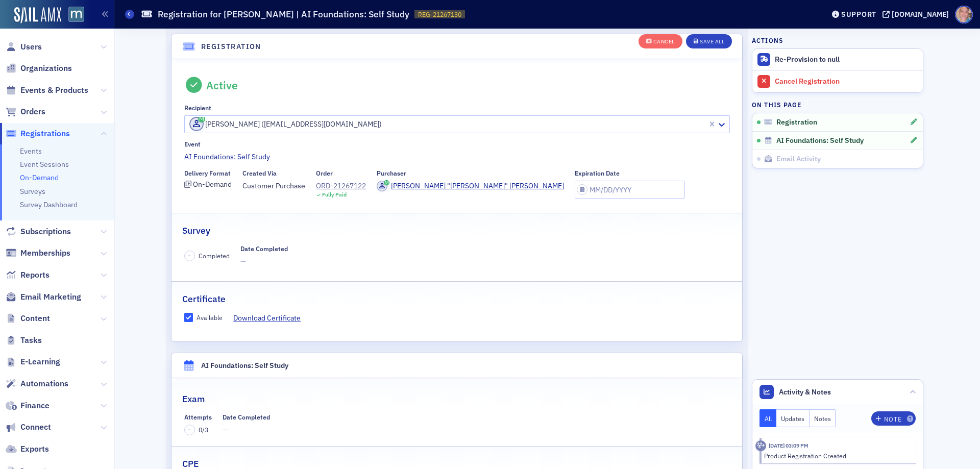
scroll to position [129, 0]
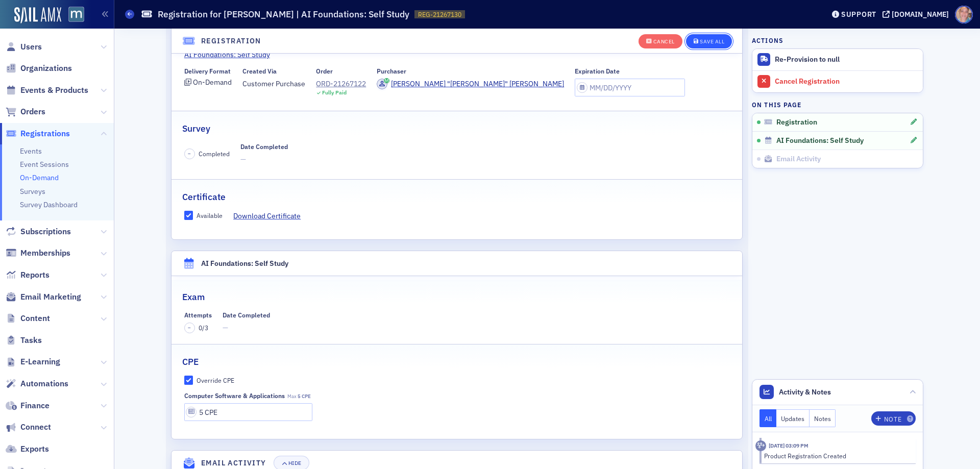
click at [694, 39] on span "Save All" at bounding box center [708, 42] width 31 height 6
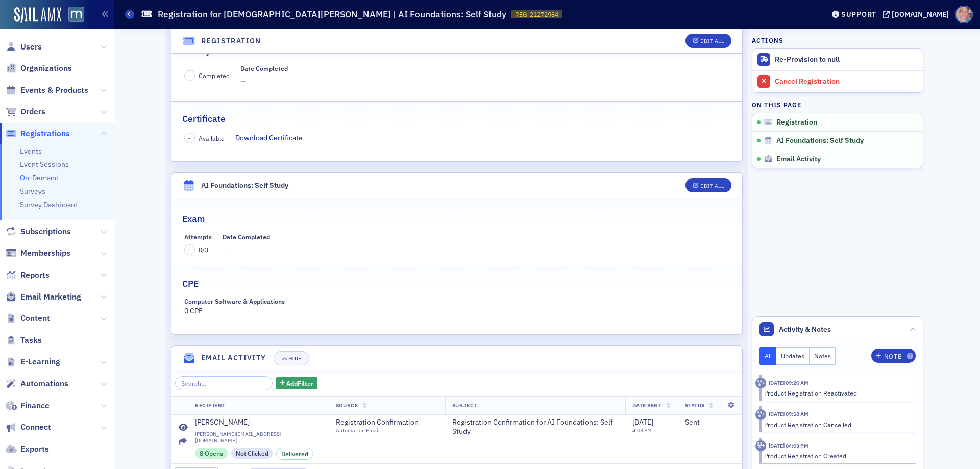
scroll to position [222, 0]
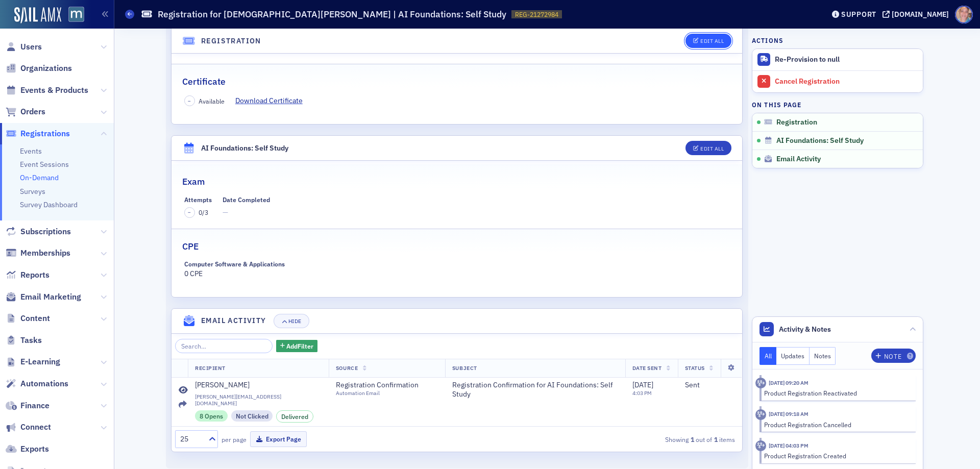
click at [703, 44] on div "Edit All" at bounding box center [711, 41] width 23 height 6
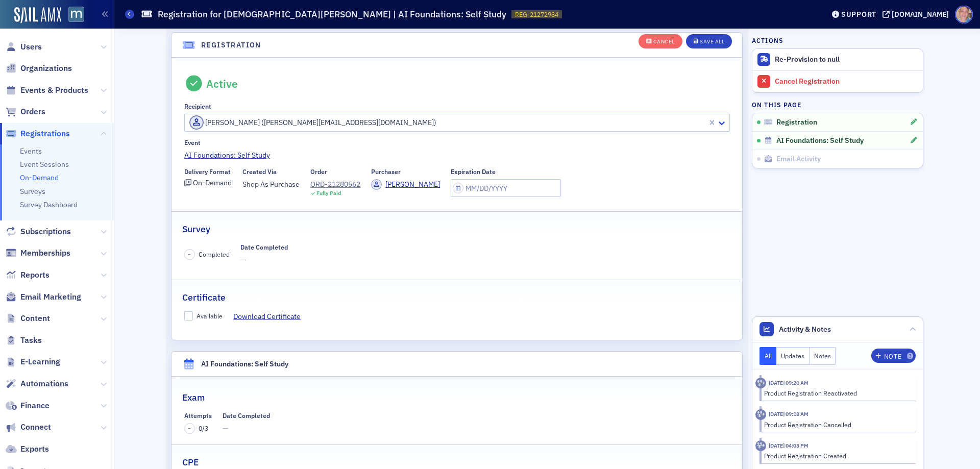
scroll to position [27, 0]
click at [184, 318] on input "Available" at bounding box center [188, 317] width 9 height 9
checkbox input "true"
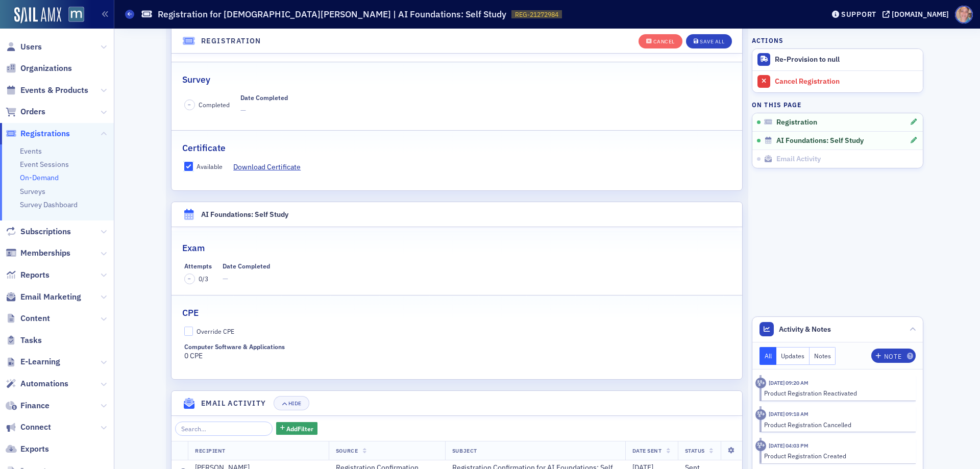
scroll to position [180, 0]
click at [184, 329] on input "Override CPE" at bounding box center [188, 329] width 9 height 9
checkbox input "true"
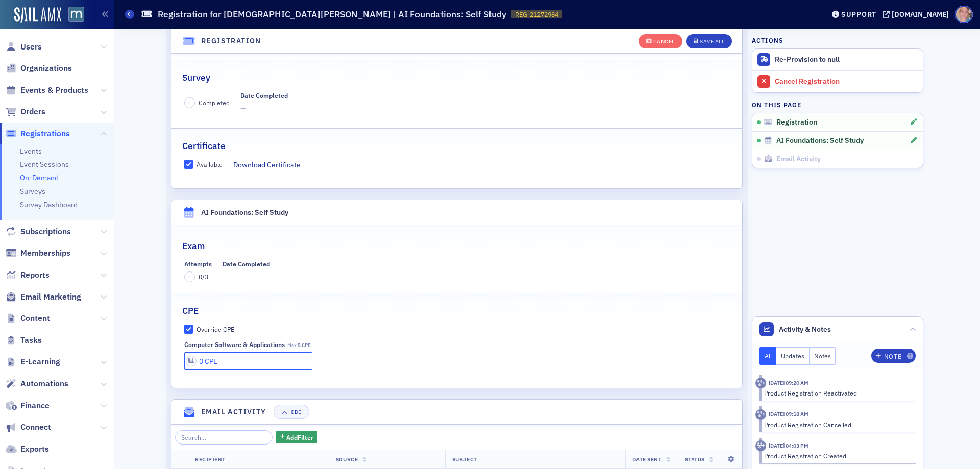
click at [197, 363] on input "0 CPE" at bounding box center [248, 361] width 129 height 18
type input "5 CPE"
click at [713, 41] on div "Save All" at bounding box center [712, 42] width 24 height 6
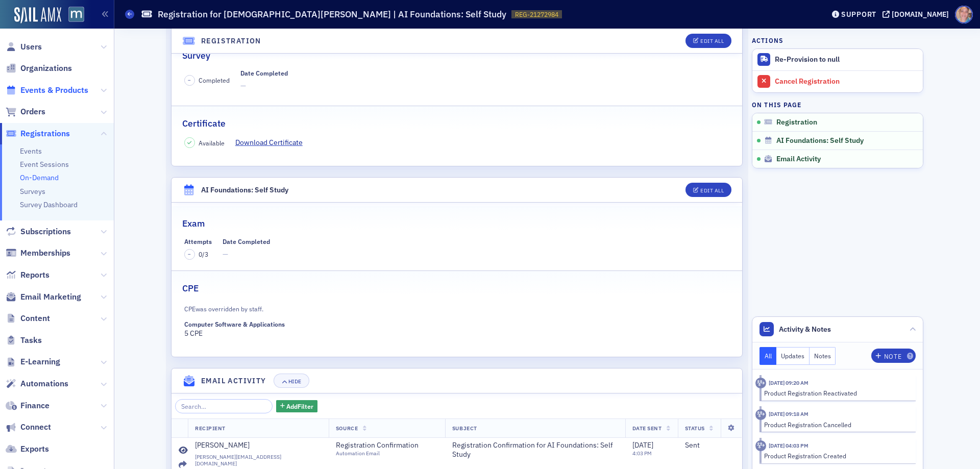
click at [27, 94] on span "Events & Products" at bounding box center [54, 90] width 68 height 11
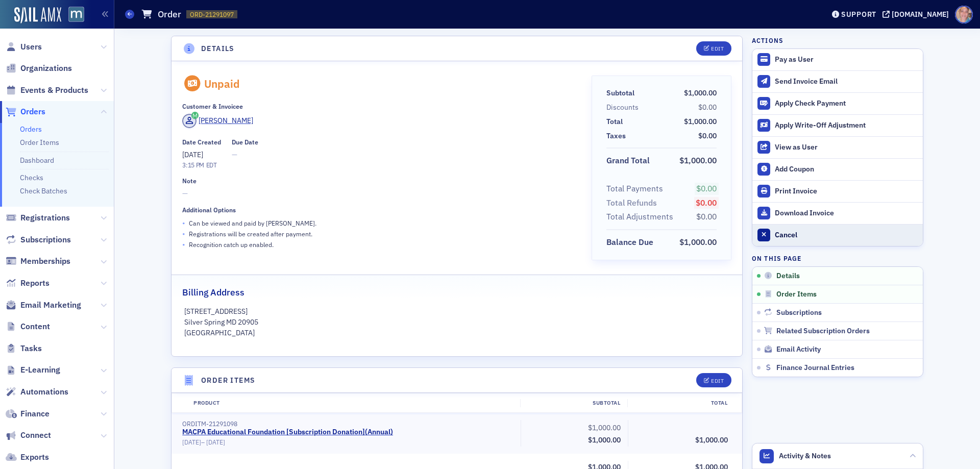
click at [775, 237] on div "Cancel" at bounding box center [846, 235] width 143 height 9
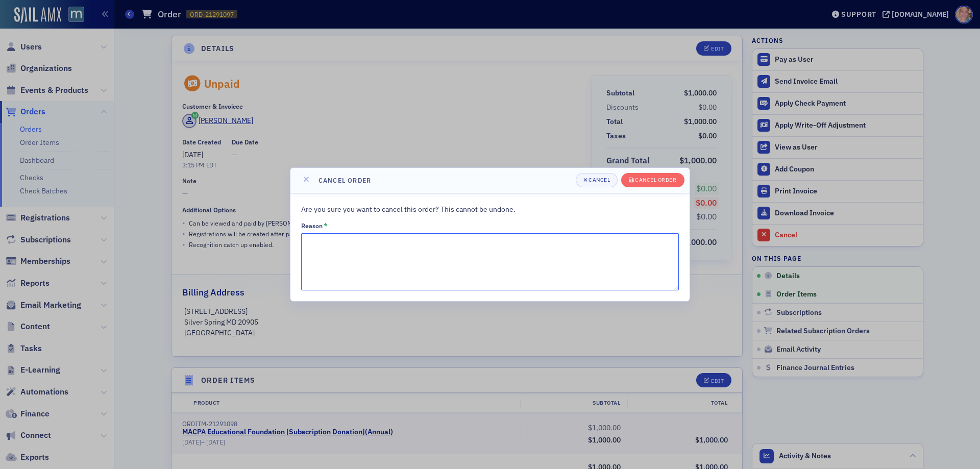
click at [367, 259] on textarea "Reason *" at bounding box center [490, 261] width 378 height 57
type textarea "Canceling order per Finance Team."
click at [641, 179] on div "Cancel order" at bounding box center [655, 180] width 41 height 6
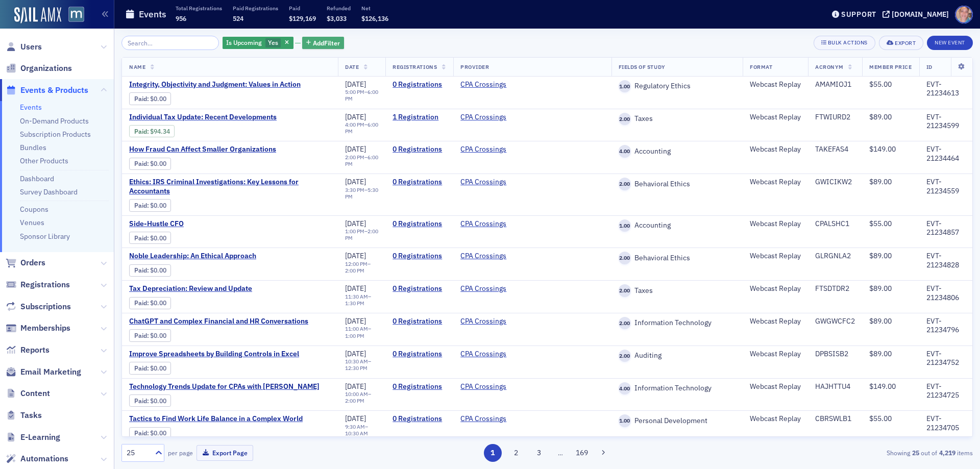
click at [313, 42] on span "Add Filter" at bounding box center [326, 42] width 27 height 9
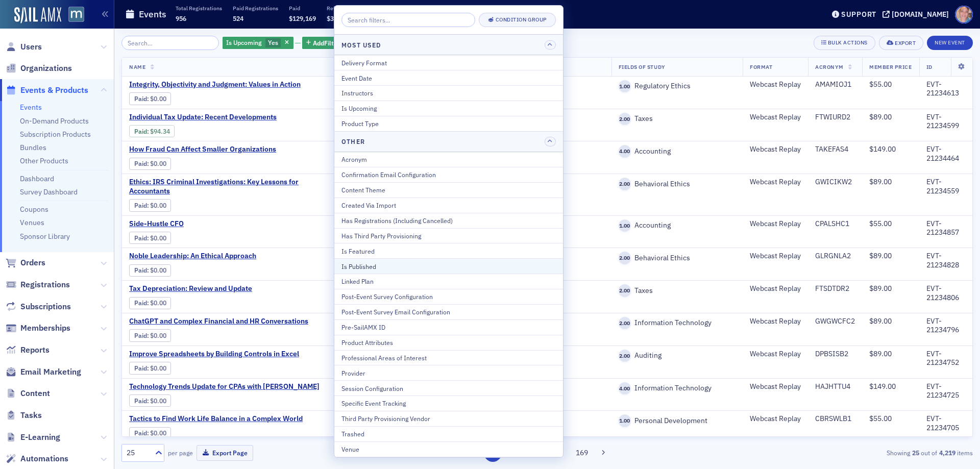
click at [376, 268] on div "Is Published" at bounding box center [448, 266] width 214 height 9
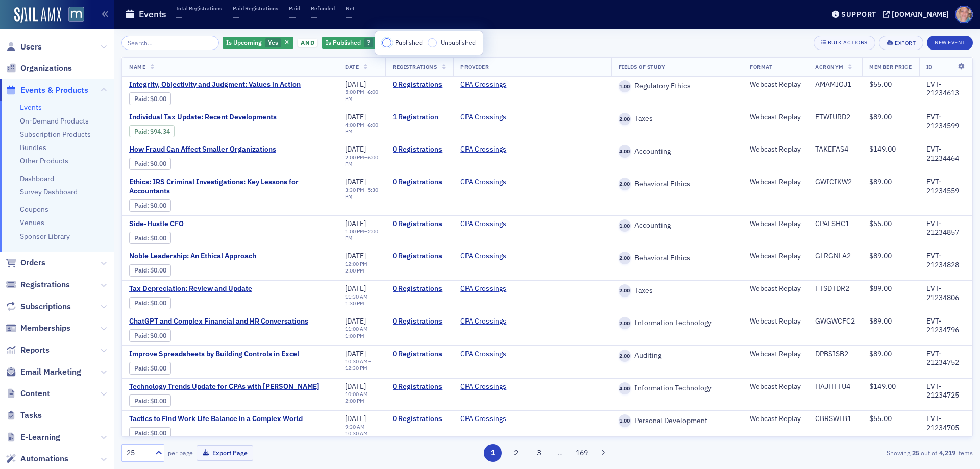
click at [388, 44] on input "Published" at bounding box center [386, 42] width 9 height 9
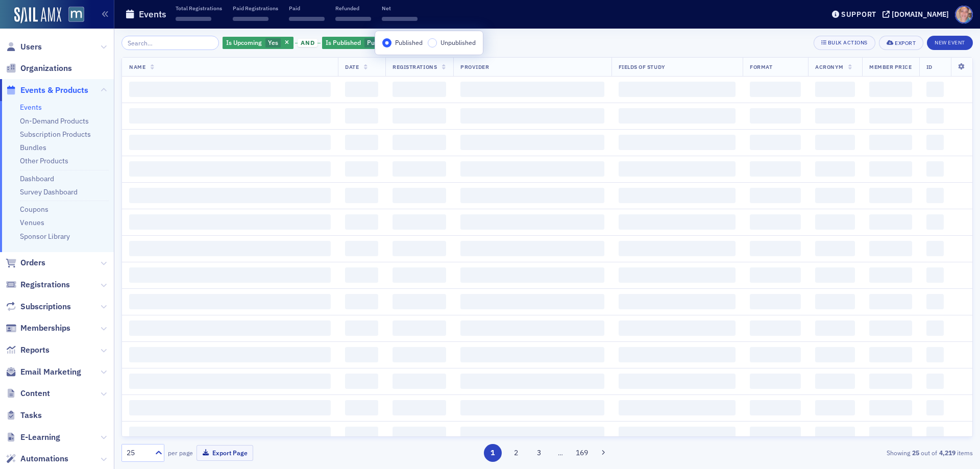
click at [557, 46] on div "Is Upcoming Yes and Is Published Published Add Filter Bulk Actions Export New E…" at bounding box center [546, 43] width 851 height 14
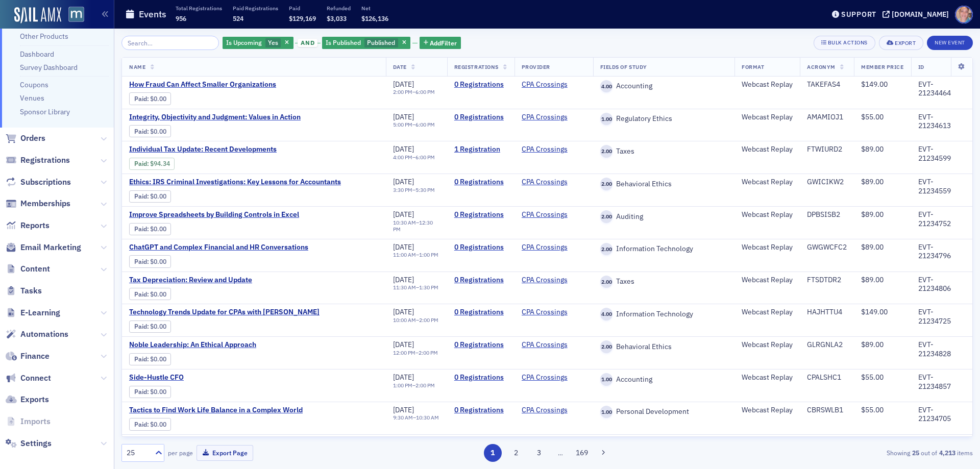
scroll to position [131, 0]
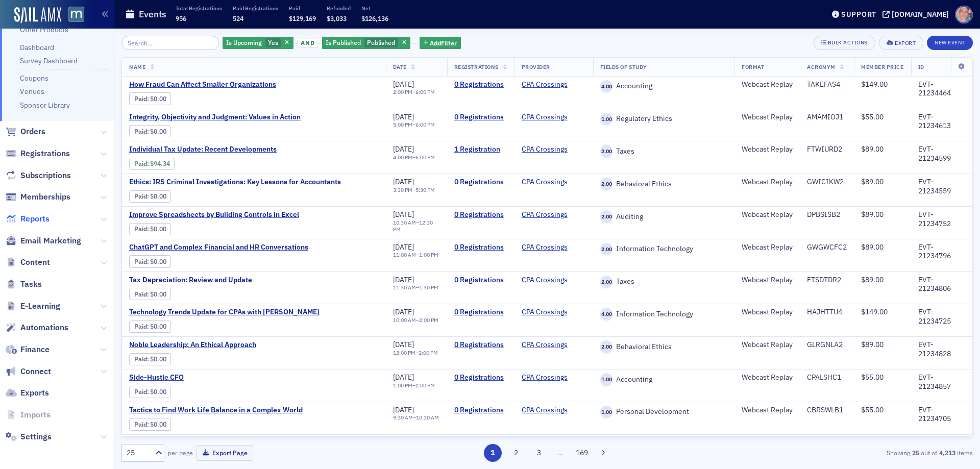
click at [48, 217] on span "Reports" at bounding box center [34, 218] width 29 height 11
